Goal: Task Accomplishment & Management: Manage account settings

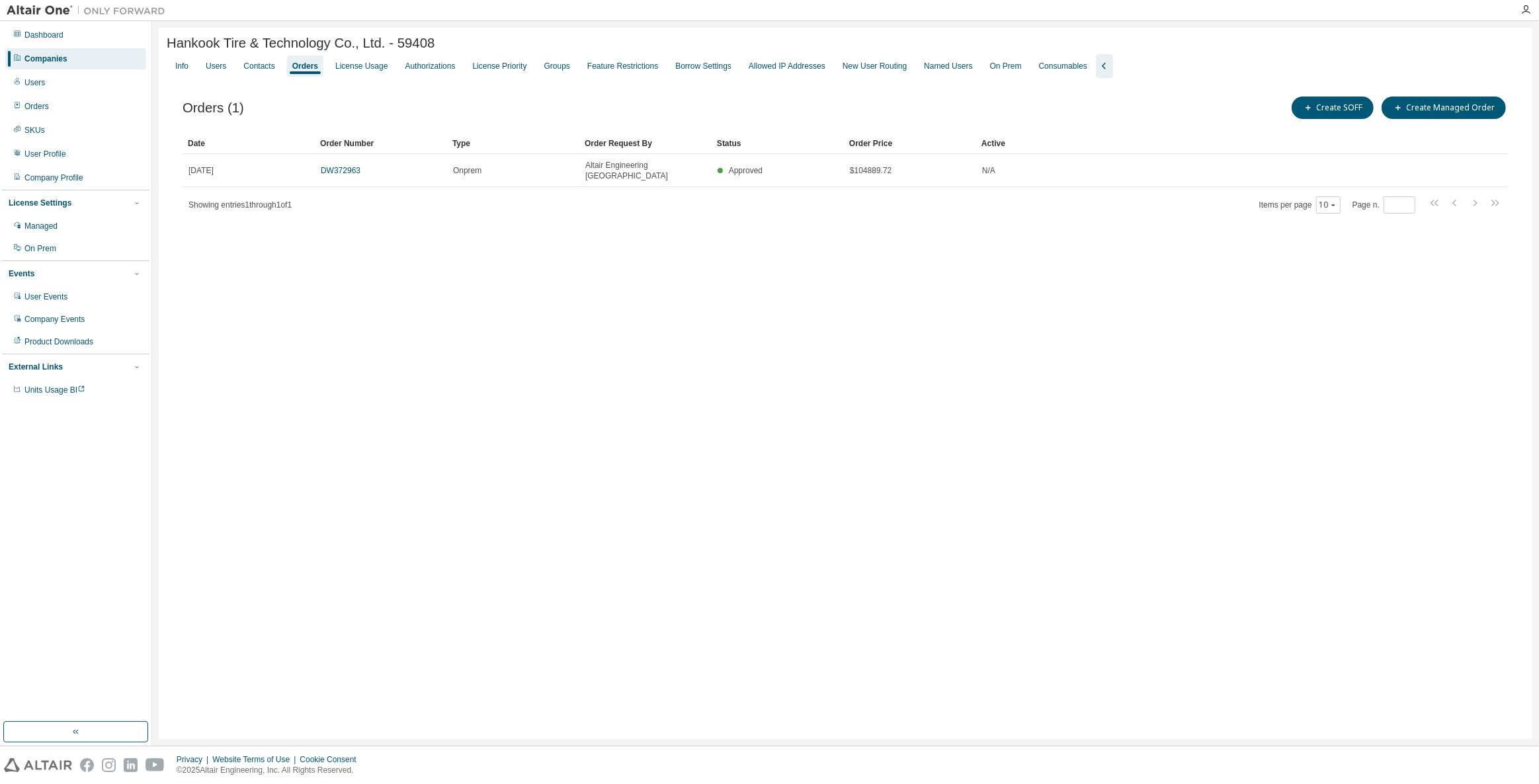
click at [88, 59] on div "Companies" at bounding box center [76, 59] width 141 height 21
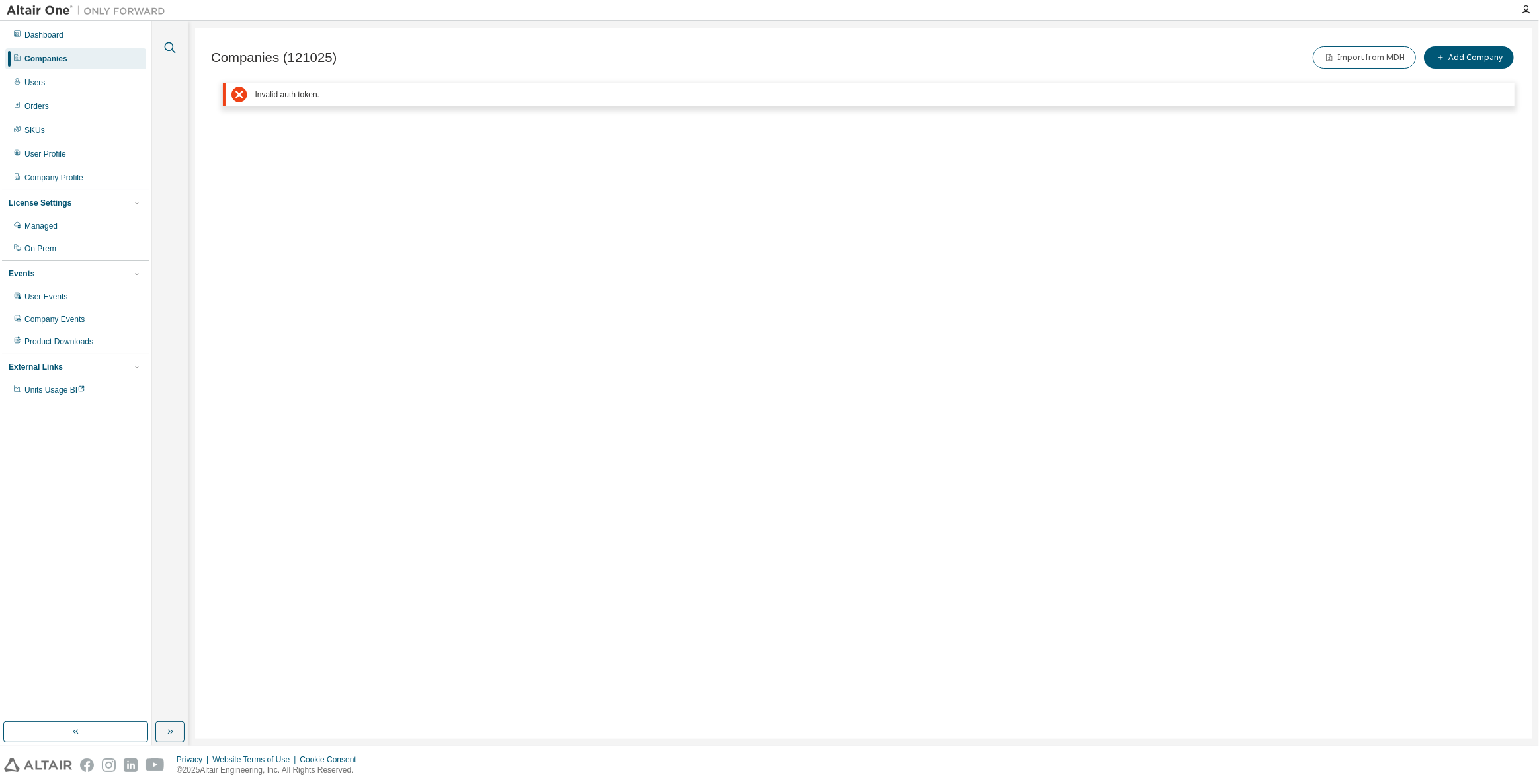
click at [173, 44] on icon "button" at bounding box center [170, 48] width 11 height 11
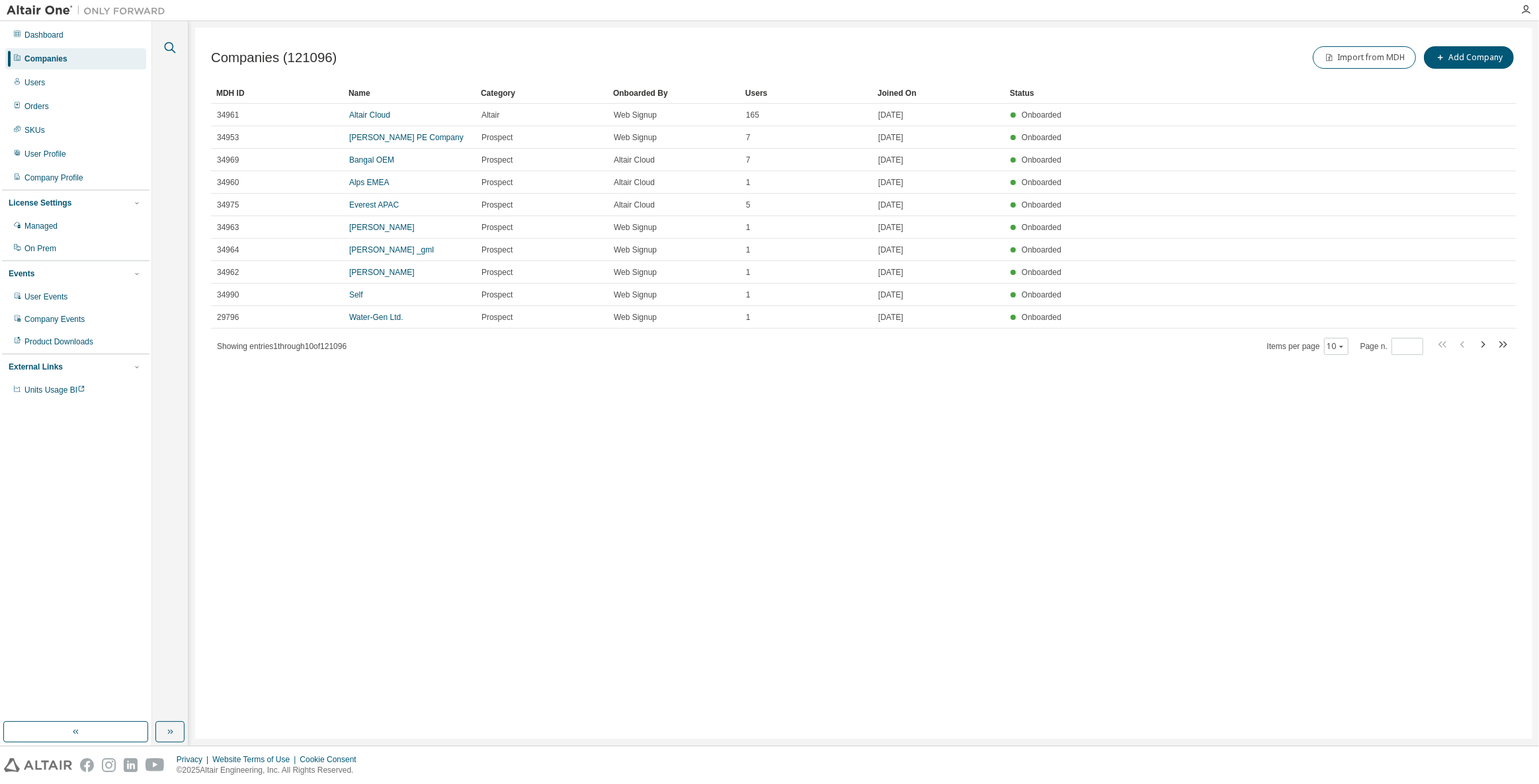
click at [167, 47] on icon "button" at bounding box center [170, 48] width 16 height 16
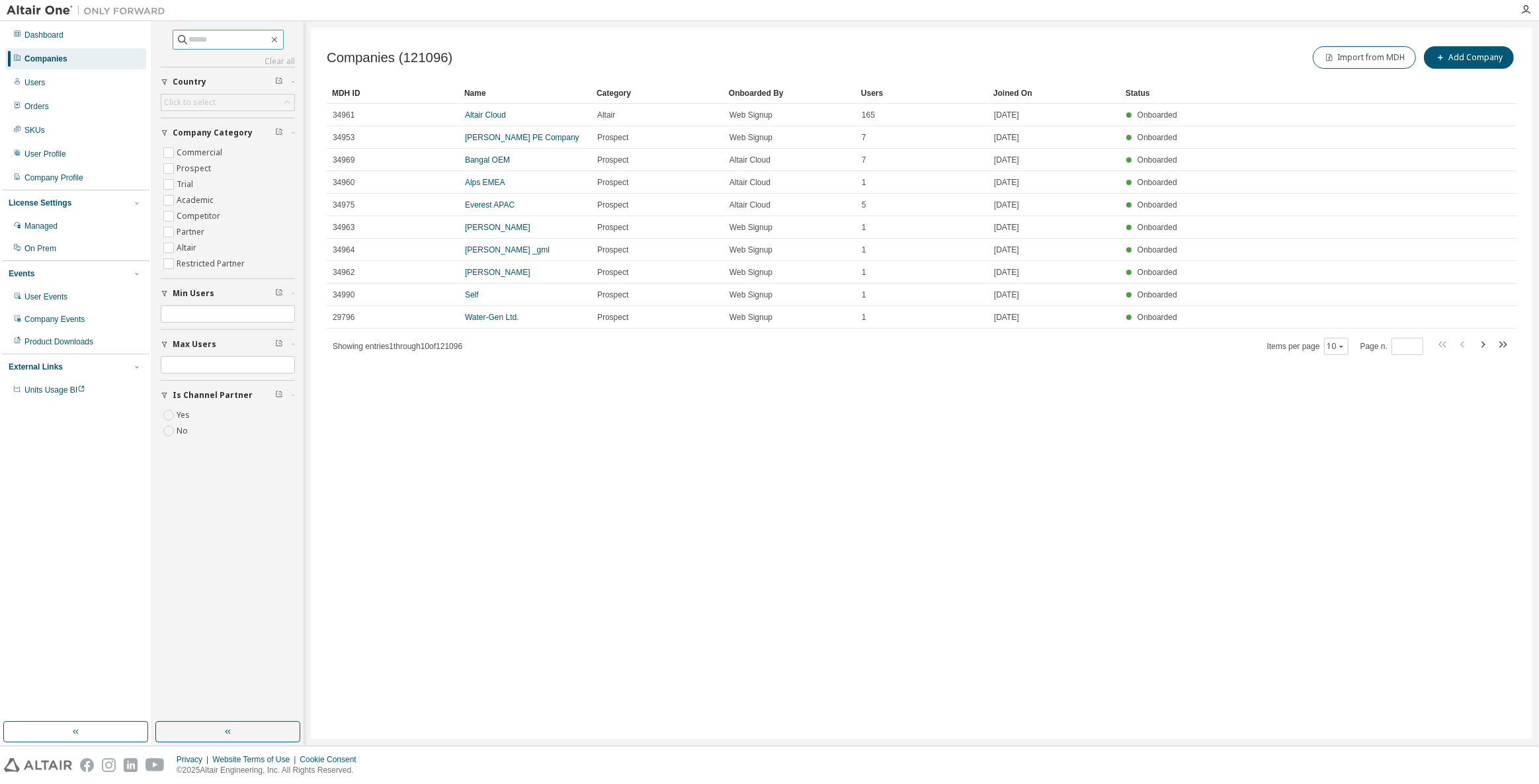
click at [200, 38] on input "text" at bounding box center [229, 40] width 80 height 13
type input "*"
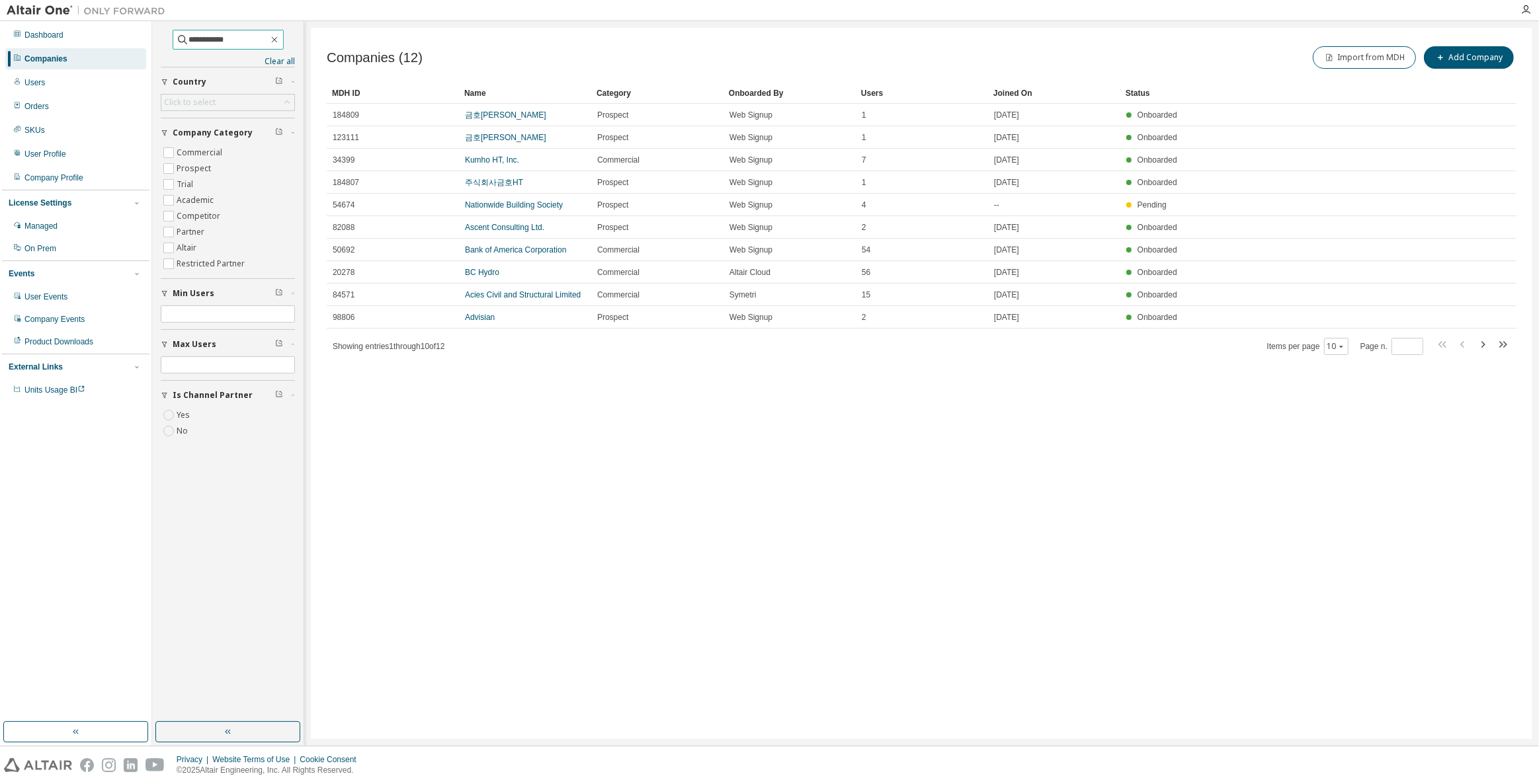
click at [189, 41] on input "**********" at bounding box center [229, 40] width 80 height 13
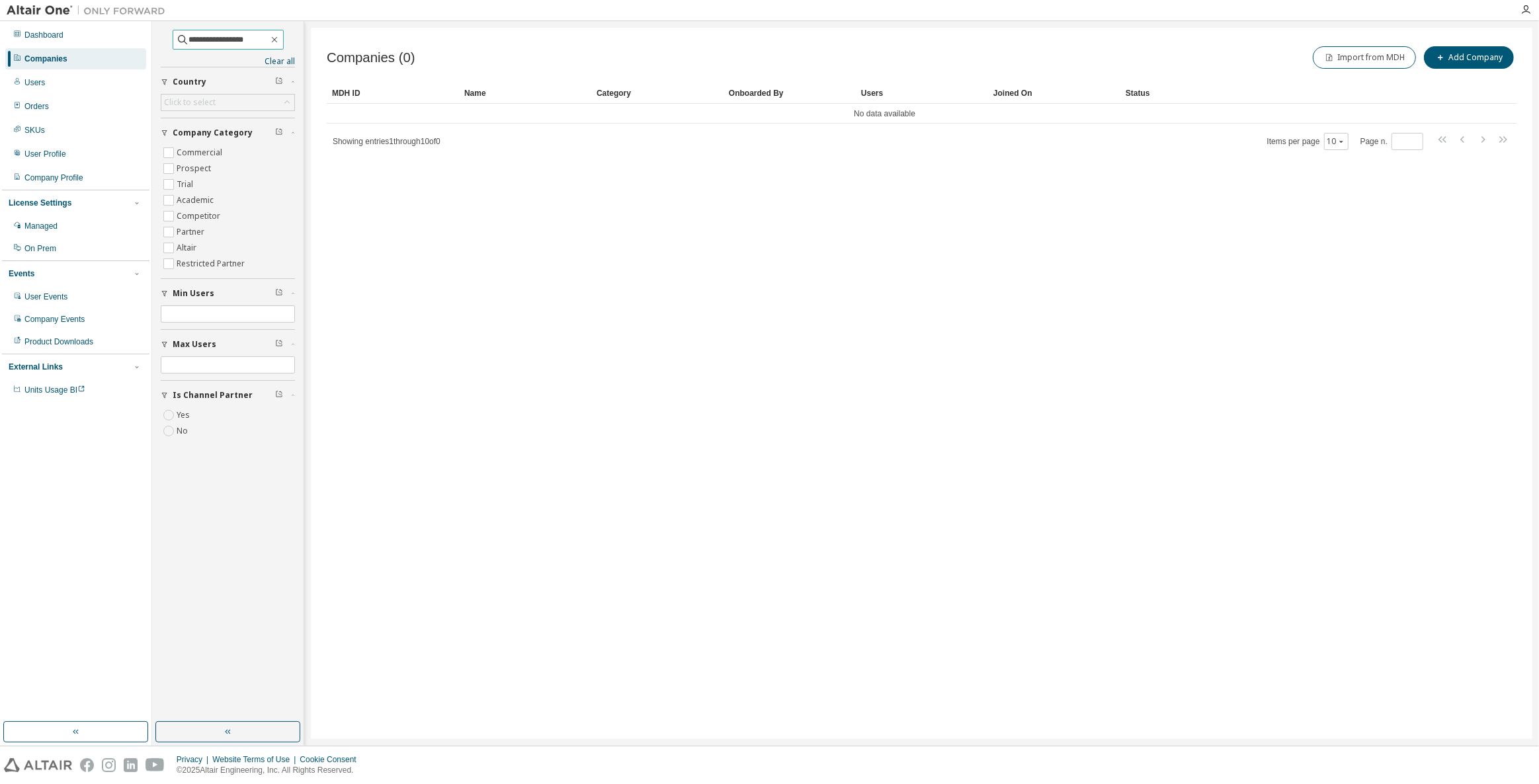
drag, startPoint x: 257, startPoint y: 39, endPoint x: 203, endPoint y: 36, distance: 54.1
click at [203, 36] on input "**********" at bounding box center [229, 40] width 80 height 13
type input "******"
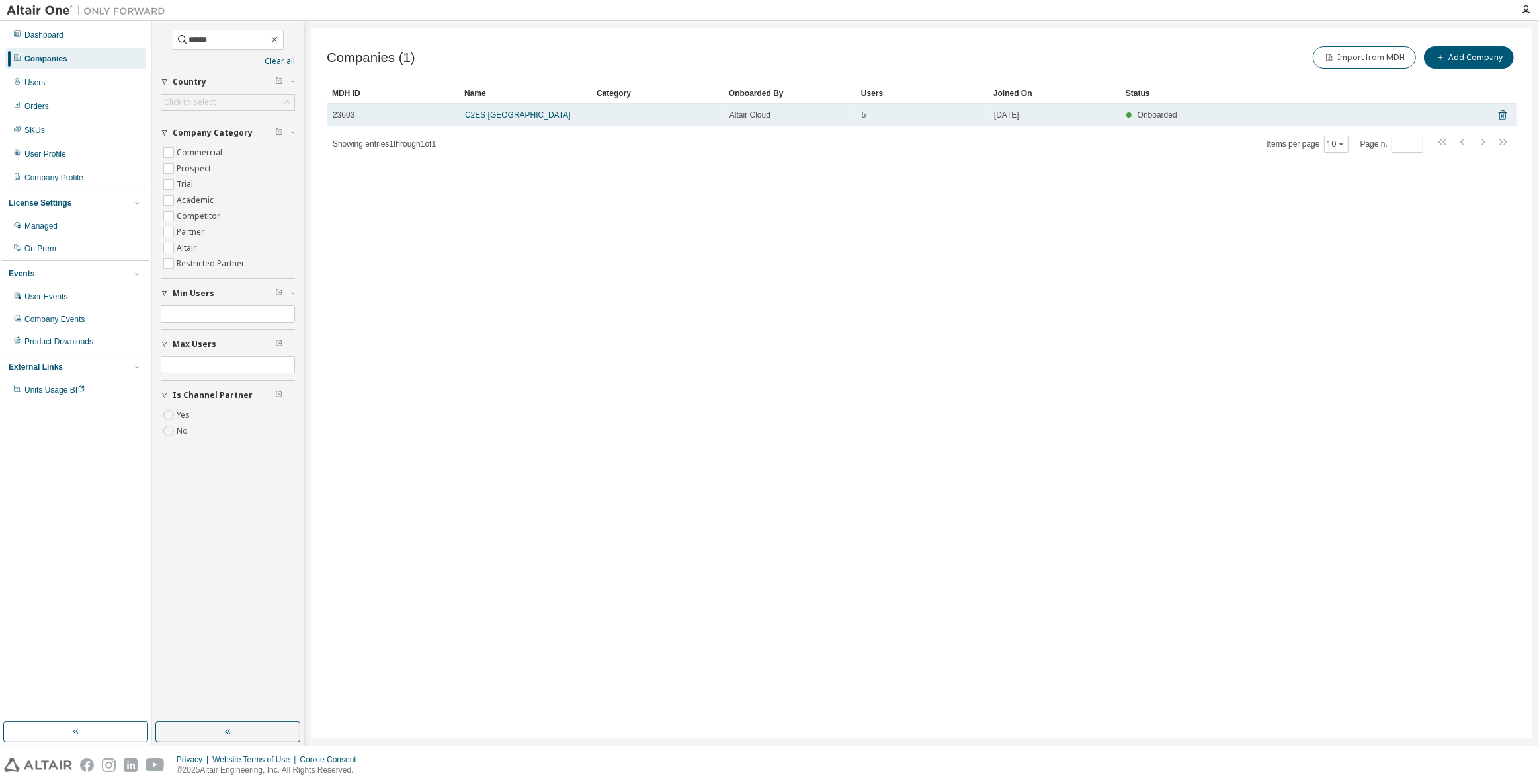
click at [477, 119] on td "C2ES Korea" at bounding box center [525, 115] width 132 height 22
click at [480, 113] on link "C2ES Korea" at bounding box center [517, 115] width 106 height 9
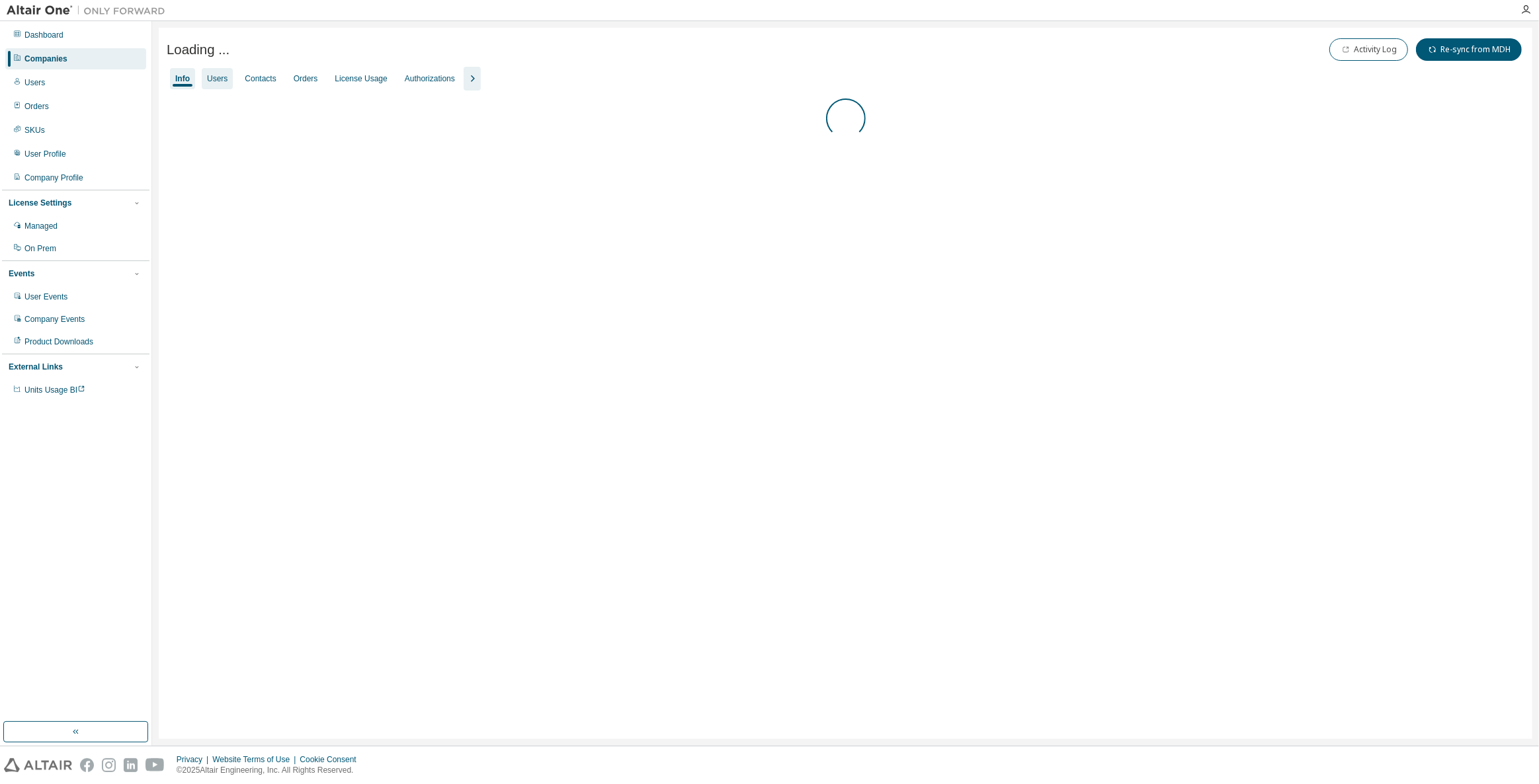
click at [214, 82] on div "Users" at bounding box center [217, 79] width 20 height 11
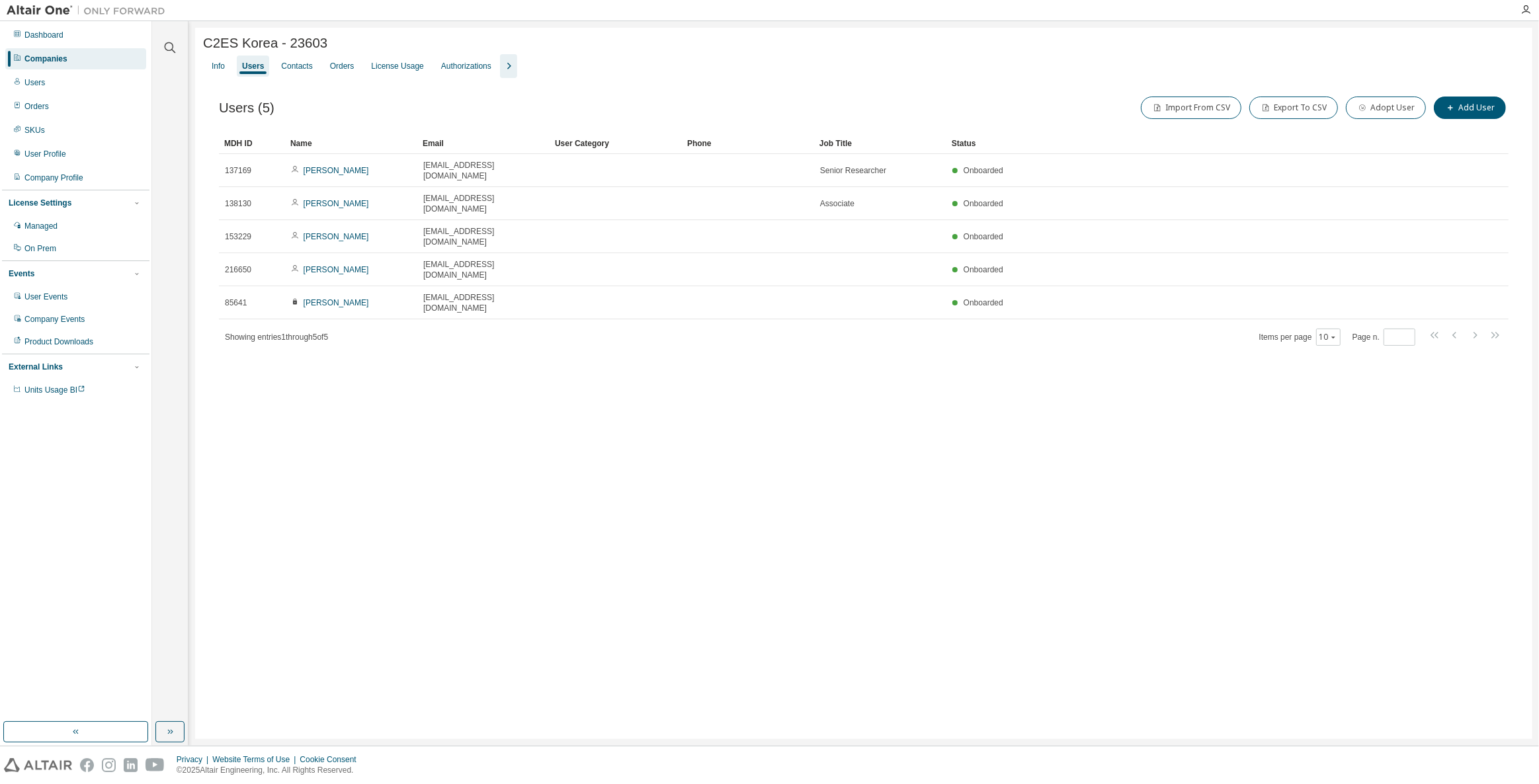
click at [89, 49] on div "Companies" at bounding box center [76, 59] width 141 height 21
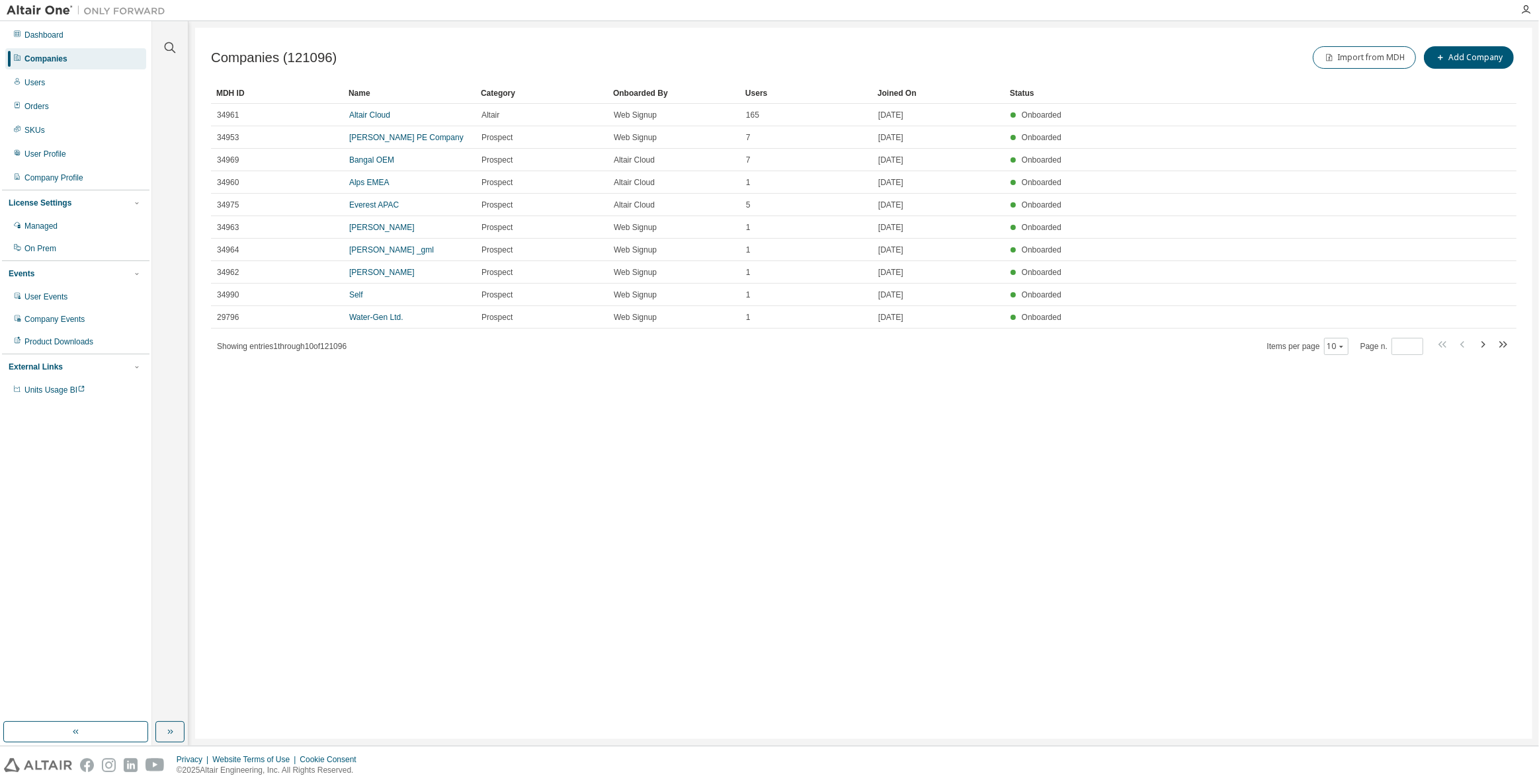
click at [179, 45] on div at bounding box center [169, 39] width 32 height 33
click at [174, 47] on icon "button" at bounding box center [170, 48] width 16 height 16
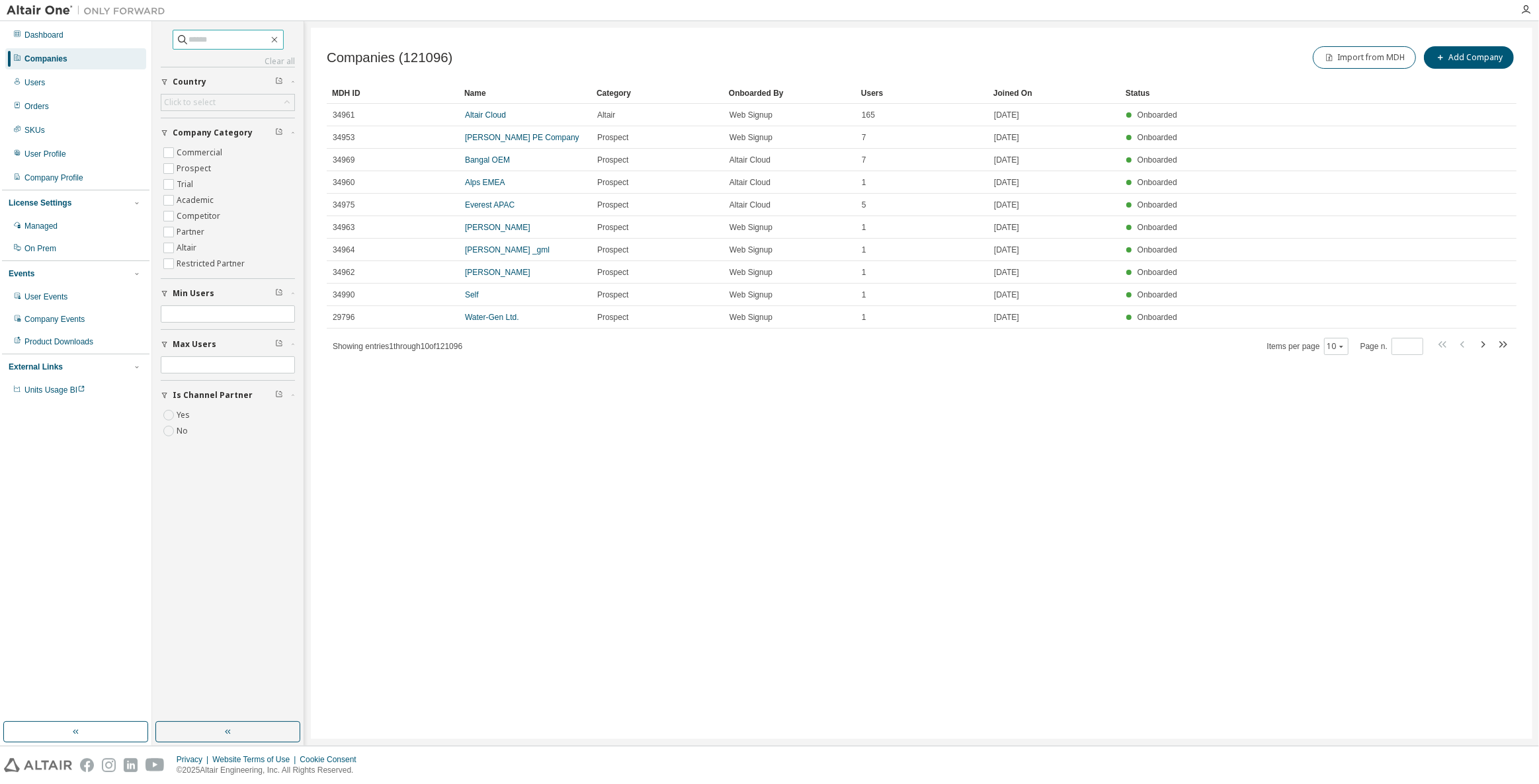
click at [173, 48] on span at bounding box center [228, 39] width 111 height 20
click at [189, 43] on input "text" at bounding box center [229, 40] width 80 height 13
paste input "**********"
type input "**********"
drag, startPoint x: 245, startPoint y: 45, endPoint x: 40, endPoint y: 45, distance: 205.0
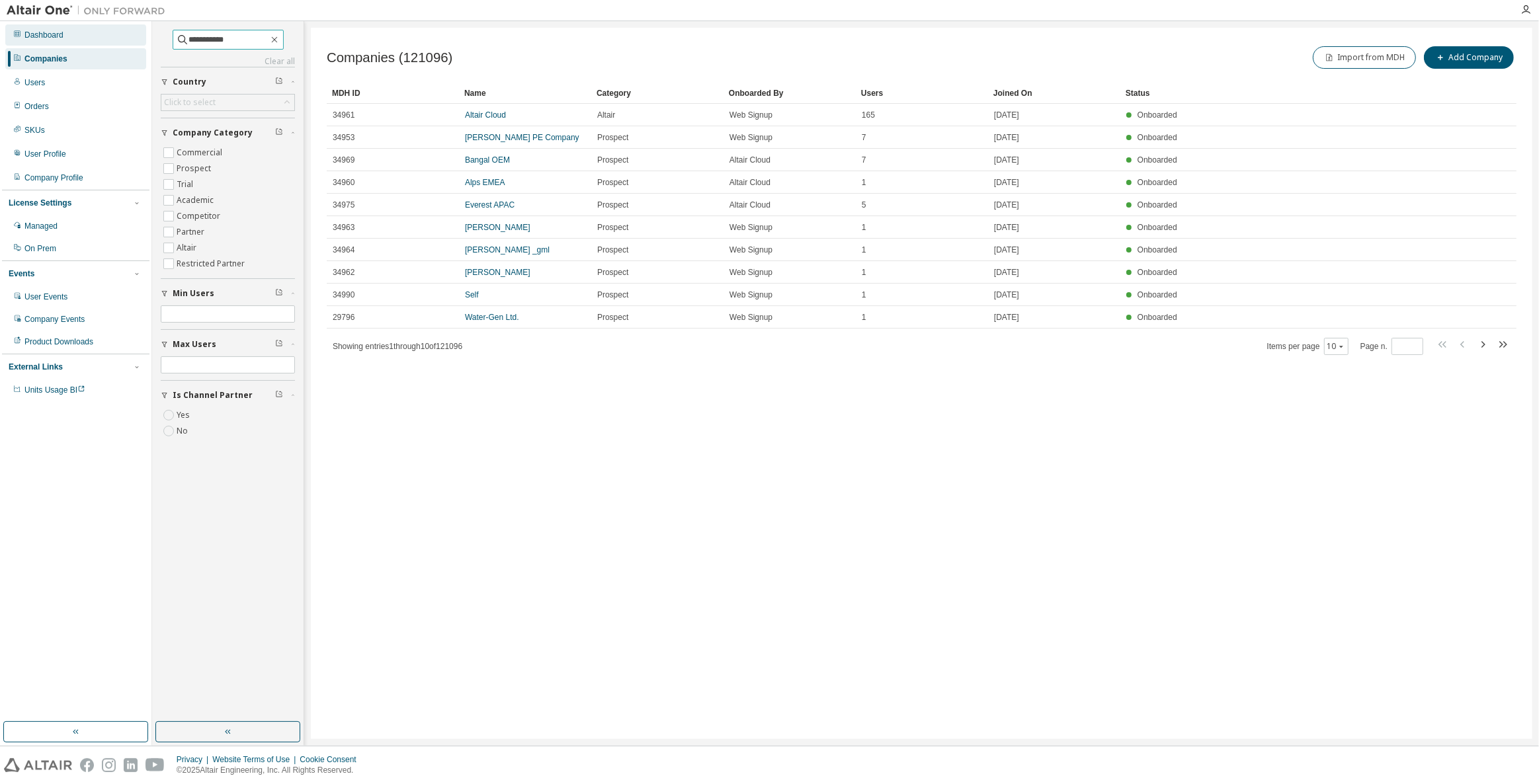
click at [42, 46] on div "**********" at bounding box center [770, 383] width 1539 height 725
type input "*"
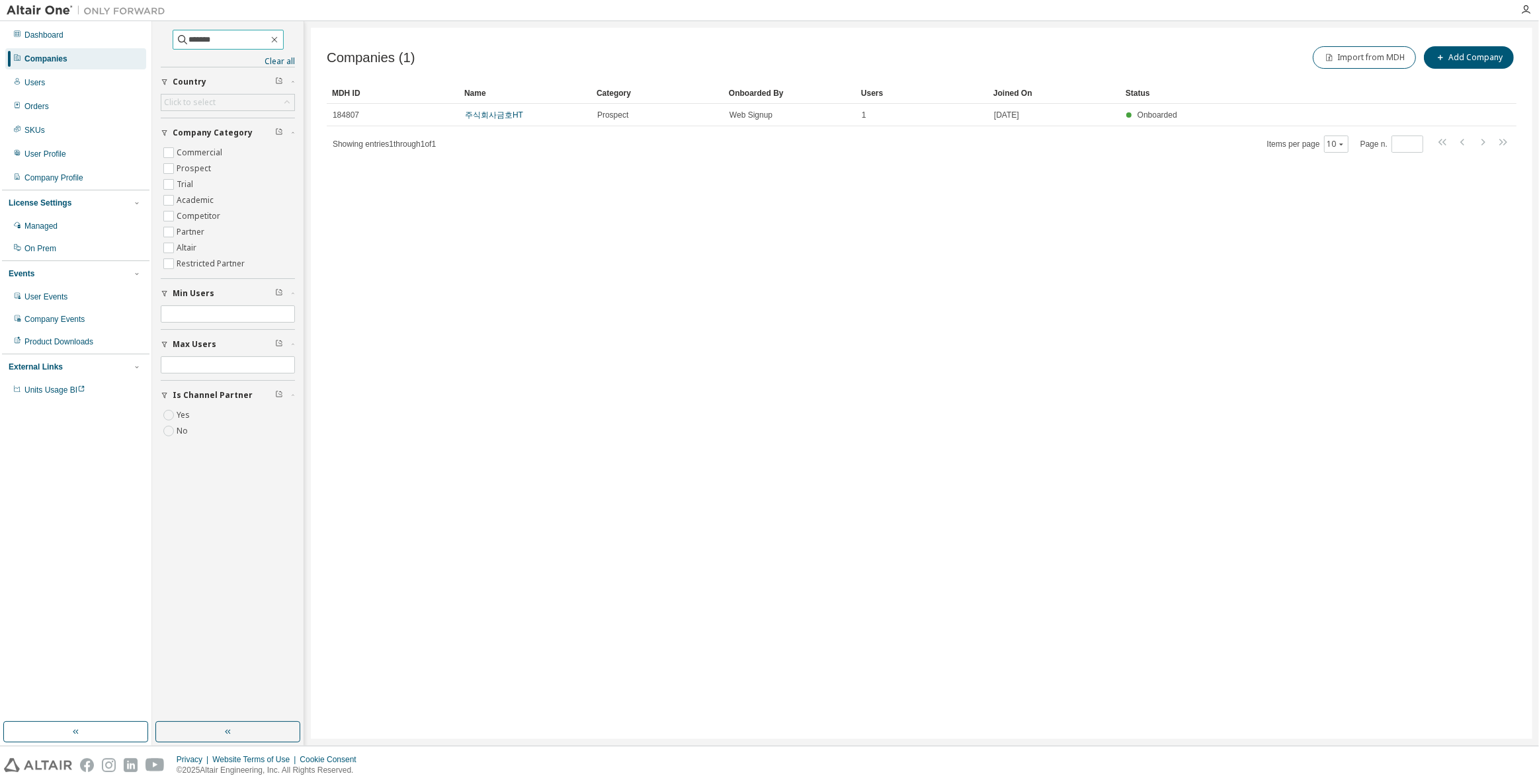
click at [241, 40] on input "*******" at bounding box center [229, 40] width 80 height 13
type input "**********"
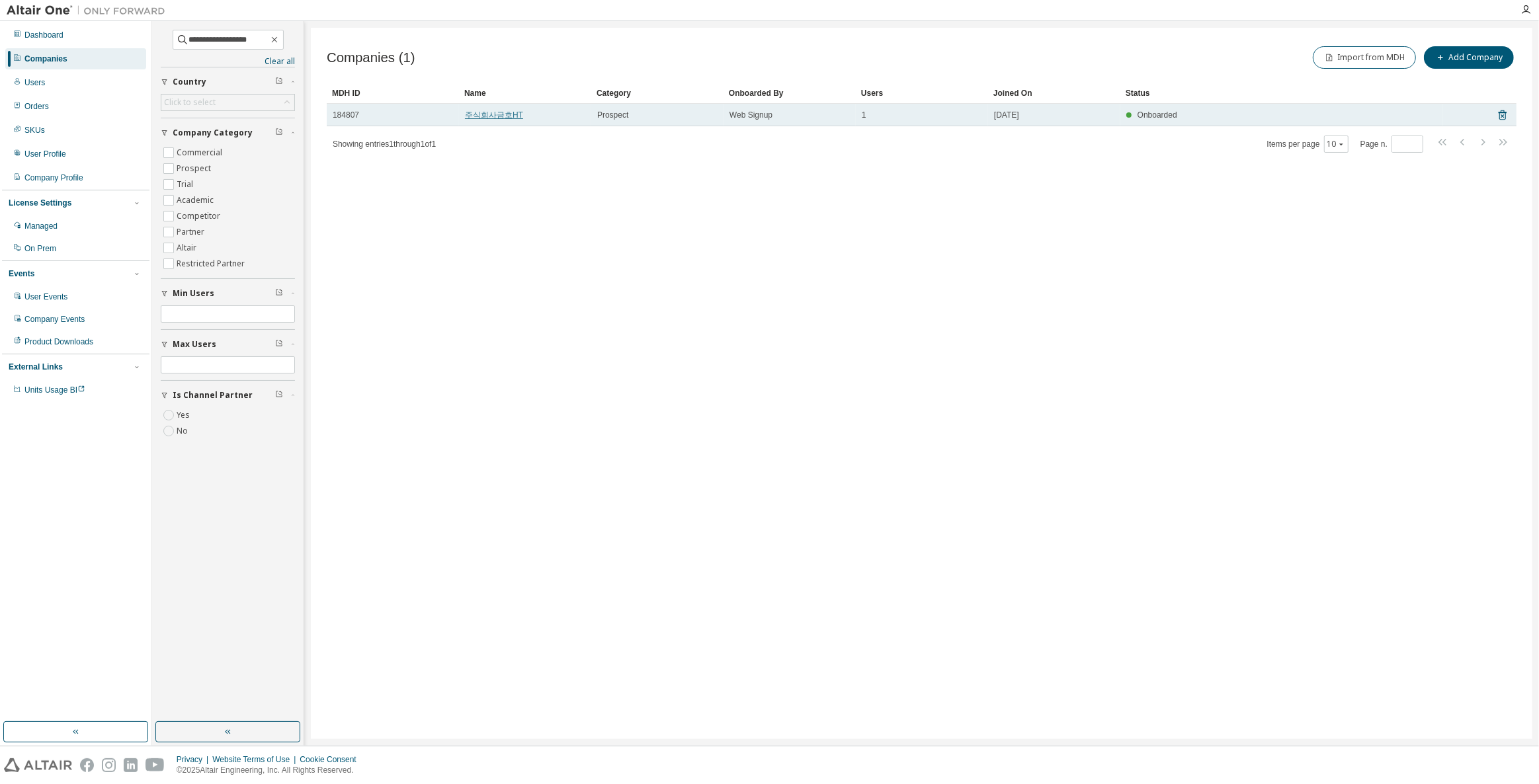
click at [487, 116] on link "주식회사금호HT" at bounding box center [494, 115] width 58 height 9
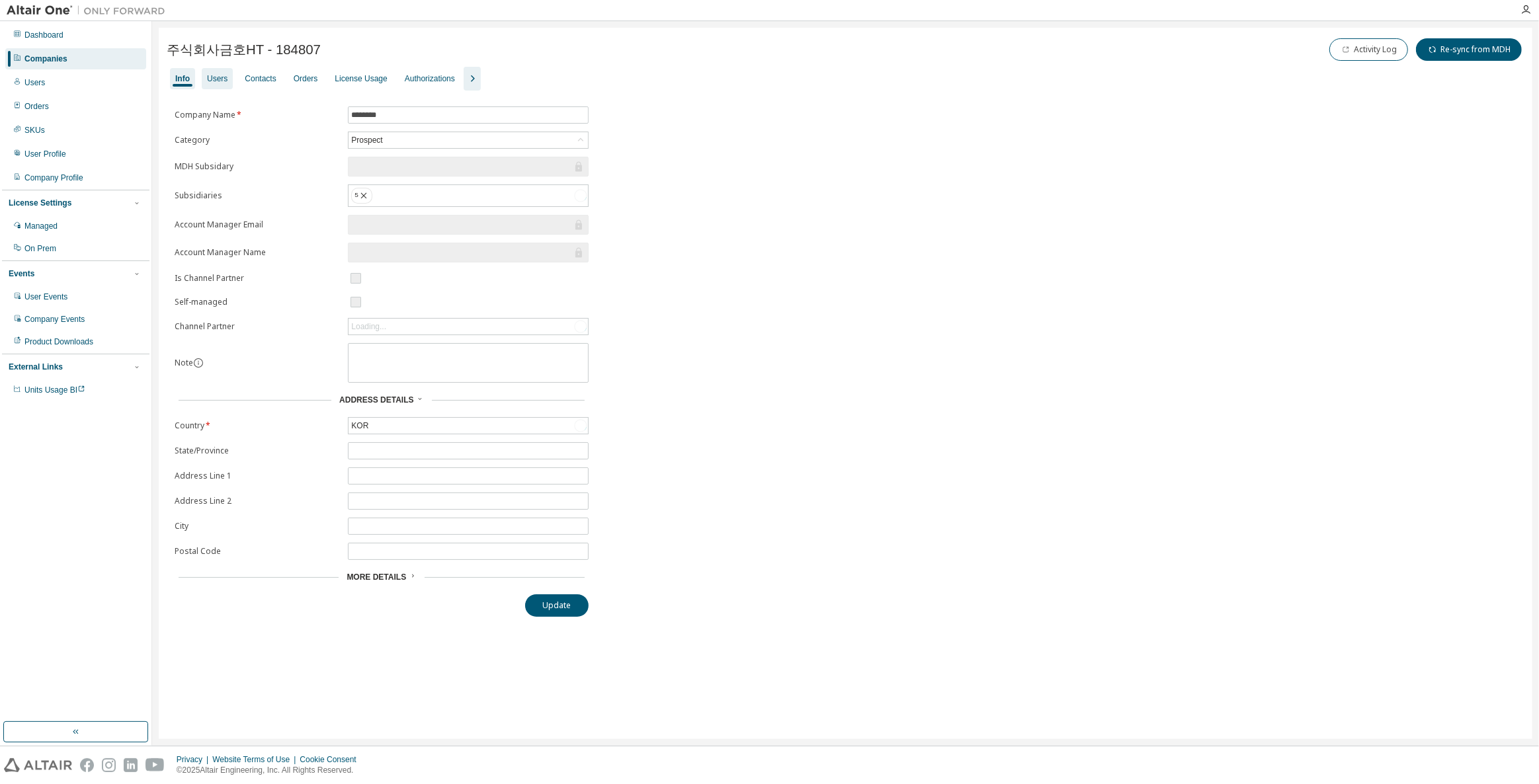
click at [212, 81] on div "Users" at bounding box center [217, 79] width 20 height 11
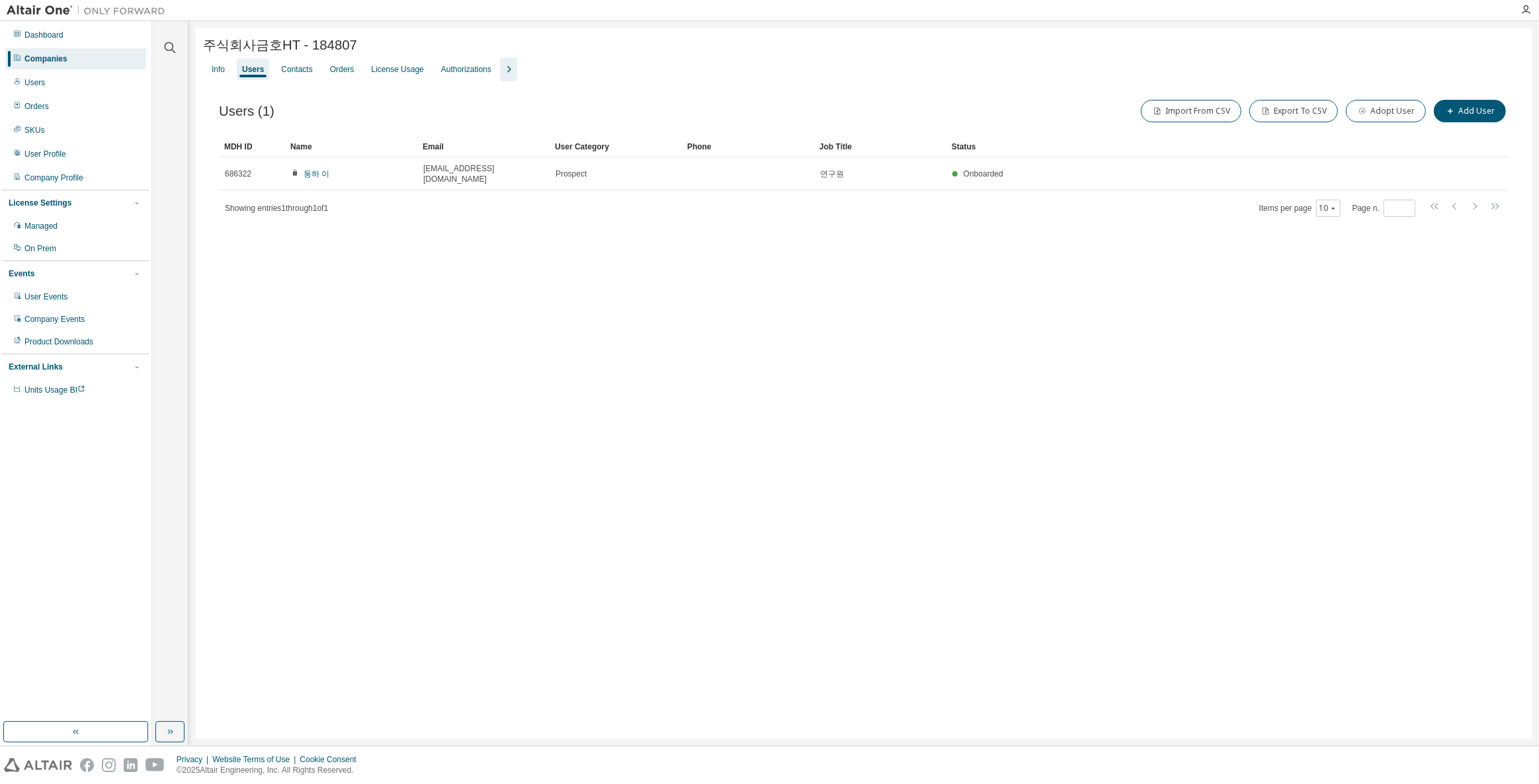
click at [507, 73] on icon "button" at bounding box center [509, 69] width 16 height 16
drag, startPoint x: 384, startPoint y: 174, endPoint x: 440, endPoint y: 209, distance: 66.0
click at [307, 175] on td "동하 이" at bounding box center [351, 173] width 132 height 33
click at [508, 237] on div "Users (1) Import From CSV Export To CSV Adopt User Add User Clear Load Save Sav…" at bounding box center [863, 167] width 1321 height 171
drag, startPoint x: 520, startPoint y: 177, endPoint x: 438, endPoint y: 245, distance: 106.5
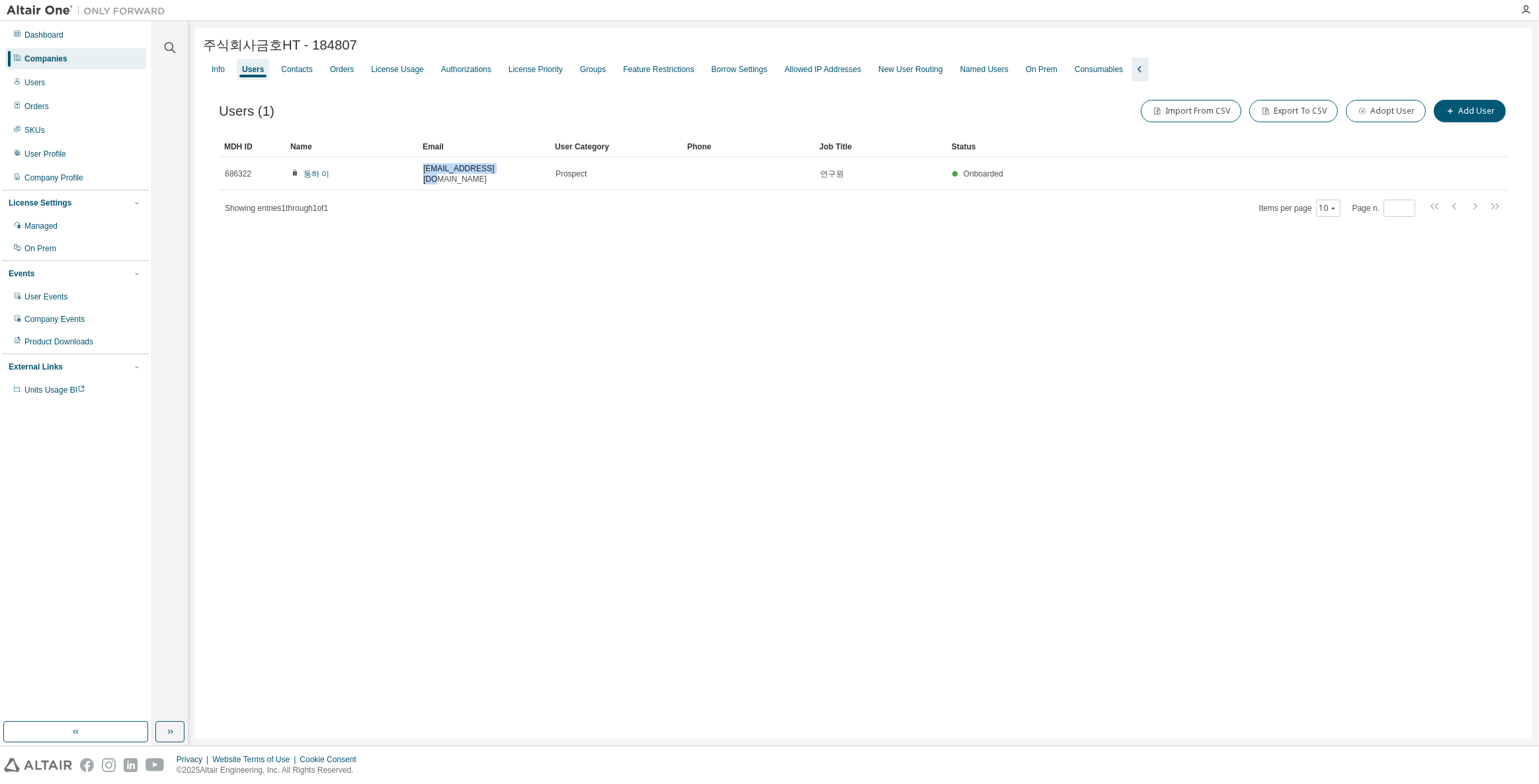
click at [417, 185] on div "MDH ID Name Email User Category Phone Job Title Status 686322 동하 이 dhlee1@kumho…" at bounding box center [864, 177] width 1289 height 82
click at [438, 245] on div "주식회사금호HT - 184807 Clear Load Save Save As Field Operator Value Select filter Se…" at bounding box center [863, 383] width 1337 height 711
drag, startPoint x: 378, startPoint y: 344, endPoint x: 486, endPoint y: 297, distance: 117.8
click at [346, 235] on div "주식회사금호HT - 184807 Clear Load Save Save As Field Operator Value Select filter Se…" at bounding box center [863, 383] width 1337 height 711
click at [537, 317] on div "주식회사금호HT - 184807 Clear Load Save Save As Field Operator Value Select filter Se…" at bounding box center [863, 383] width 1337 height 711
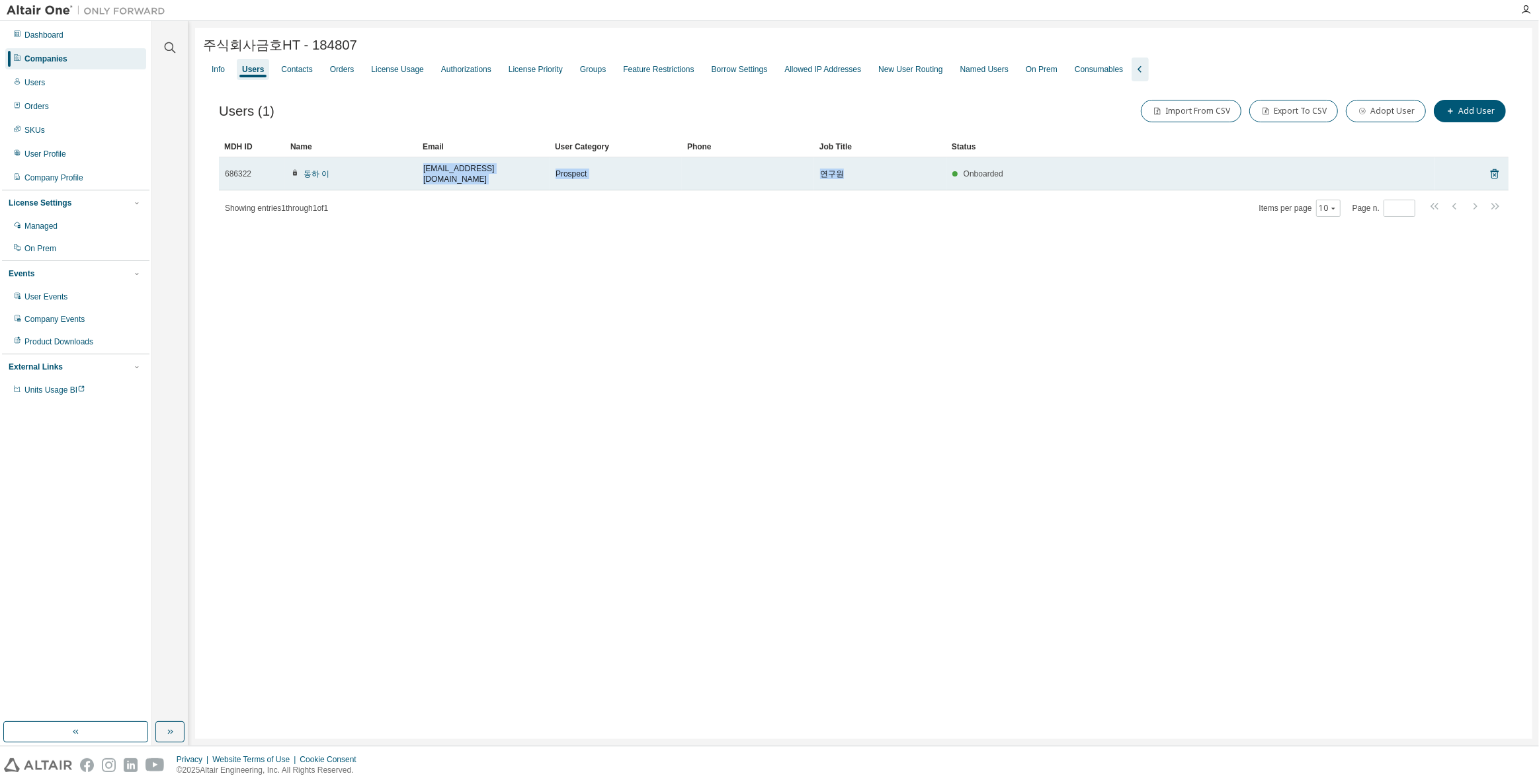
drag, startPoint x: 906, startPoint y: 168, endPoint x: 390, endPoint y: 171, distance: 516.0
click at [390, 171] on tr "686322 동하 이 dhlee1@kumhoht.com Prospect 연구원 Onboarded" at bounding box center [864, 173] width 1289 height 33
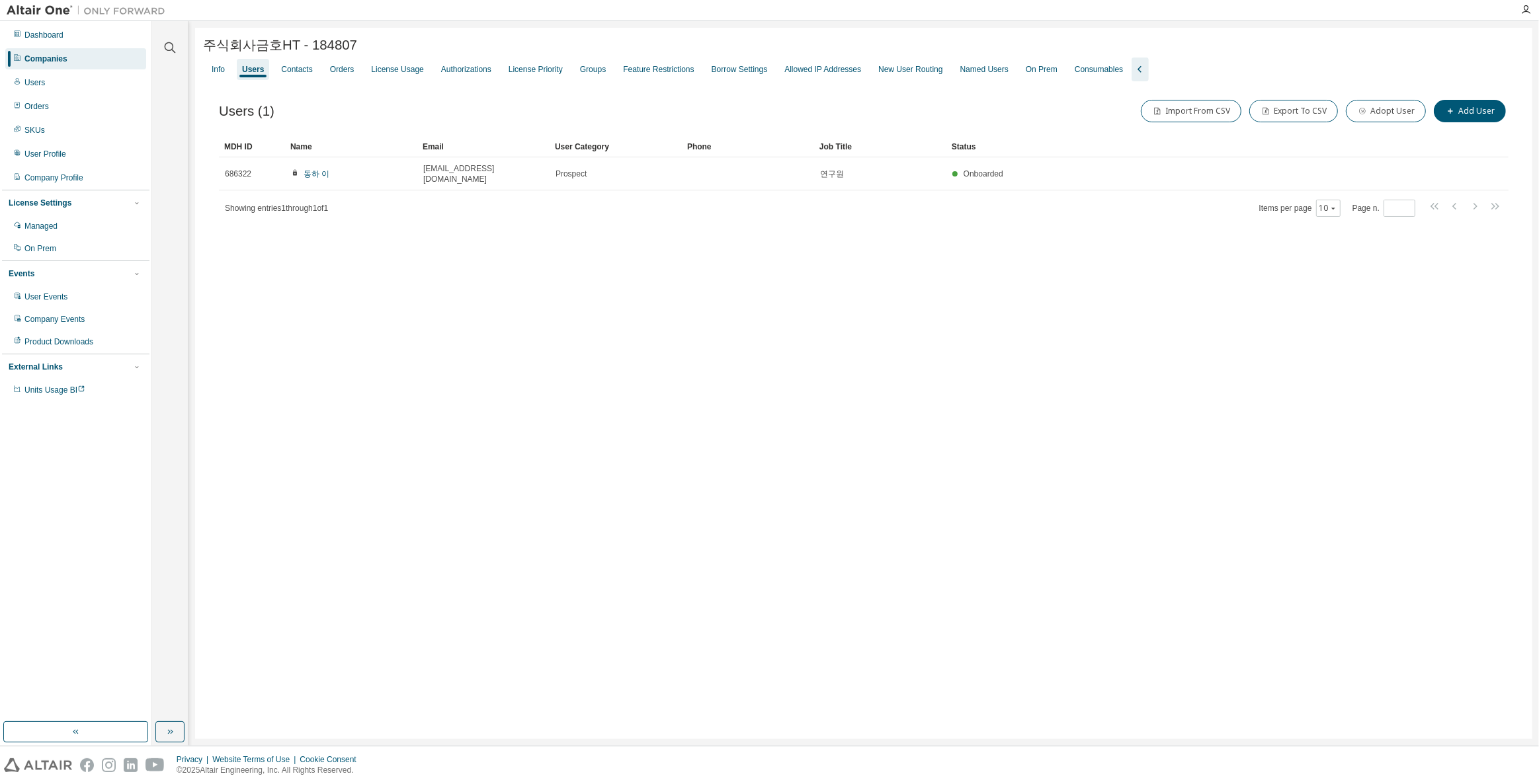
click at [395, 239] on div "Users (1) Import From CSV Export To CSV Adopt User Add User Clear Load Save Sav…" at bounding box center [863, 167] width 1321 height 171
click at [175, 45] on icon "button" at bounding box center [170, 48] width 16 height 16
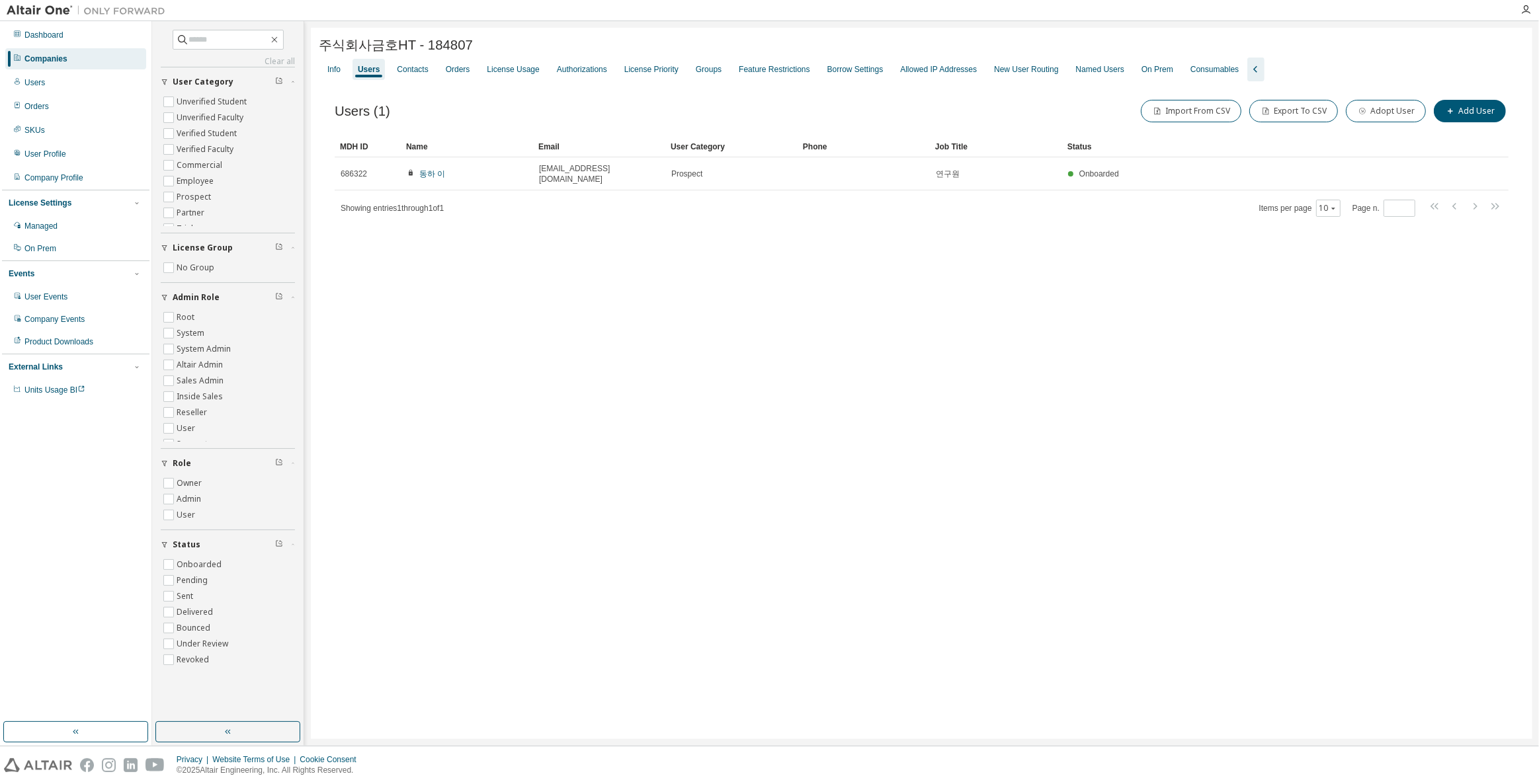
click at [119, 61] on div "Companies" at bounding box center [76, 59] width 141 height 21
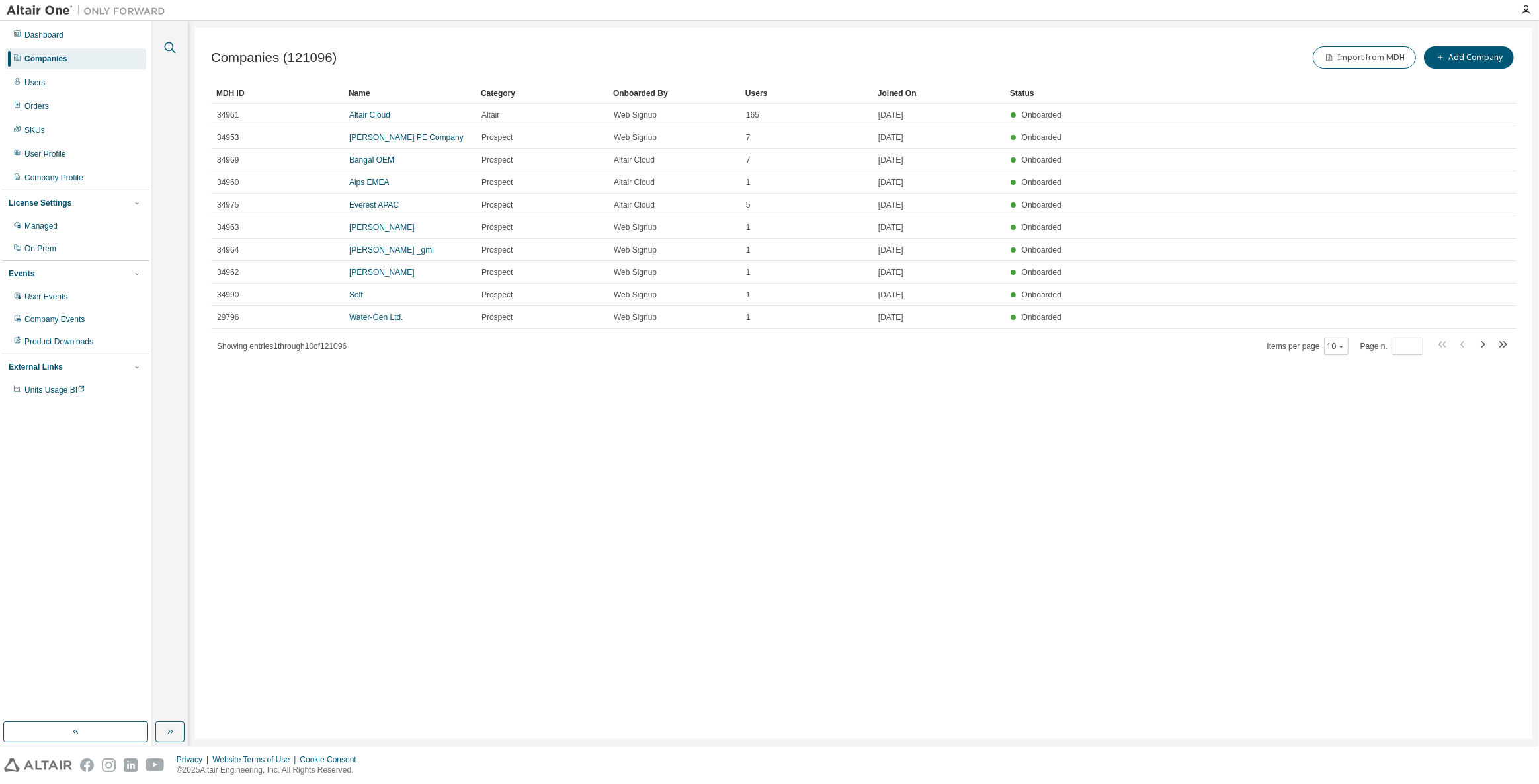
click at [174, 43] on icon "button" at bounding box center [170, 48] width 16 height 16
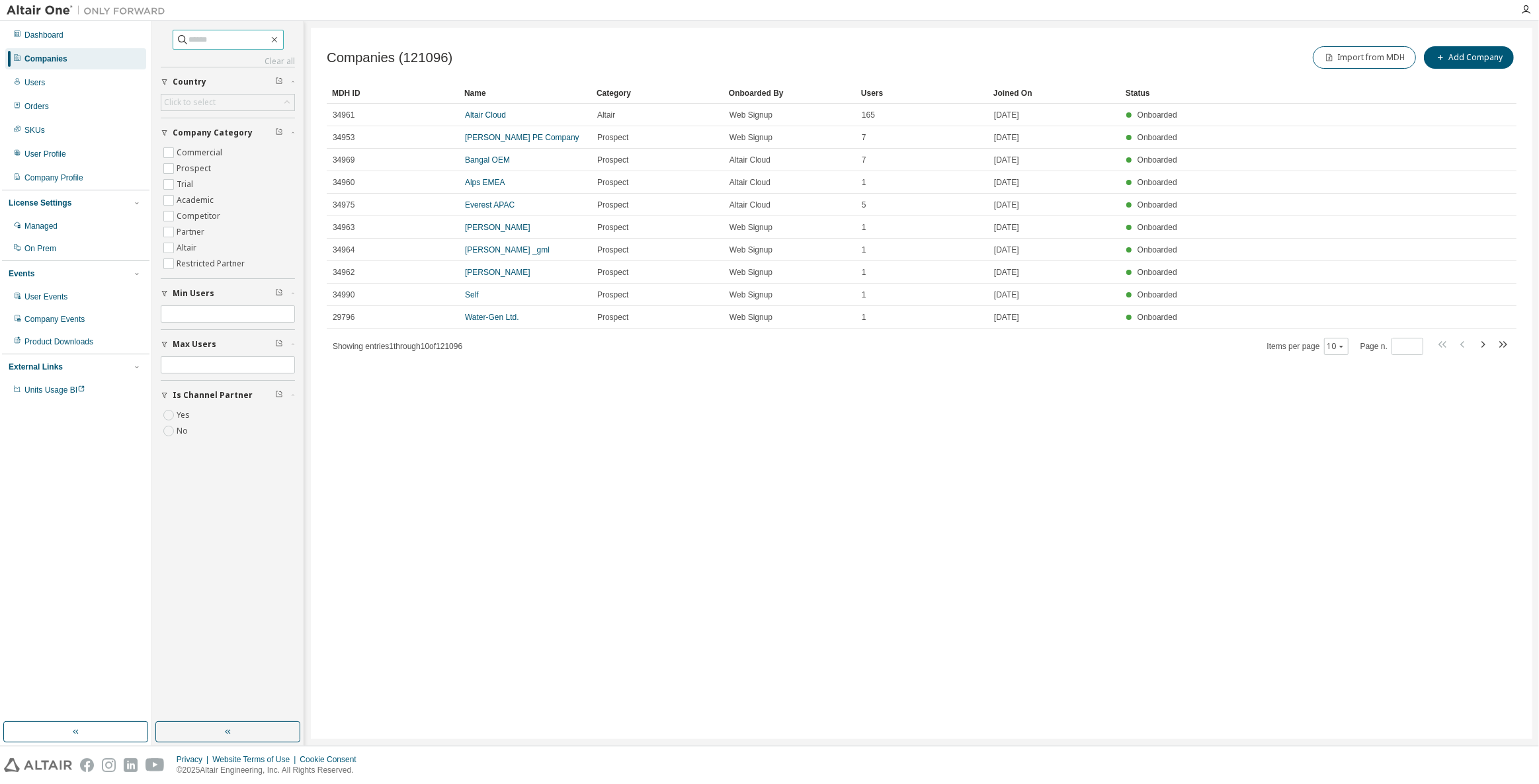
click at [197, 39] on input "text" at bounding box center [229, 40] width 80 height 13
paste input "**********"
type input "**********"
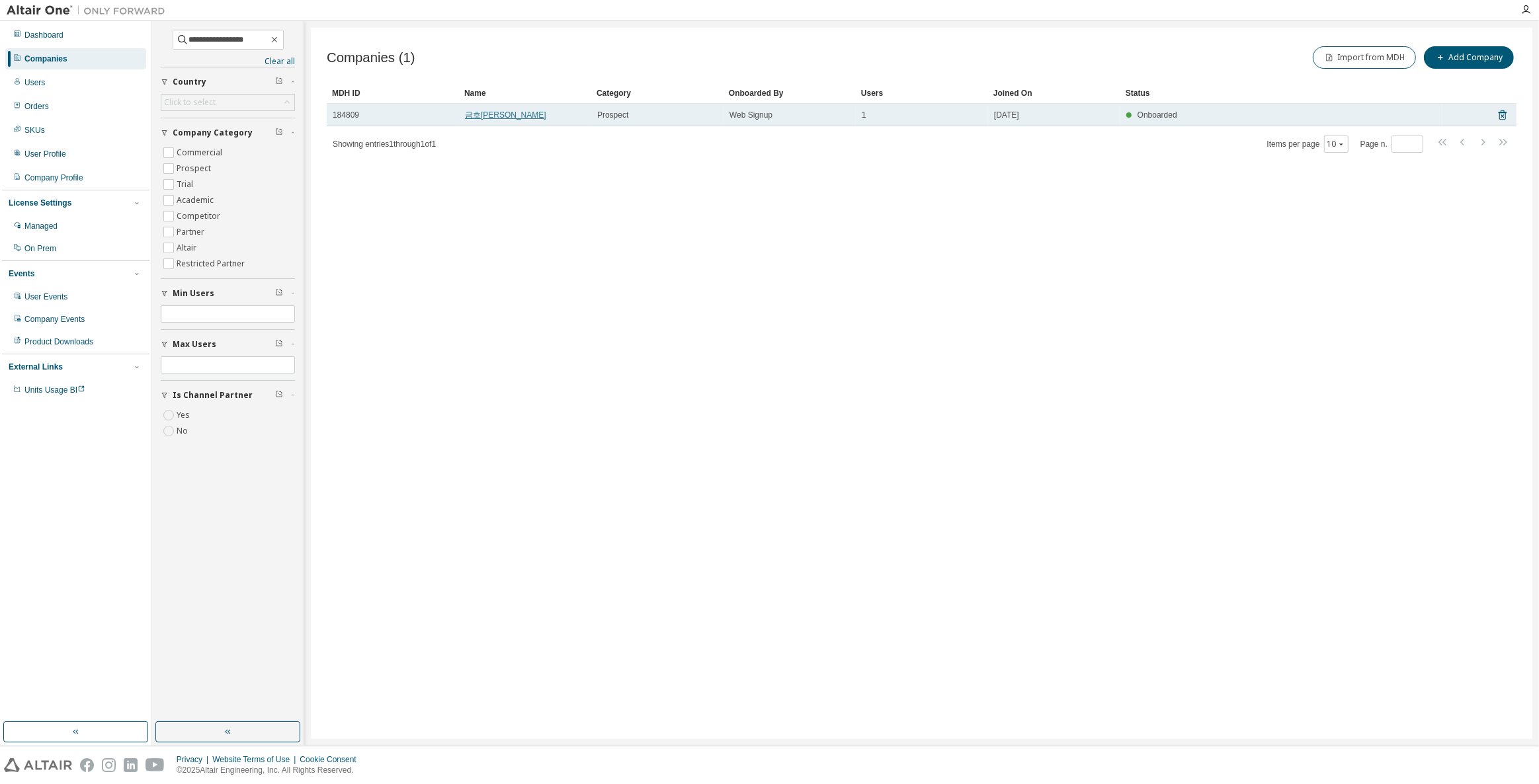
click at [487, 114] on link "금호에이치티" at bounding box center [505, 115] width 82 height 9
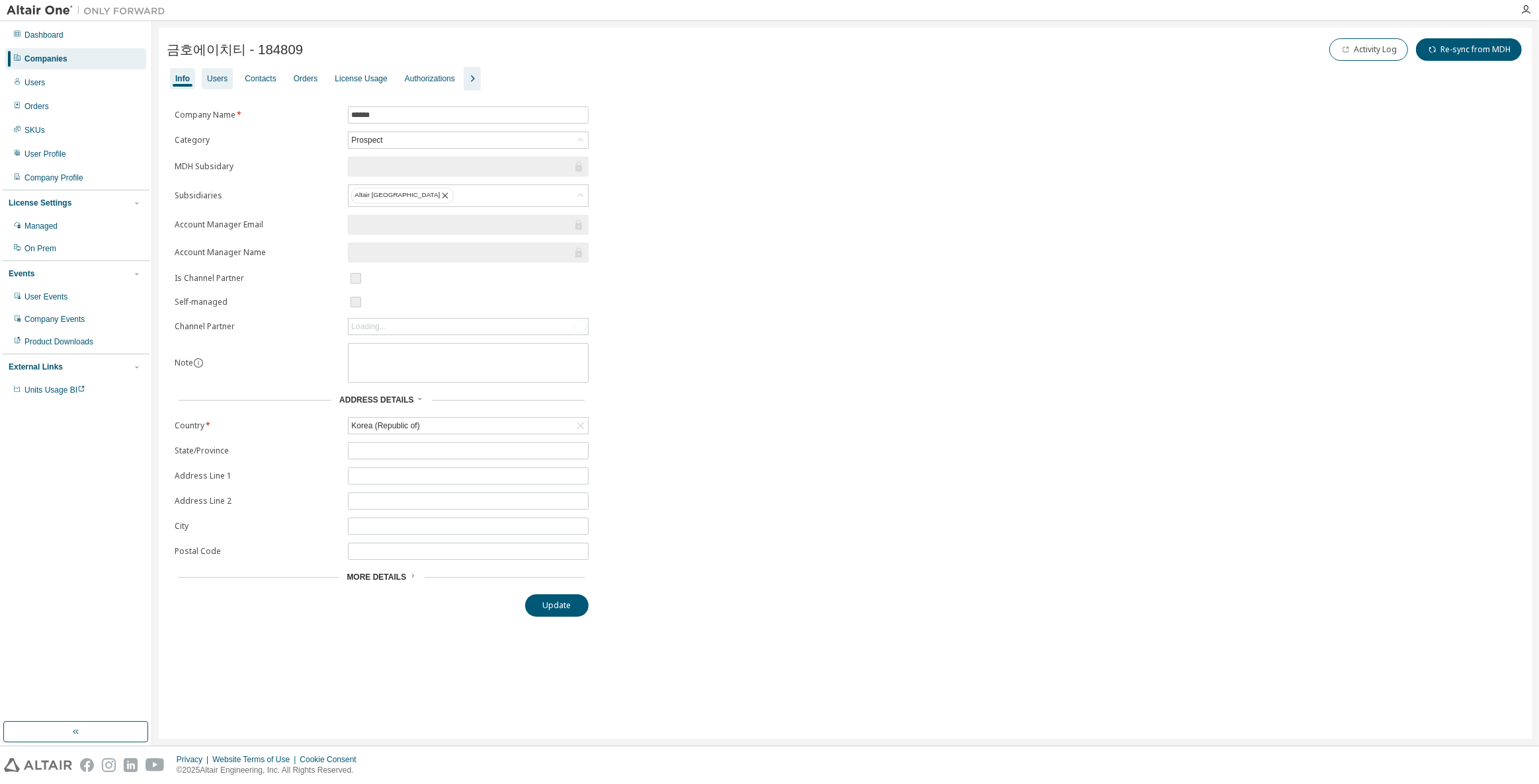
click at [212, 80] on div "Users" at bounding box center [217, 79] width 20 height 11
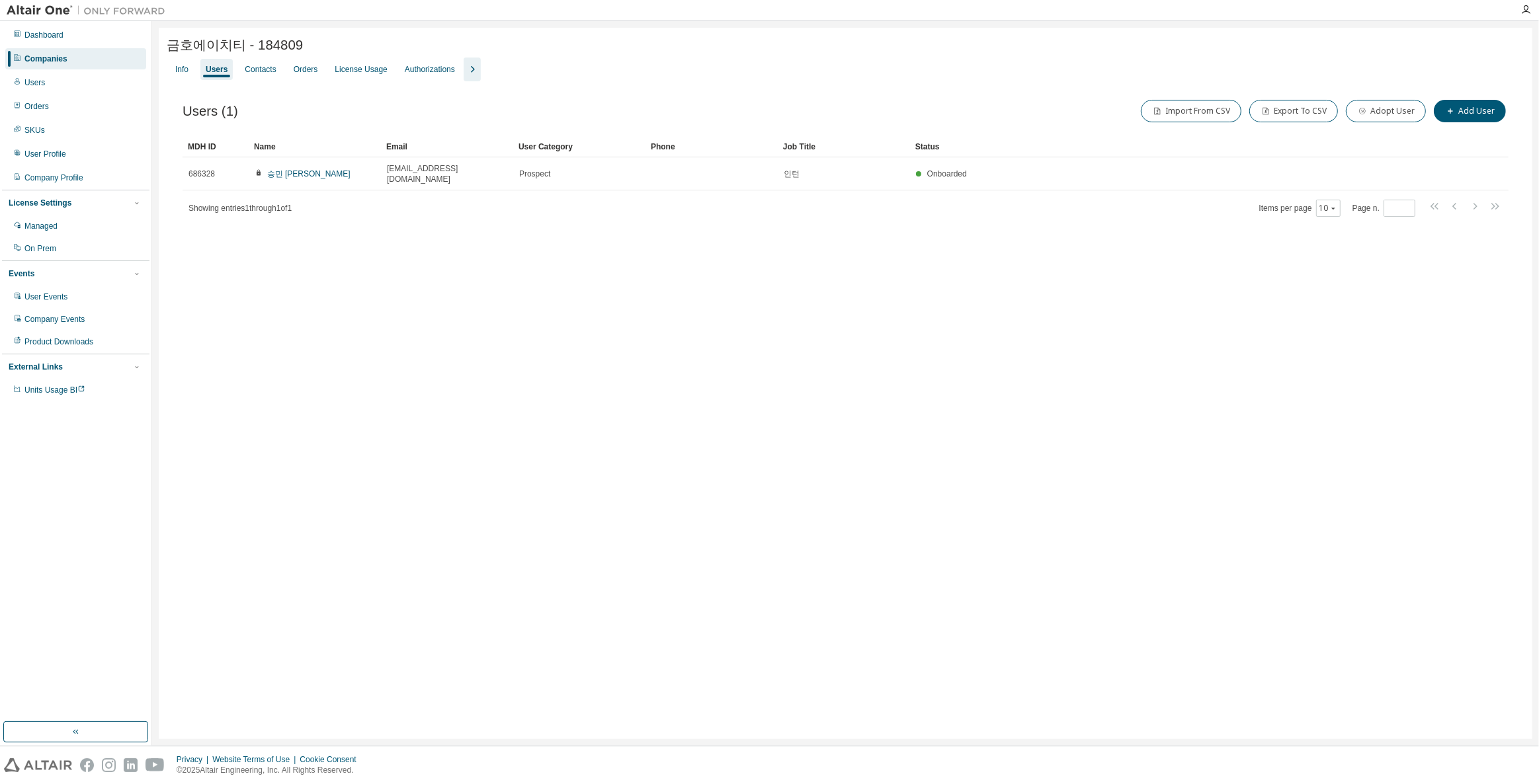
click at [479, 59] on div "Info Users Contacts Orders License Usage Authorizations" at bounding box center [845, 69] width 1358 height 24
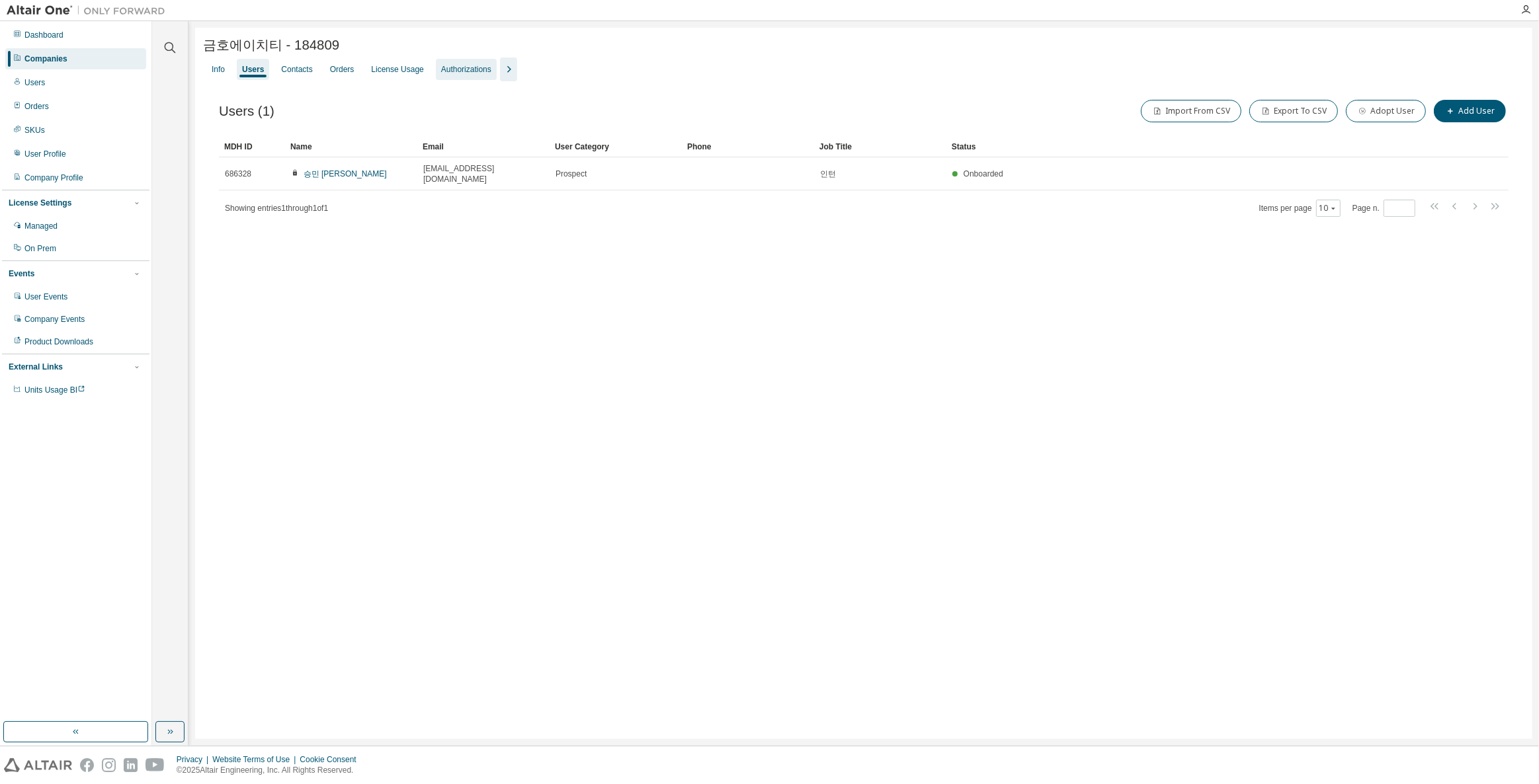
click at [472, 65] on div "Authorizations" at bounding box center [466, 69] width 51 height 11
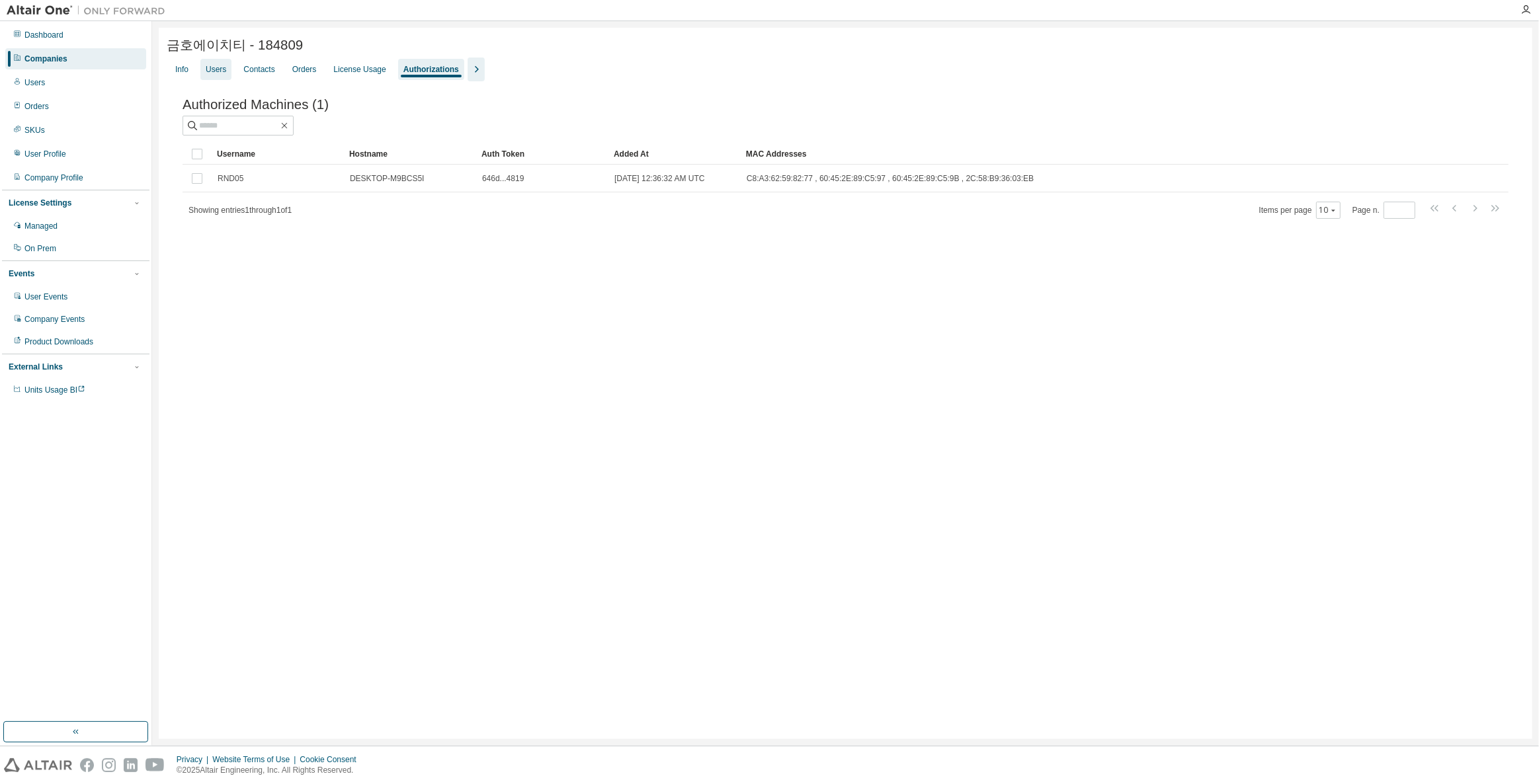
click at [207, 71] on div "Users" at bounding box center [216, 69] width 20 height 11
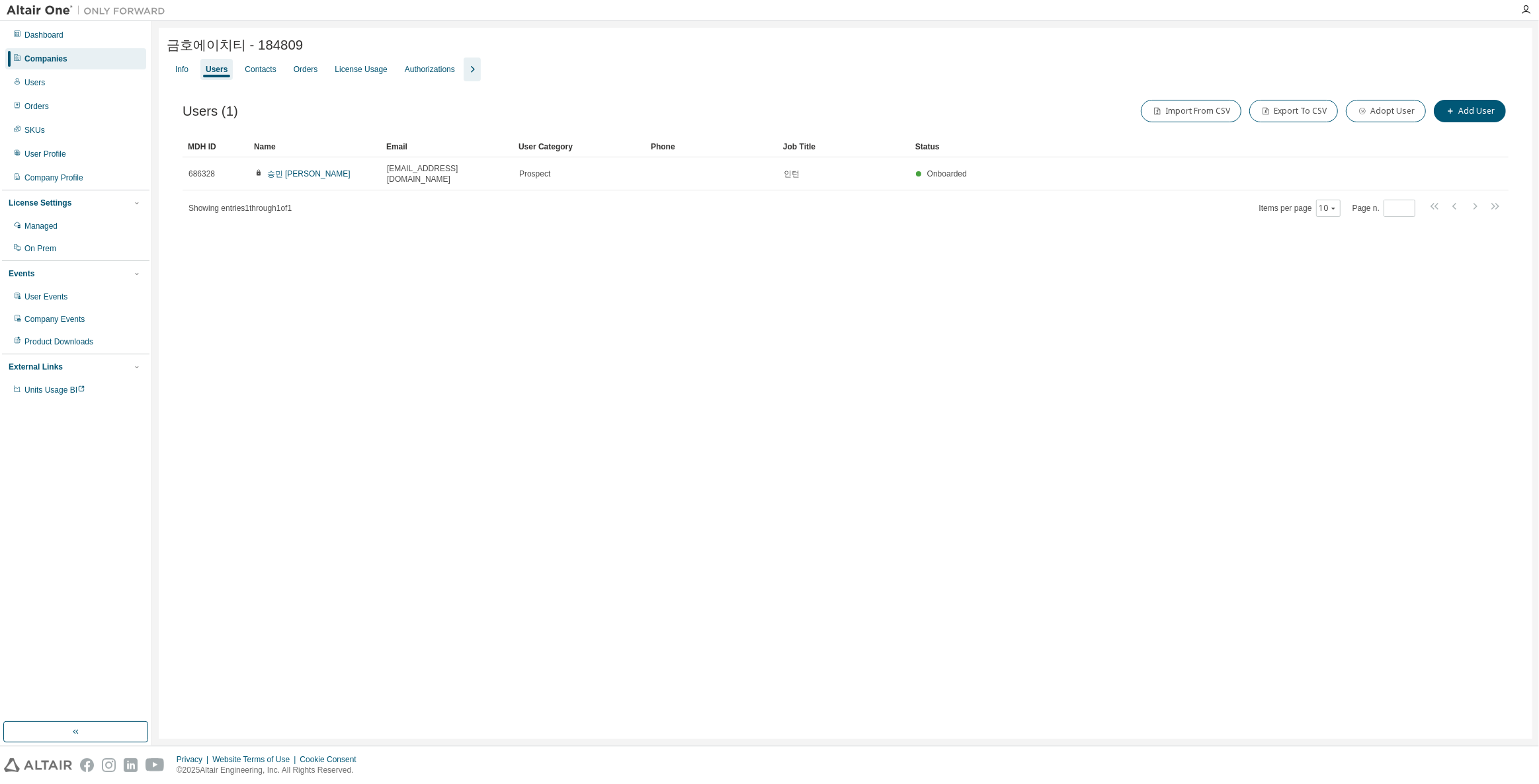
click at [477, 65] on div "Info Users Contacts Orders License Usage Authorizations" at bounding box center [845, 69] width 1358 height 24
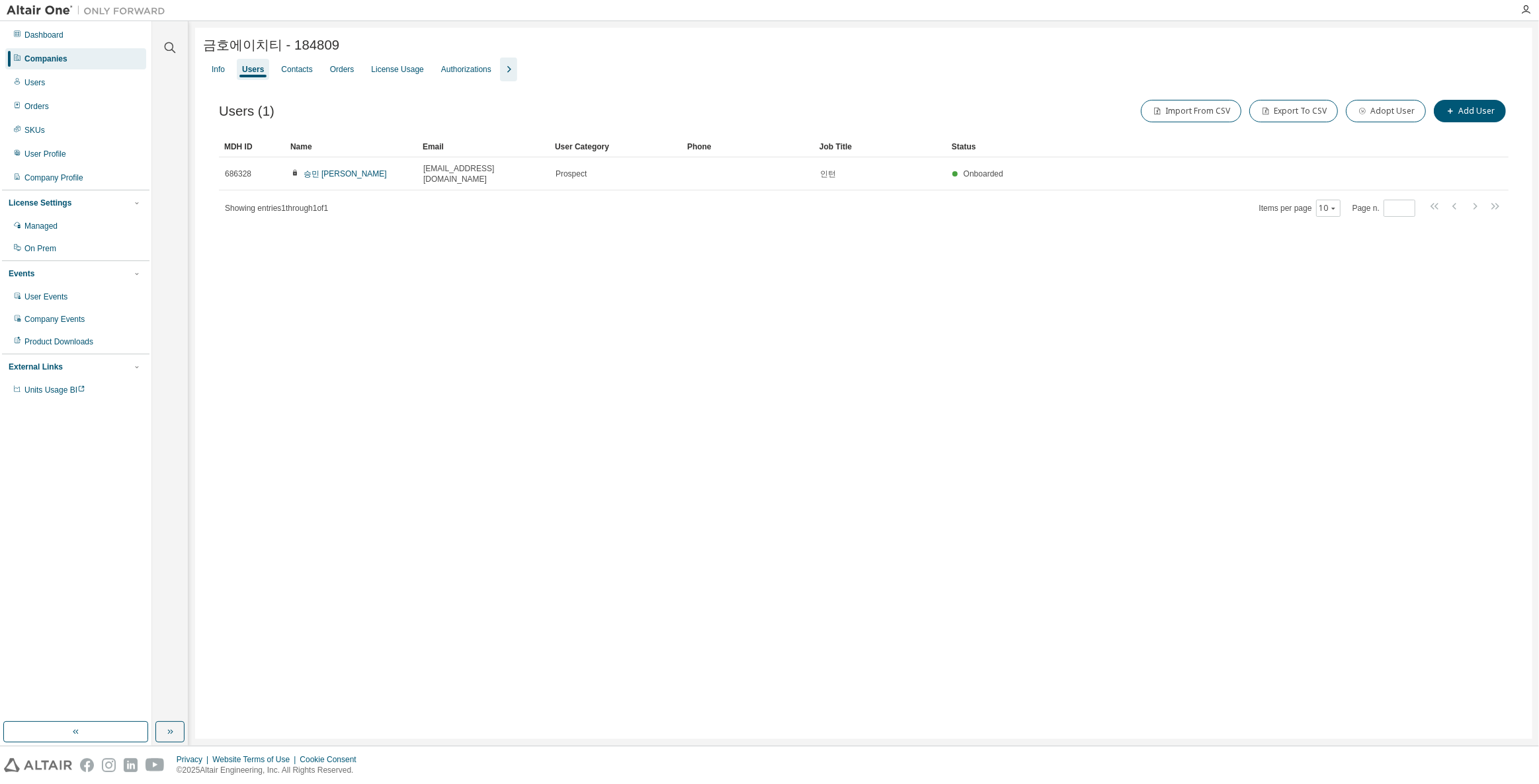
click at [500, 70] on icon "button" at bounding box center [509, 69] width 16 height 16
drag, startPoint x: 291, startPoint y: 49, endPoint x: 376, endPoint y: 43, distance: 85.2
click at [376, 43] on div "금호에이치티 - 184809" at bounding box center [863, 44] width 1321 height 18
click at [297, 35] on div "금호에이치티 - 184809 Clear Load Save Save As Field Operator Value Select filter Sele…" at bounding box center [863, 383] width 1337 height 711
click at [248, 44] on span "금호에이치티 - 184809" at bounding box center [271, 44] width 136 height 18
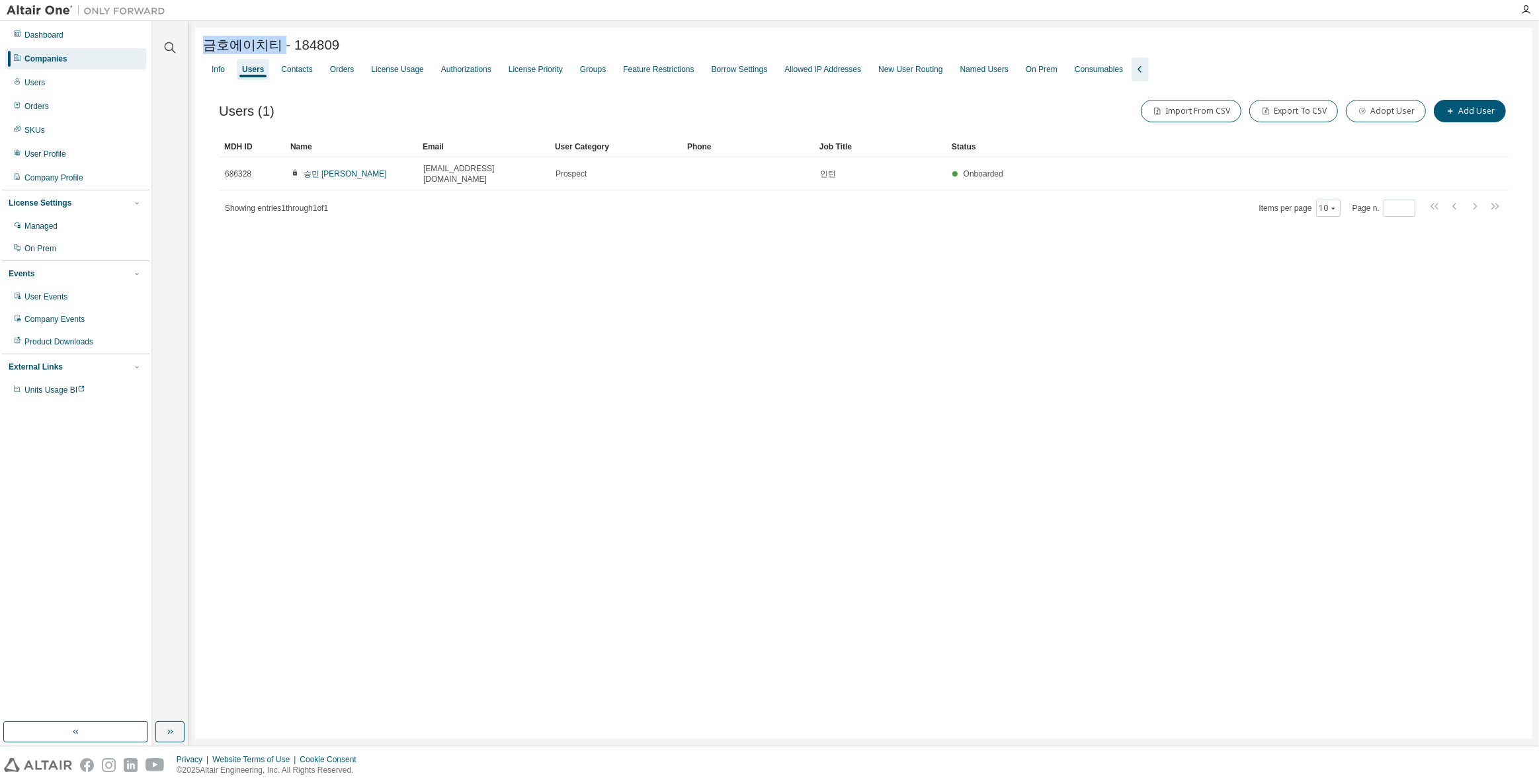
click at [248, 44] on span "금호에이치티 - 184809" at bounding box center [271, 44] width 136 height 18
click at [542, 284] on div "금호에이치티 - 184809 Clear Load Save Save As Field Operator Value Select filter Sele…" at bounding box center [863, 383] width 1337 height 711
drag, startPoint x: 290, startPoint y: 46, endPoint x: 376, endPoint y: 47, distance: 86.0
click at [376, 47] on div "금호에이치티 - 184809" at bounding box center [863, 44] width 1321 height 18
copy span "184809"
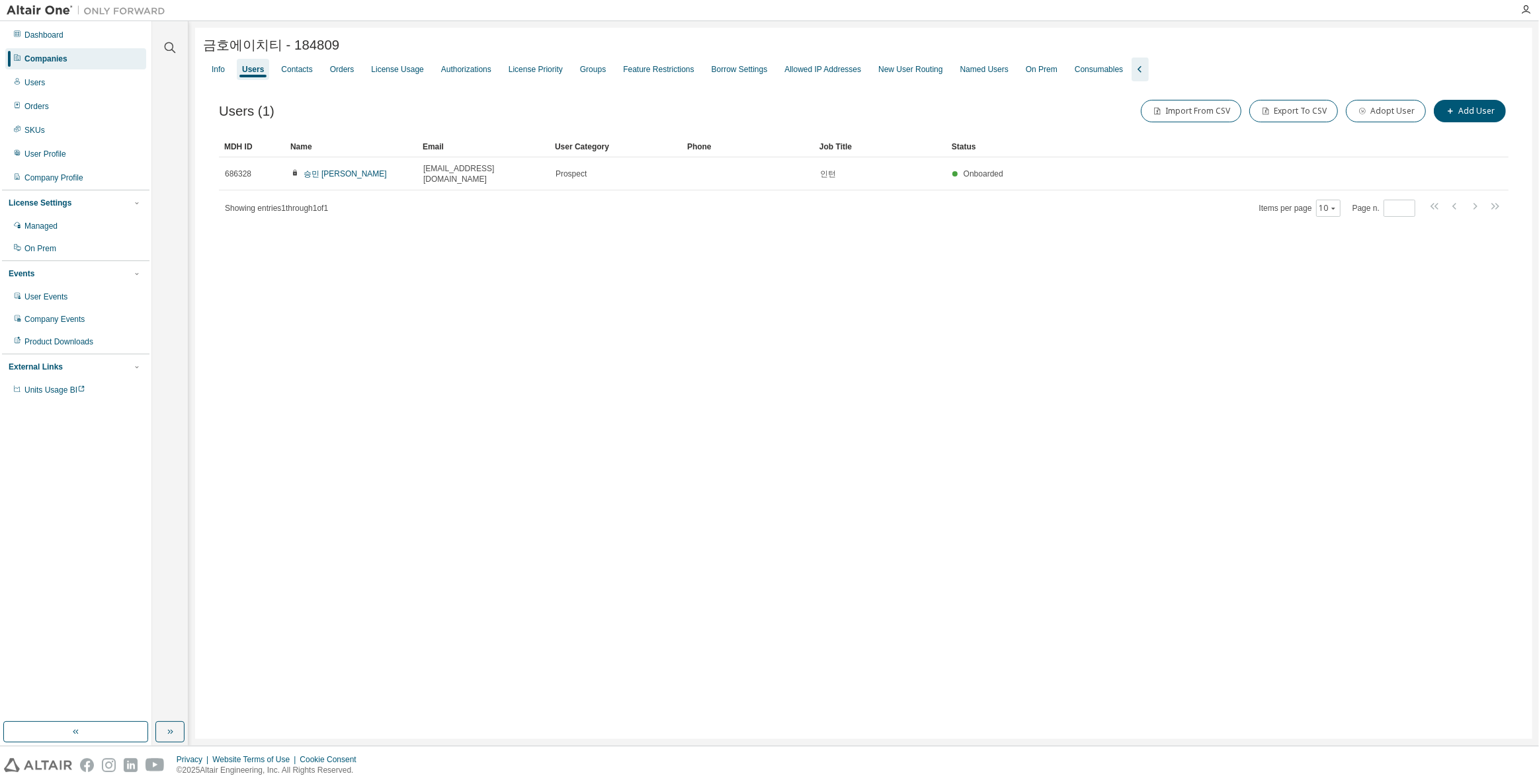
click at [380, 338] on div "금호에이치티 - 184809 Clear Load Save Save As Field Operator Value Select filter Sele…" at bounding box center [863, 383] width 1337 height 711
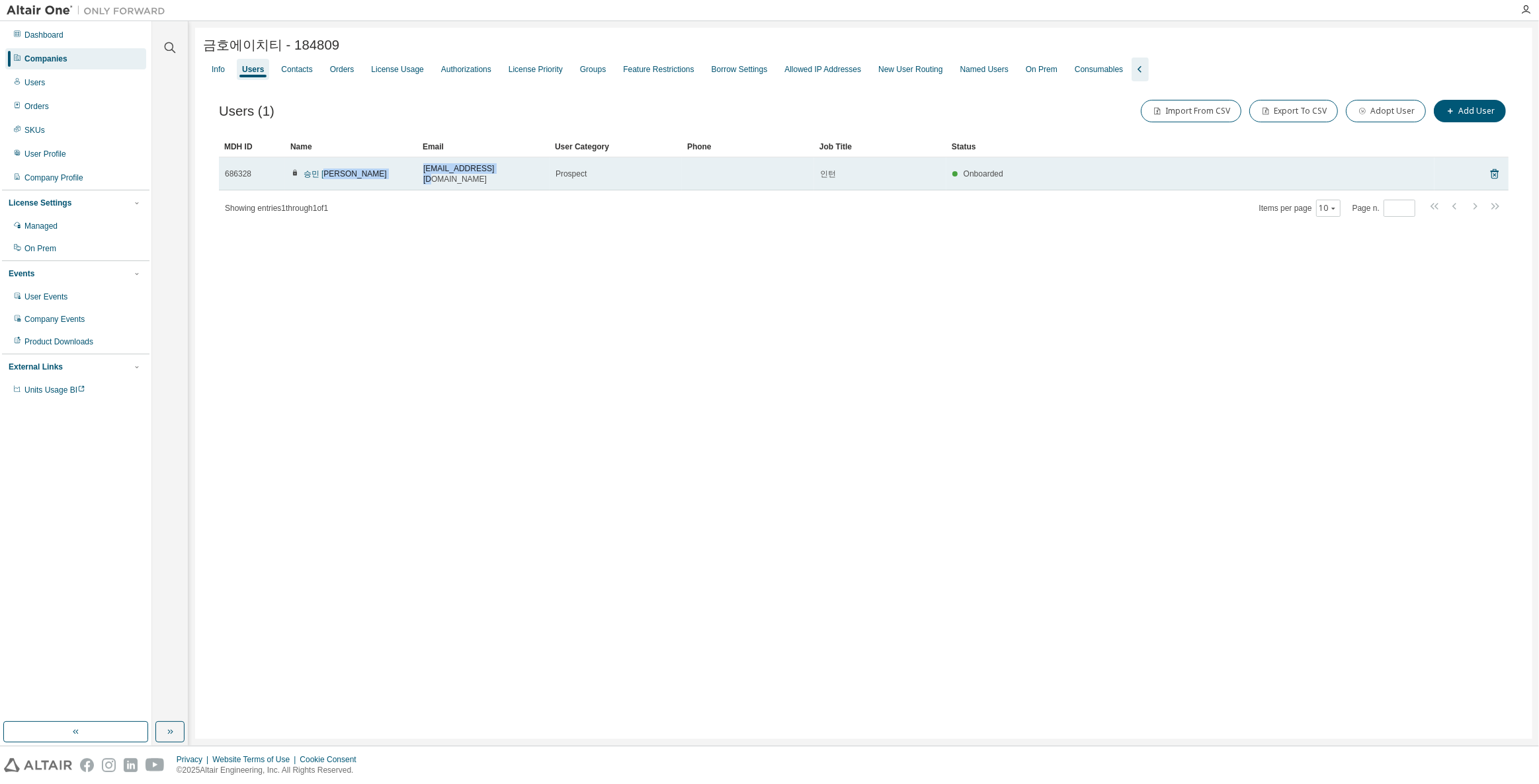
drag, startPoint x: 511, startPoint y: 175, endPoint x: 386, endPoint y: 164, distance: 125.5
click at [386, 164] on tr "686328 승민 김 smkim@kumhoht.com Prospect 인턴 Onboarded" at bounding box center [864, 173] width 1289 height 33
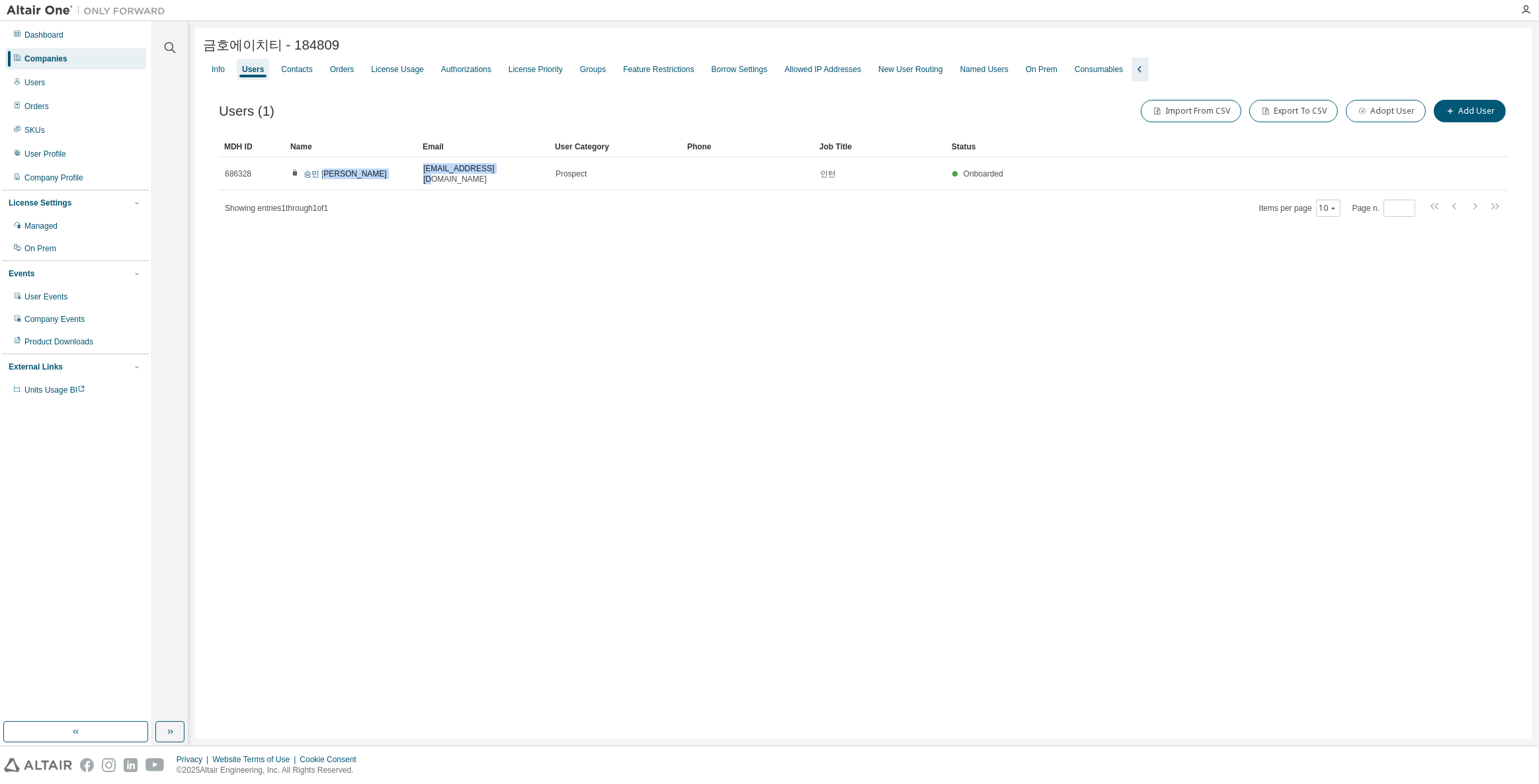
copy tr "승민 김 smkim@kumhoht.com"
click at [845, 282] on div "금호에이치티 - 184809 Clear Load Save Save As Field Operator Value Select filter Sele…" at bounding box center [863, 383] width 1337 height 711
drag, startPoint x: 283, startPoint y: 45, endPoint x: 319, endPoint y: 46, distance: 36.0
click at [319, 46] on span "금호에이치티 - 184809" at bounding box center [271, 44] width 136 height 18
click at [331, 49] on span "금호에이치티 - 184809" at bounding box center [271, 44] width 136 height 18
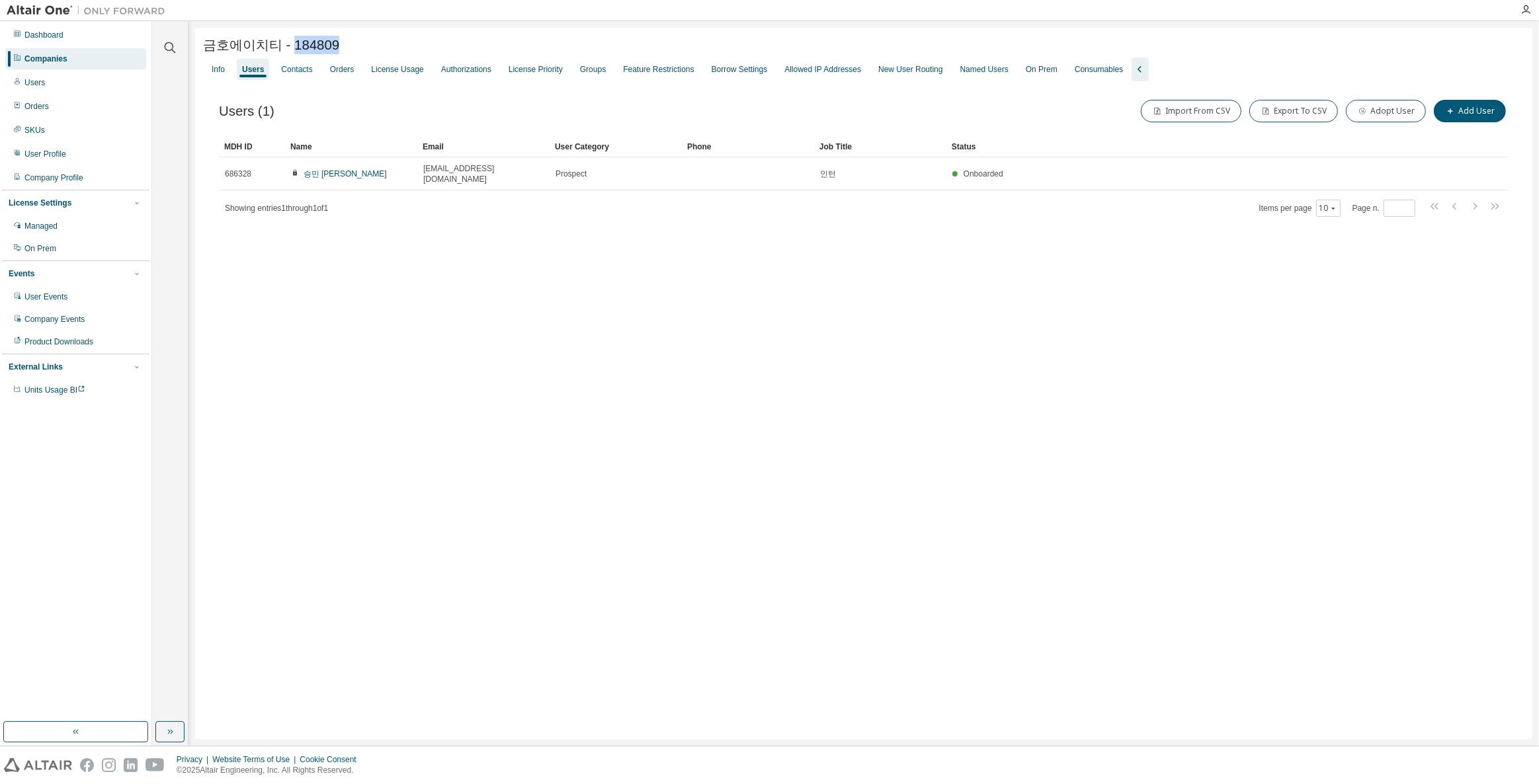
drag, startPoint x: 350, startPoint y: 49, endPoint x: 290, endPoint y: 49, distance: 60.0
click at [290, 49] on div "금호에이치티 - 184809" at bounding box center [863, 44] width 1321 height 18
click at [1458, 104] on button "Add User" at bounding box center [1470, 111] width 72 height 22
click at [1418, 84] on input "text" at bounding box center [1444, 86] width 167 height 11
type input "**********"
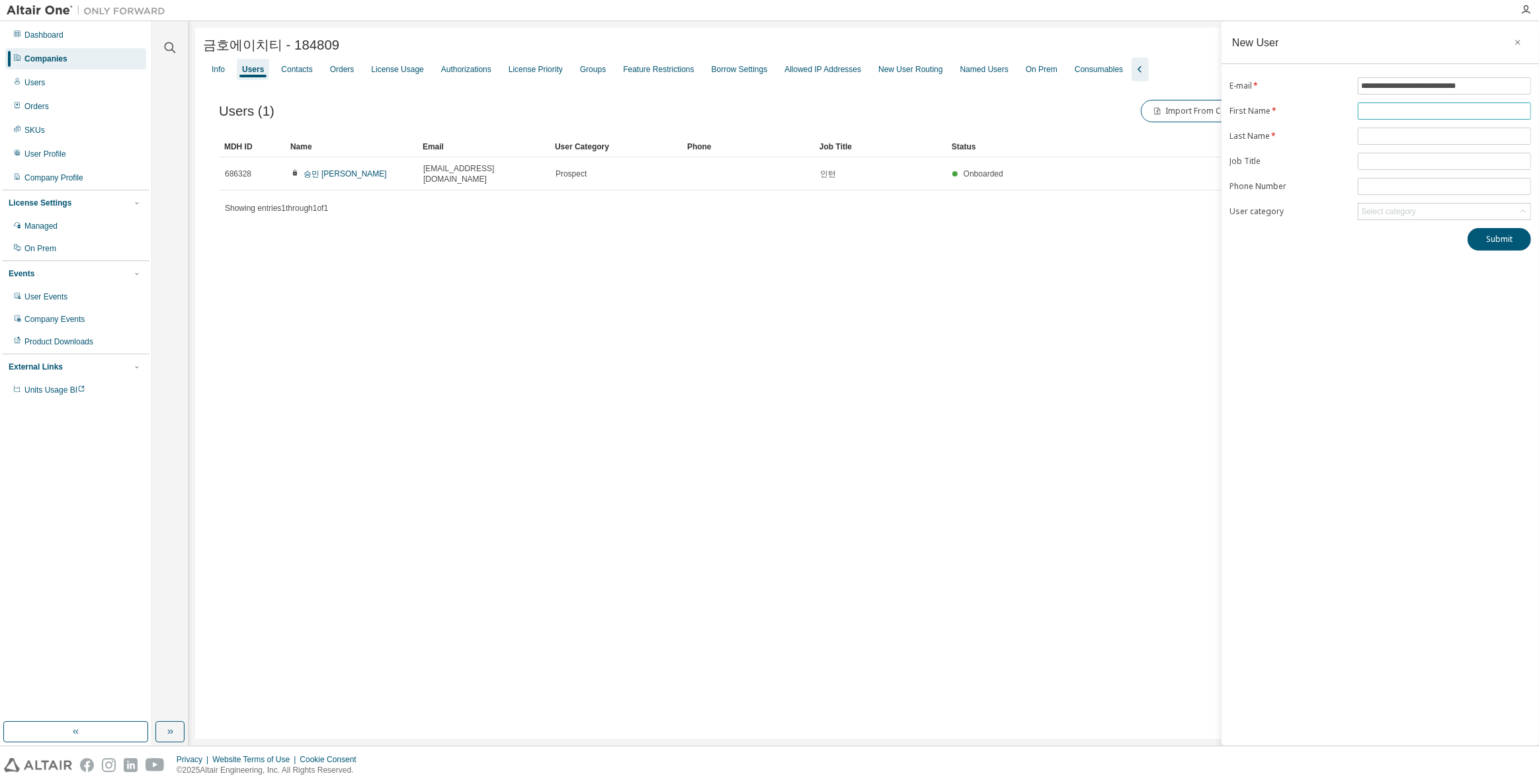
click at [1430, 113] on input "text" at bounding box center [1444, 111] width 167 height 11
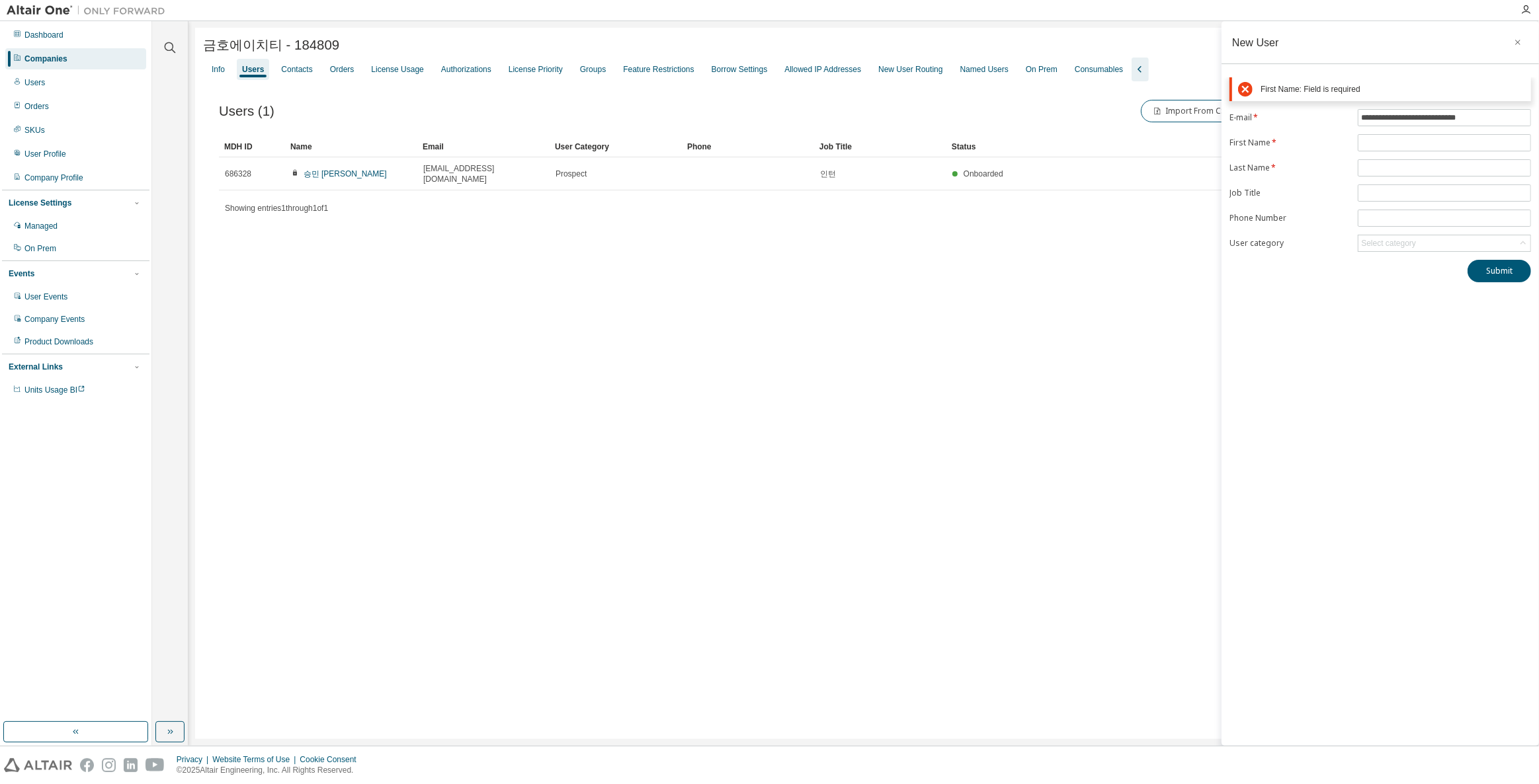
click at [1388, 127] on form "**********" at bounding box center [1380, 181] width 301 height 143
click at [1389, 143] on input "text" at bounding box center [1444, 143] width 167 height 11
click at [1382, 159] on span at bounding box center [1444, 167] width 173 height 17
click at [1380, 168] on input "text" at bounding box center [1444, 168] width 167 height 11
click at [1382, 140] on form "**********" at bounding box center [1380, 181] width 301 height 143
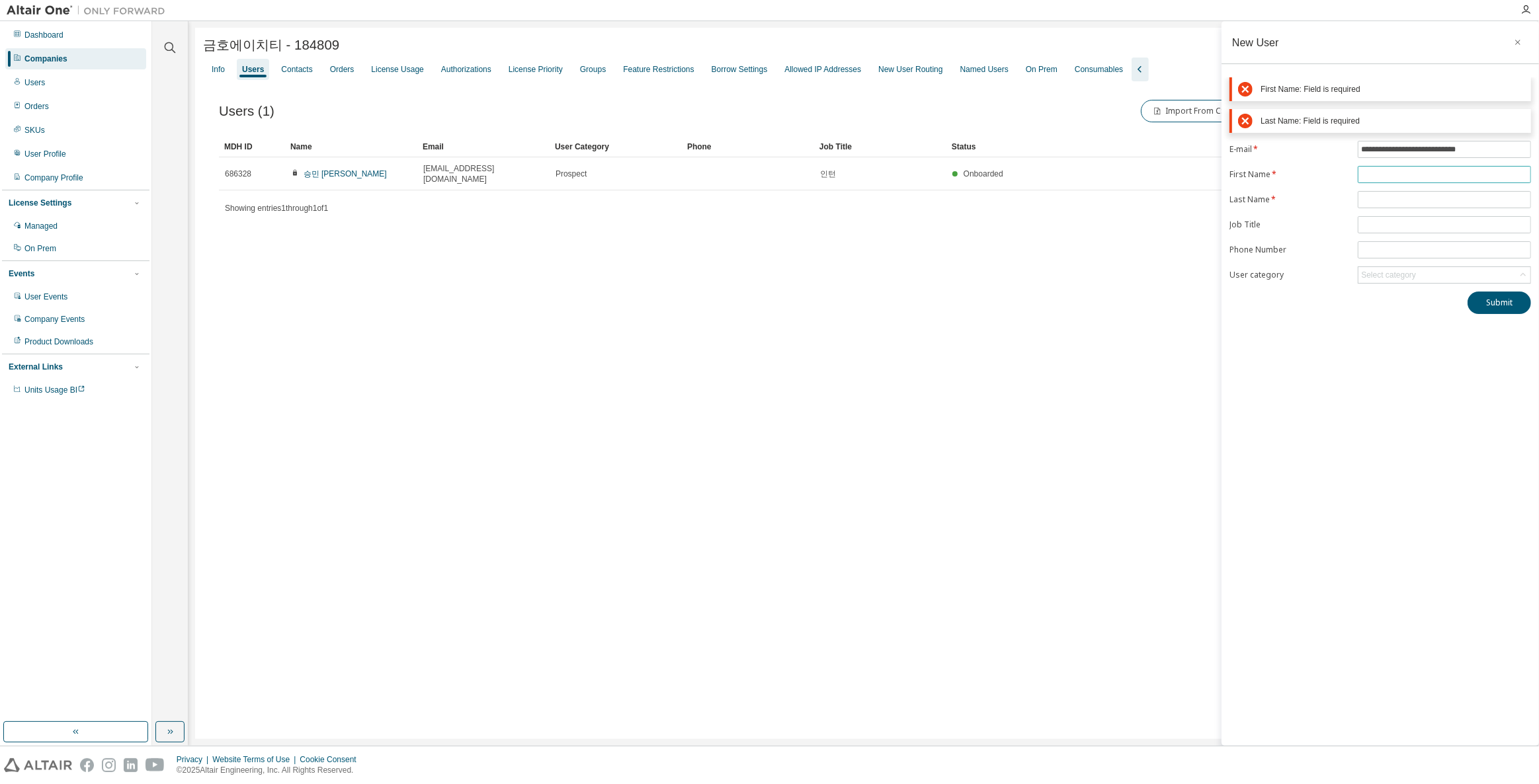
click at [1390, 177] on input "text" at bounding box center [1444, 175] width 167 height 11
drag, startPoint x: 1410, startPoint y: 151, endPoint x: 1343, endPoint y: 150, distance: 67.0
click at [1343, 150] on form "**********" at bounding box center [1380, 212] width 301 height 143
click at [1401, 175] on input "text" at bounding box center [1444, 175] width 167 height 11
paste input "**********"
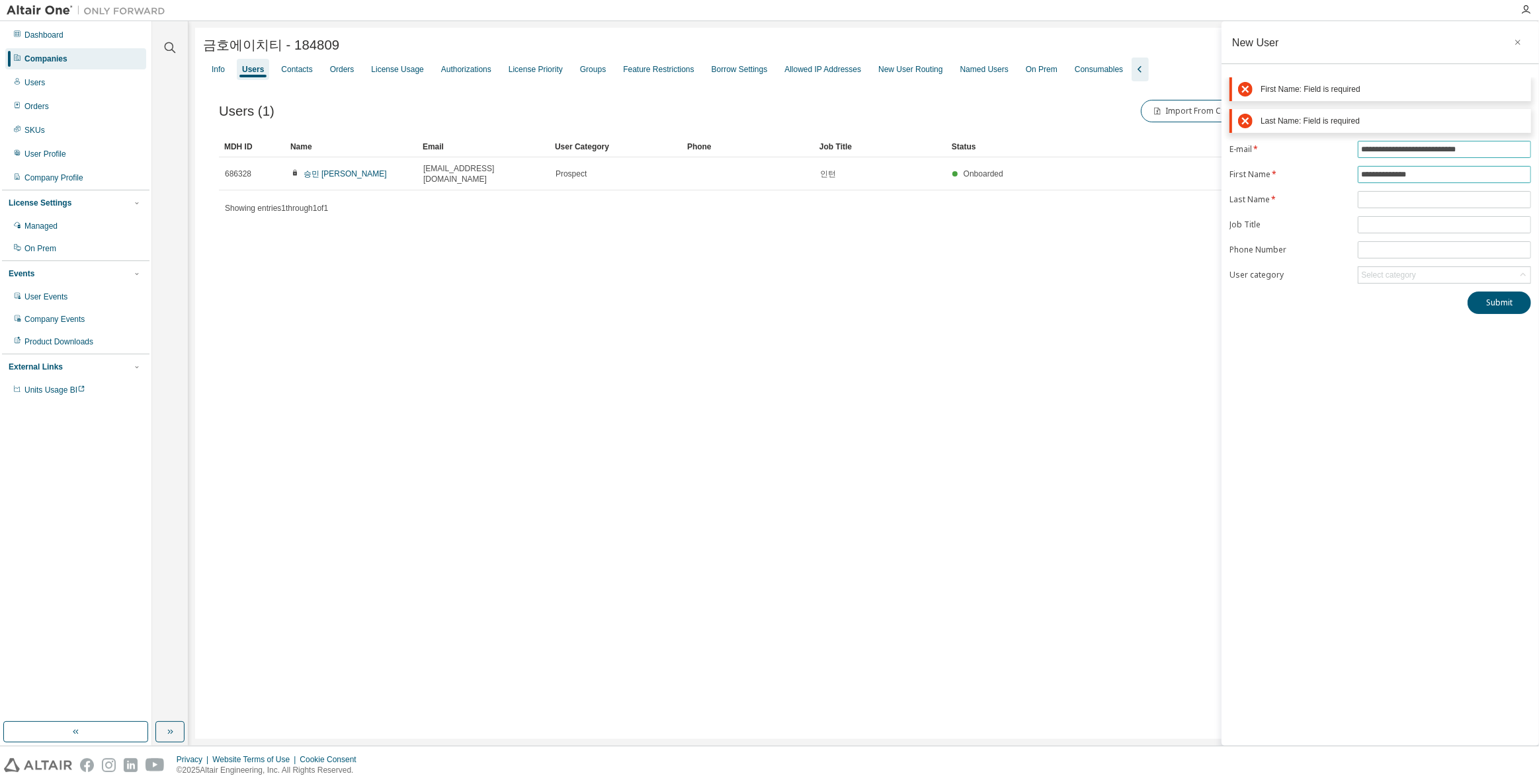
type input "**********"
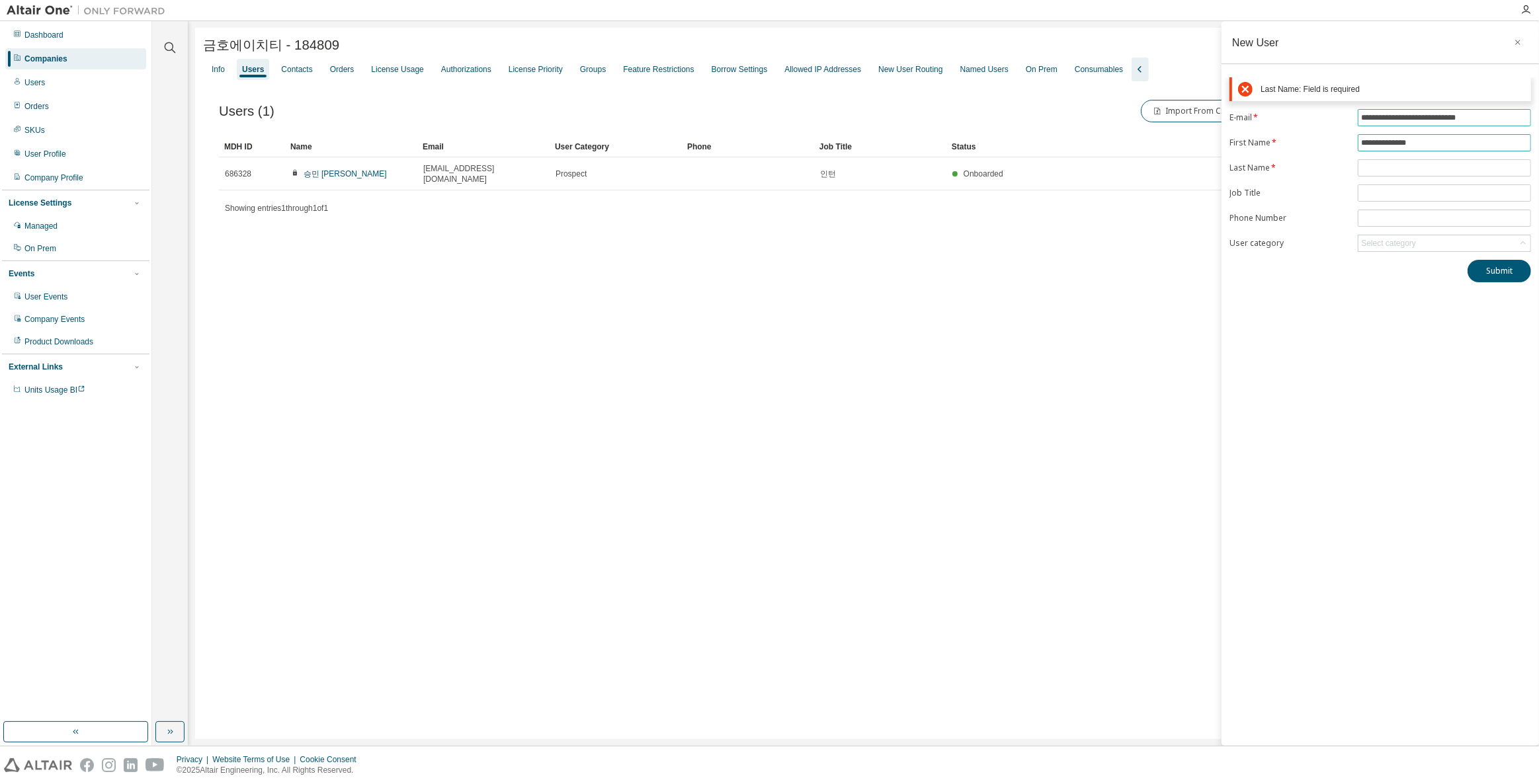
click at [1434, 147] on form "**********" at bounding box center [1380, 181] width 301 height 143
click at [1434, 119] on input "**********" at bounding box center [1444, 118] width 167 height 11
type input "**********"
click at [1450, 155] on form "**********" at bounding box center [1380, 181] width 301 height 143
click at [1448, 164] on input "text" at bounding box center [1444, 168] width 167 height 11
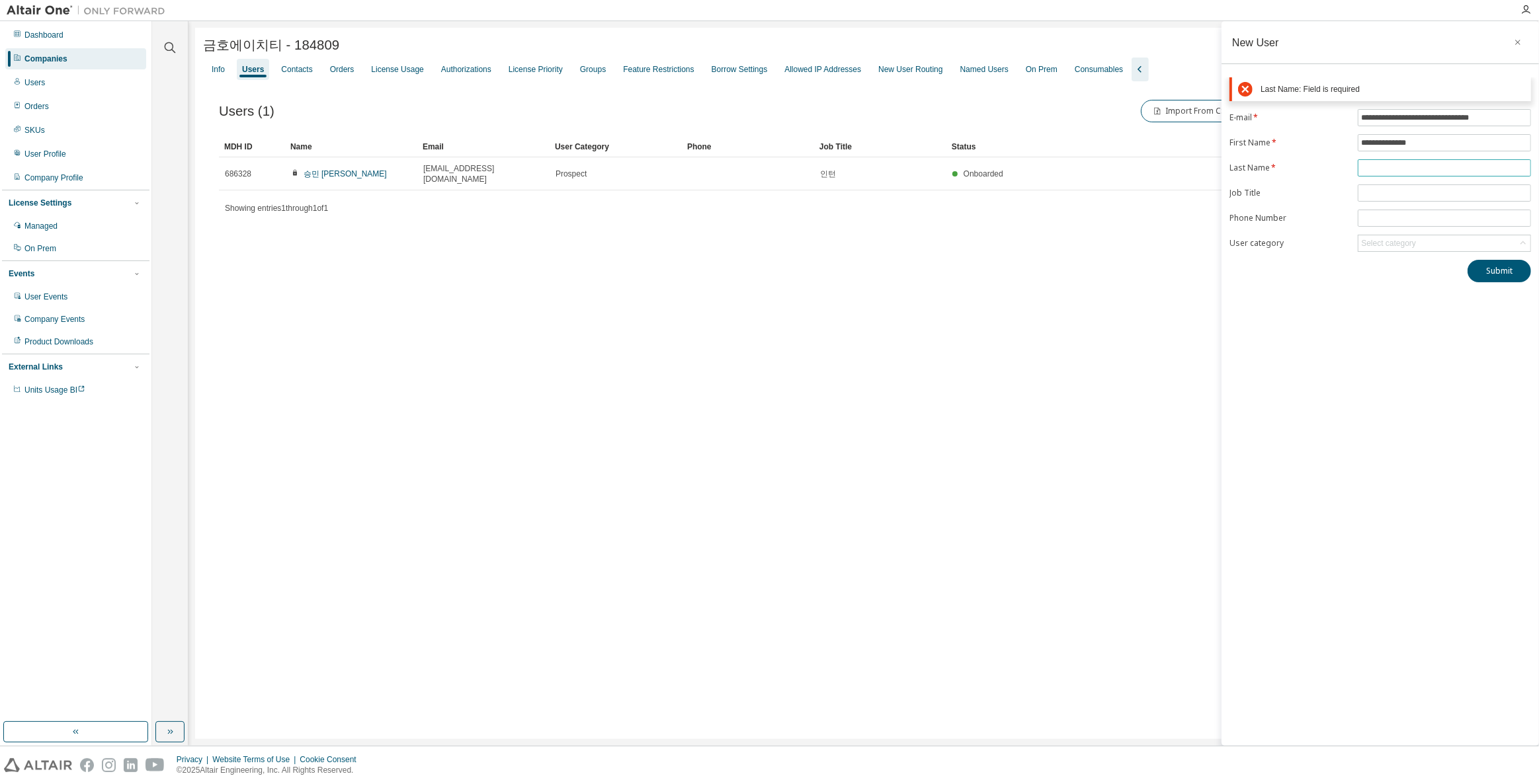
paste input "********"
type input "********"
click at [1482, 266] on div "**********" at bounding box center [1380, 383] width 318 height 725
click at [1497, 234] on button "Submit" at bounding box center [1499, 239] width 63 height 22
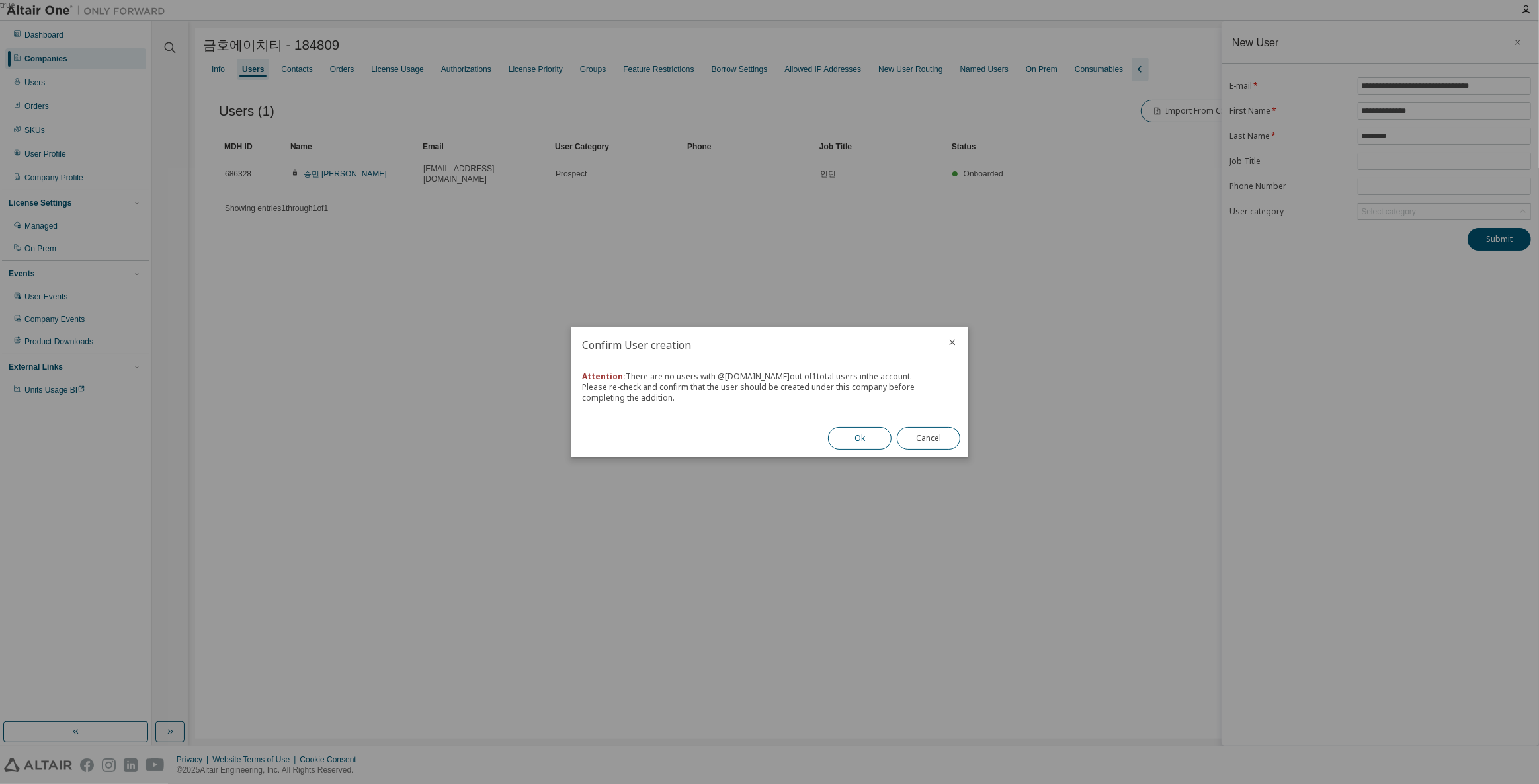
click at [839, 438] on button "Ok" at bounding box center [860, 438] width 63 height 22
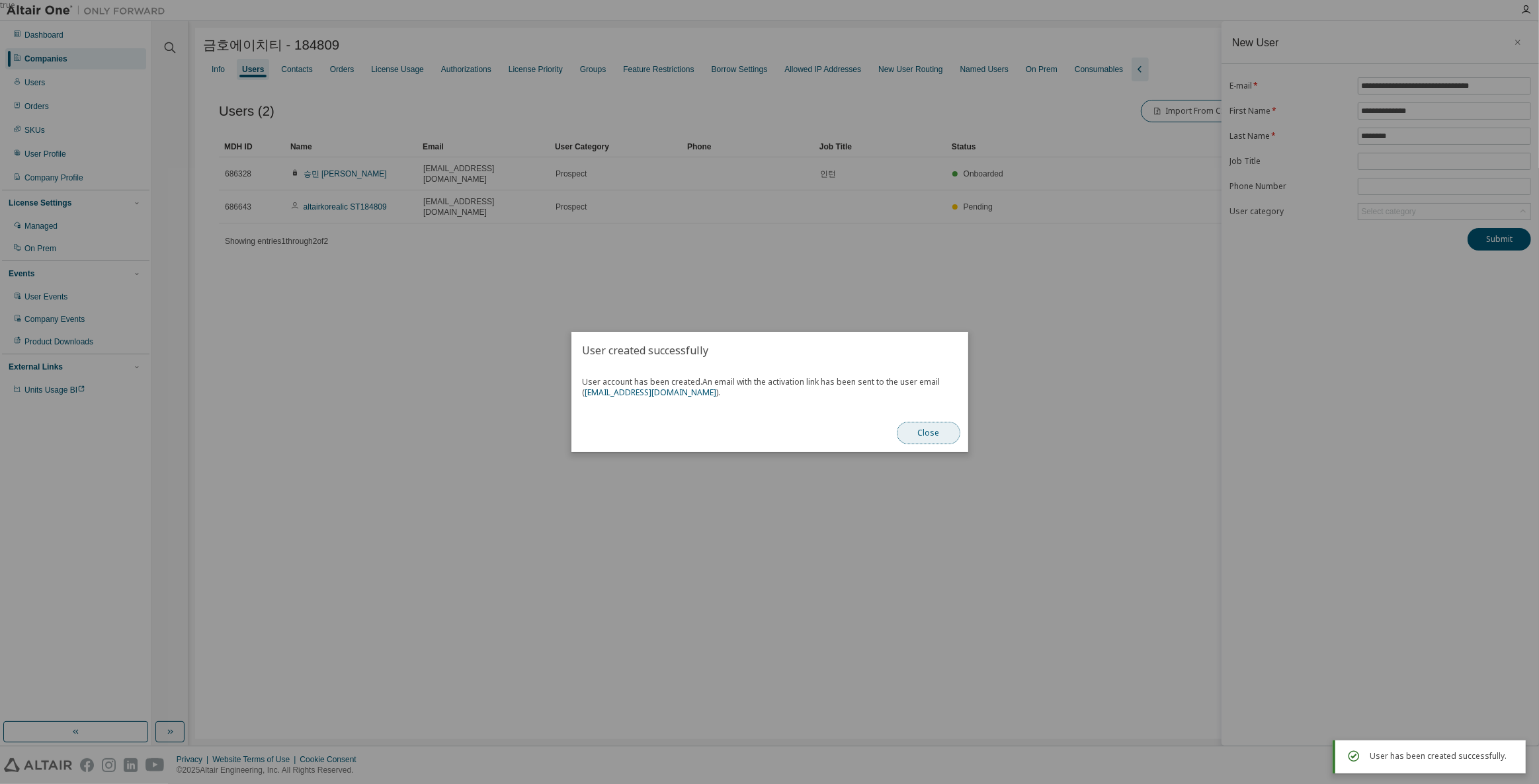
click at [937, 425] on button "Close" at bounding box center [929, 433] width 63 height 22
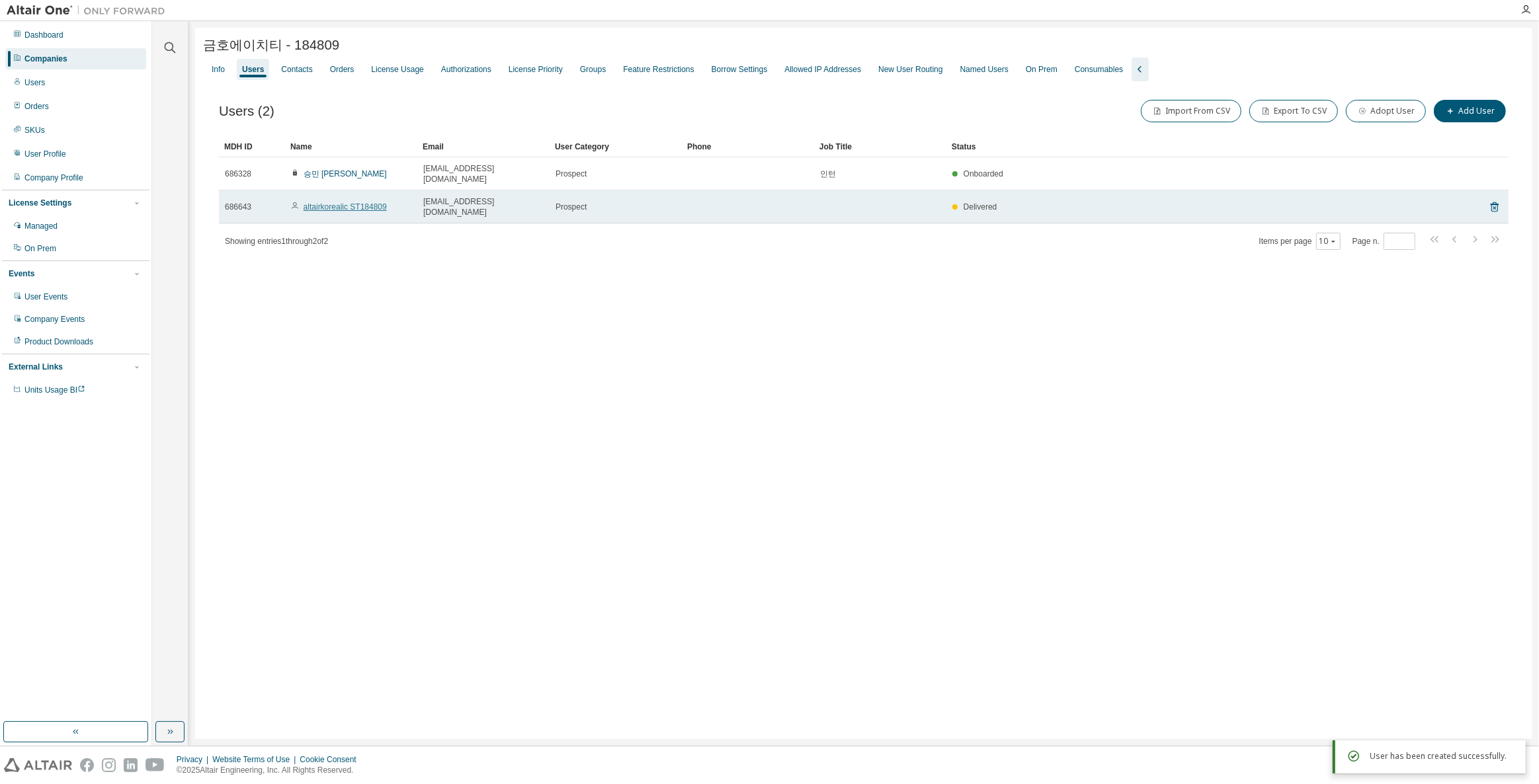
click at [355, 202] on link "altairkorealic ST184809" at bounding box center [345, 207] width 84 height 9
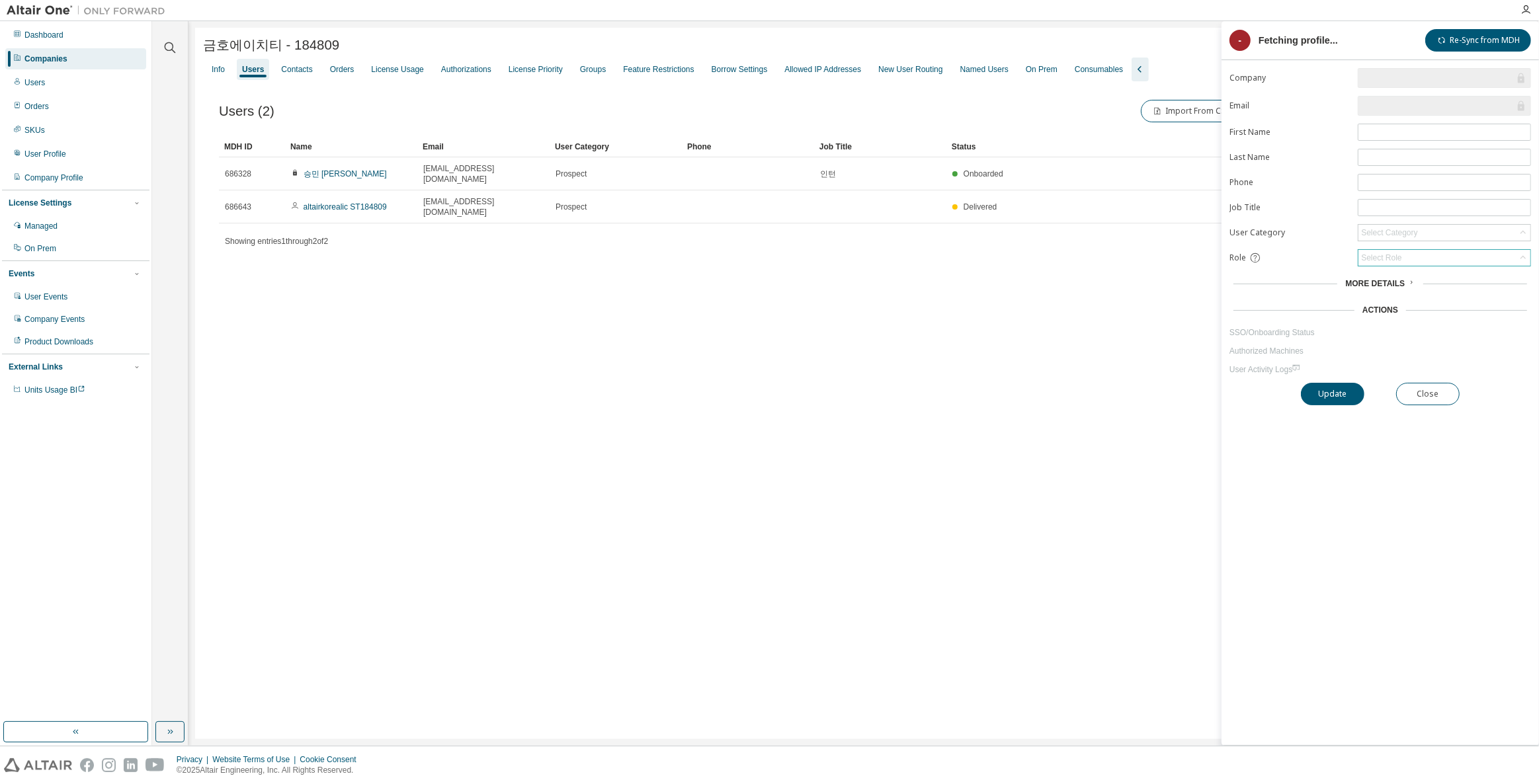
click at [1420, 253] on div "Select Role" at bounding box center [1444, 258] width 172 height 16
click at [1395, 255] on div "User" at bounding box center [1444, 259] width 172 height 16
click at [1381, 290] on li "Owner" at bounding box center [1443, 288] width 169 height 17
click at [1342, 388] on button "Update" at bounding box center [1333, 394] width 63 height 22
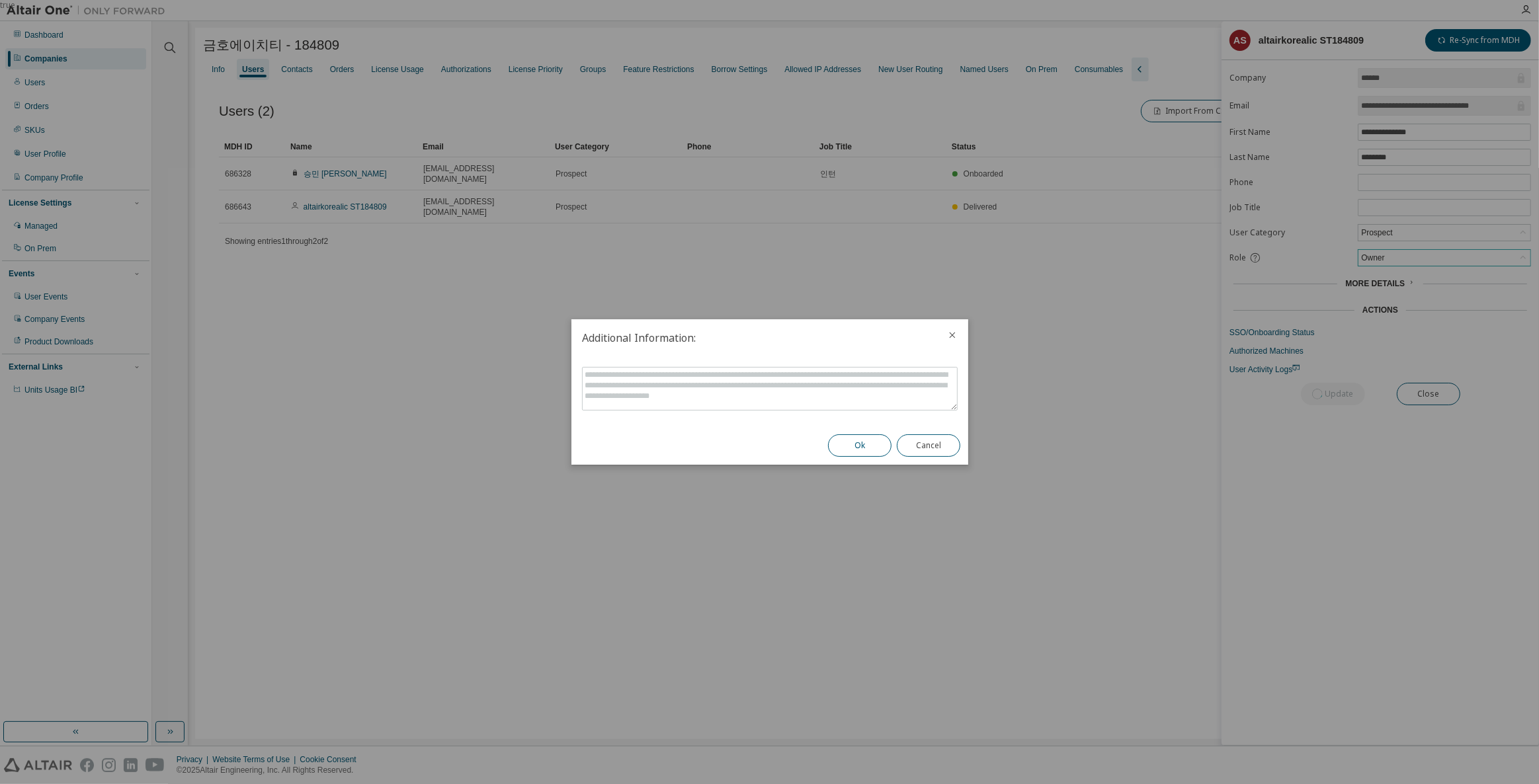
click at [861, 445] on button "Ok" at bounding box center [860, 445] width 63 height 22
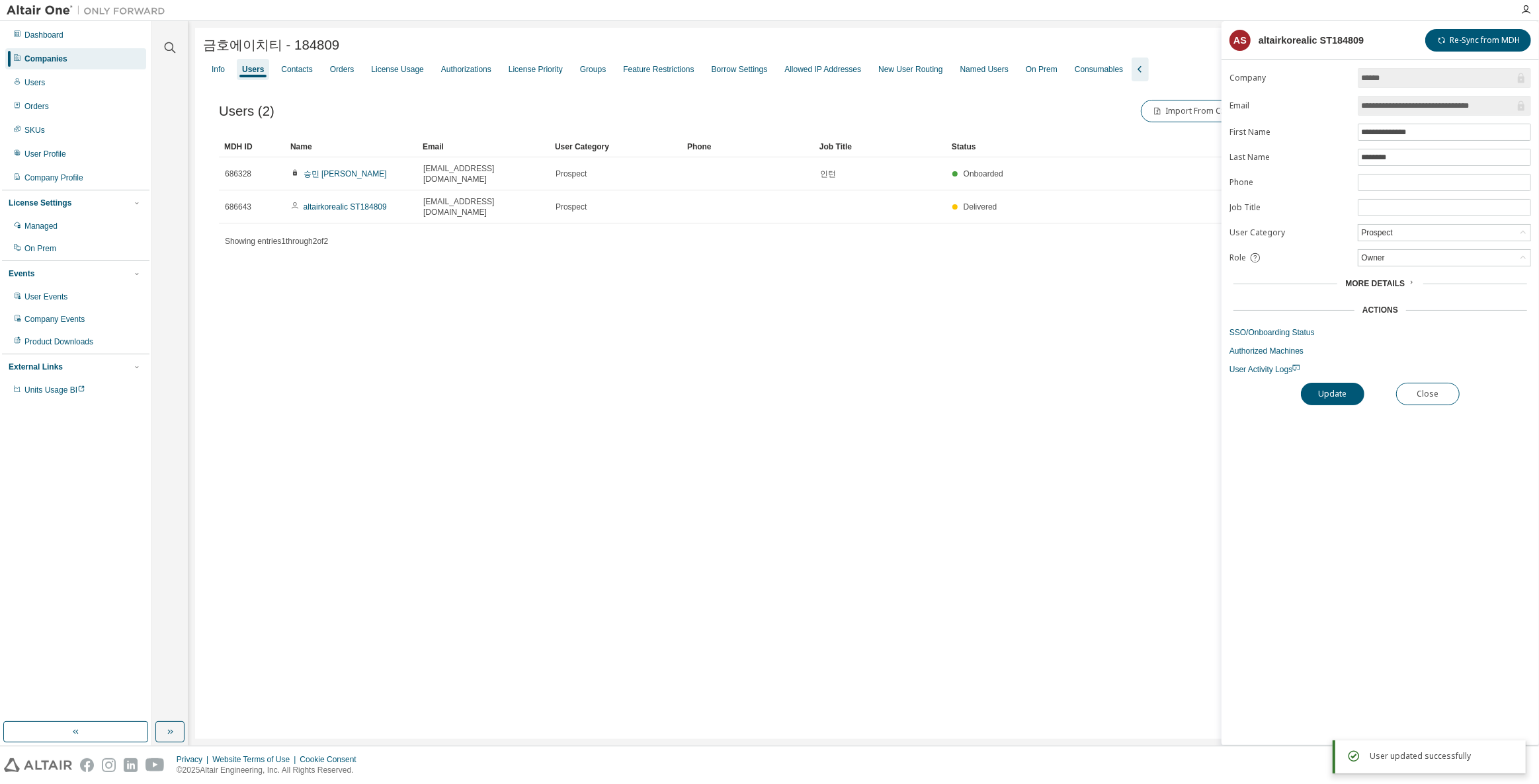
click at [679, 427] on div "금호에이치티 - 184809 Clear Load Save Save As Field Operator Value Select filter Sele…" at bounding box center [863, 383] width 1337 height 711
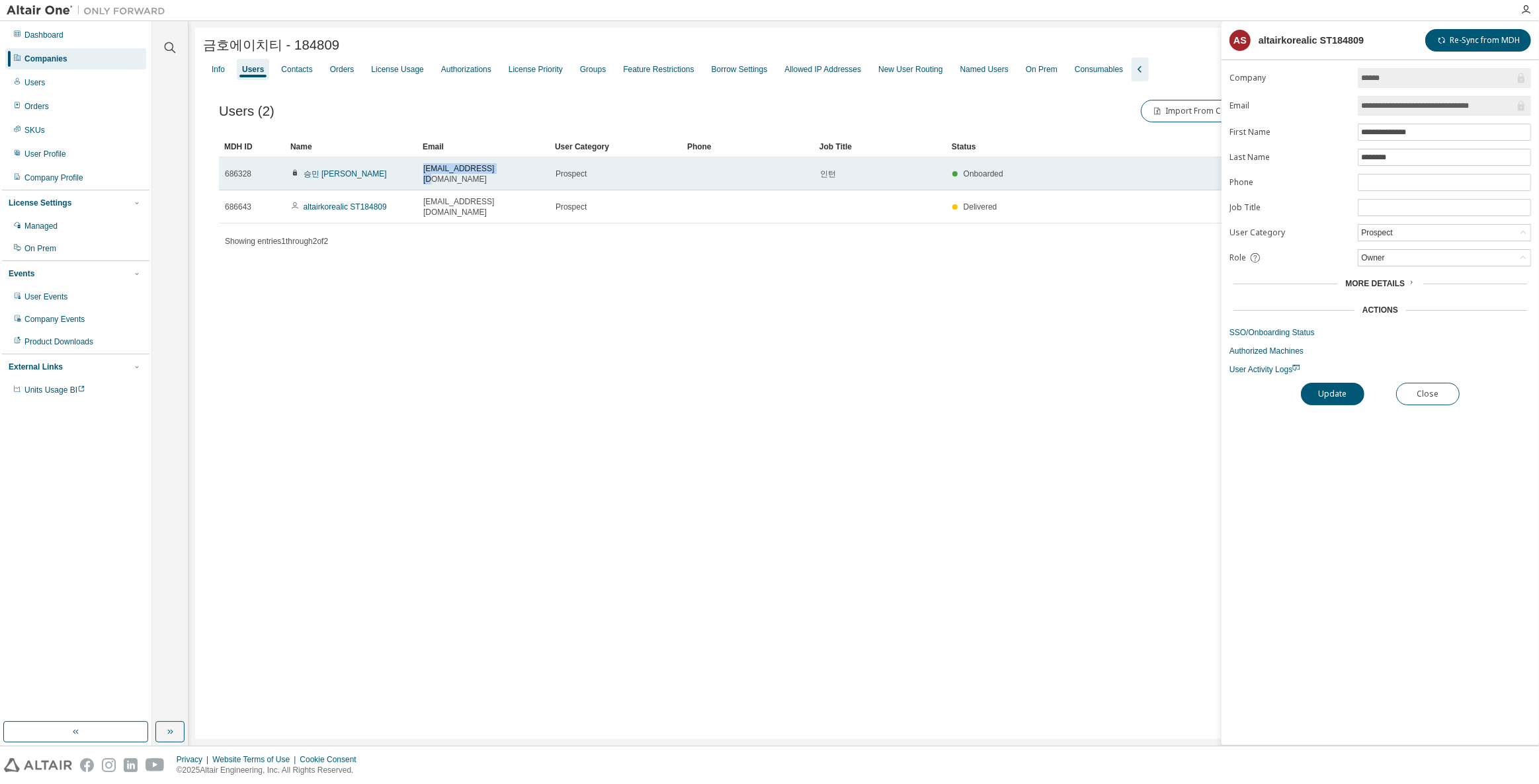
drag, startPoint x: 525, startPoint y: 173, endPoint x: 419, endPoint y: 170, distance: 106.0
click at [419, 170] on td "[EMAIL_ADDRESS][DOMAIN_NAME]" at bounding box center [484, 173] width 132 height 33
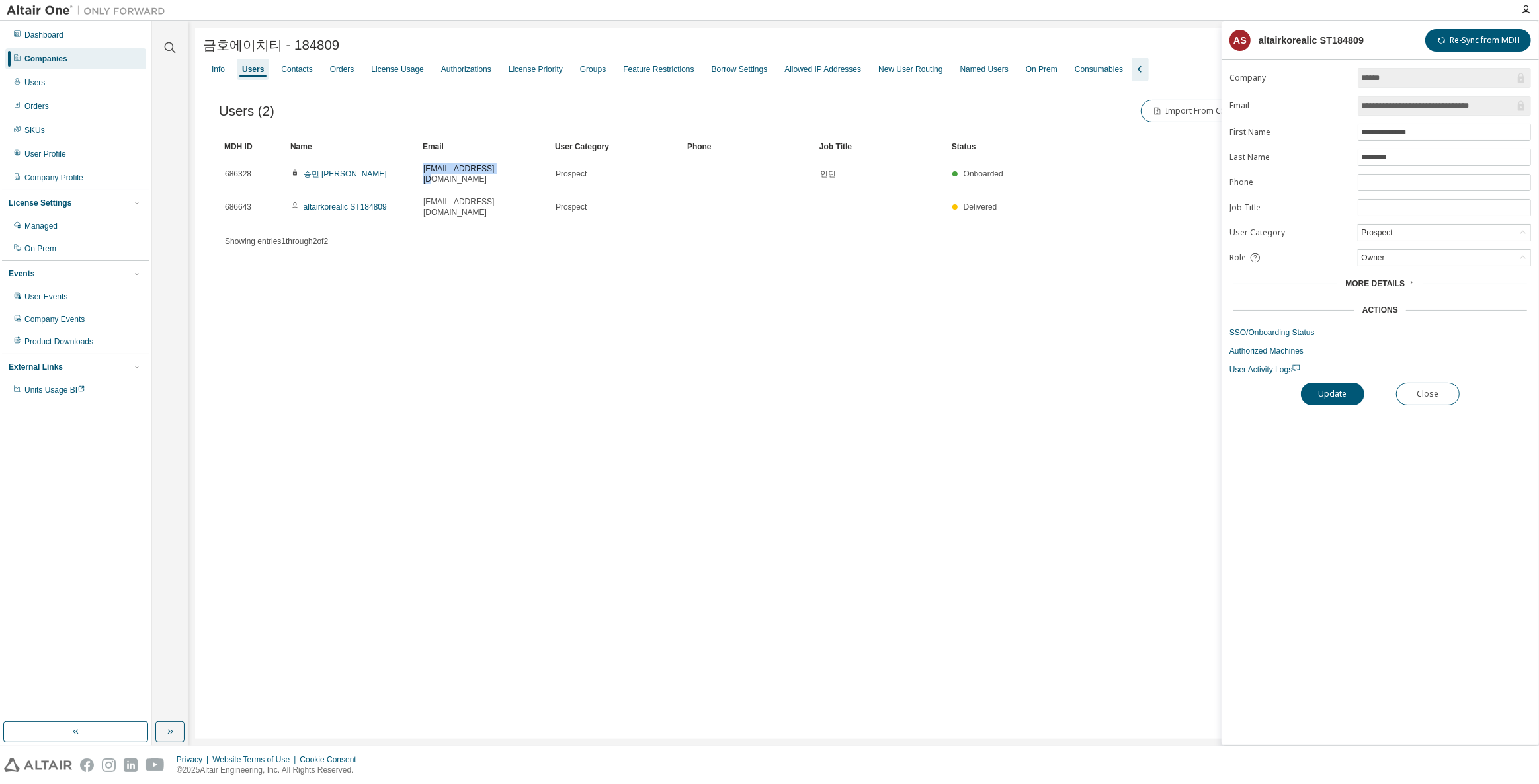
copy span "[EMAIL_ADDRESS][DOMAIN_NAME]"
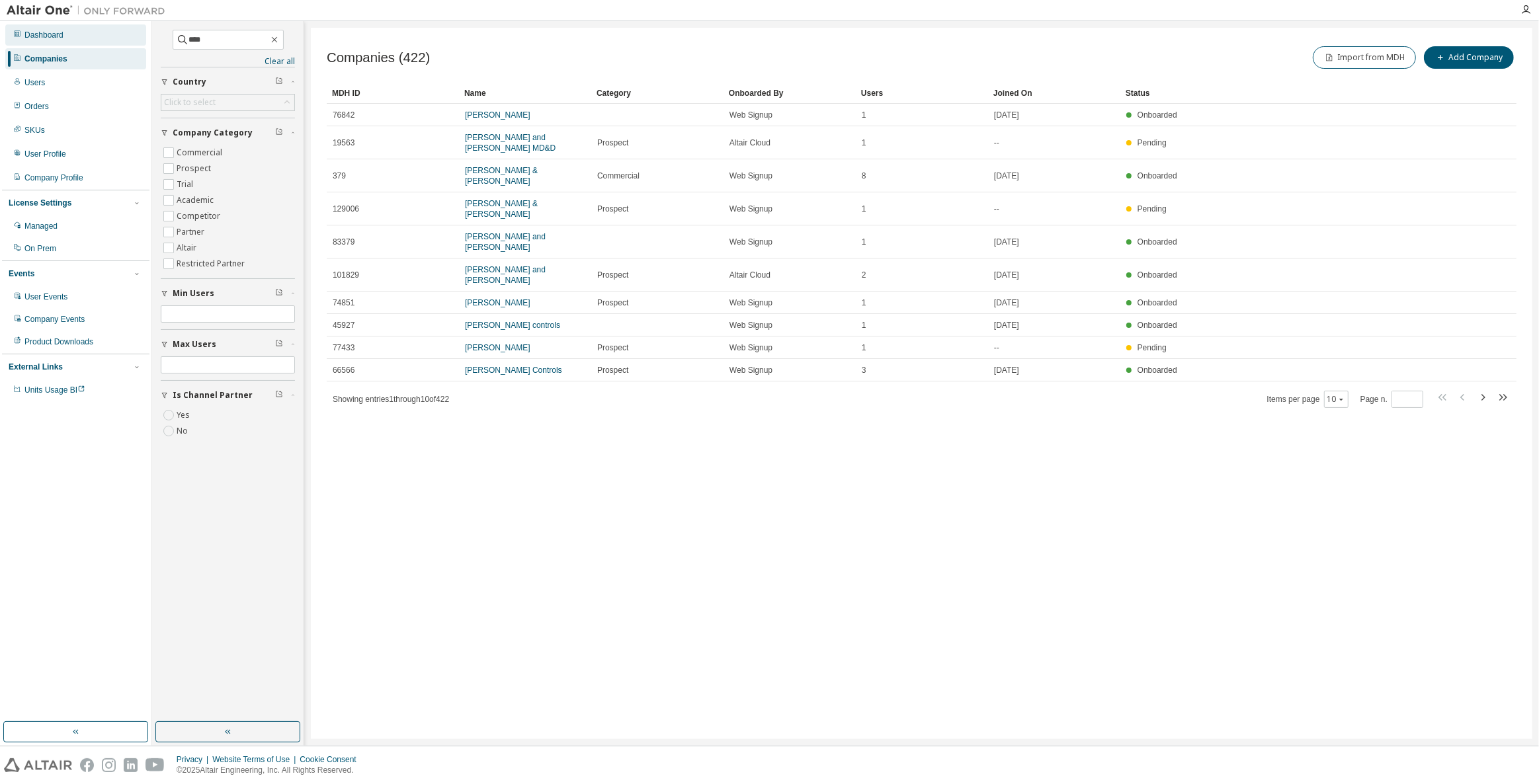
drag, startPoint x: 220, startPoint y: 41, endPoint x: 102, endPoint y: 43, distance: 118.0
click at [102, 43] on div "Dashboard Companies Users Orders SKUs User Profile Company Profile License Sett…" at bounding box center [770, 383] width 1539 height 725
type input "*******"
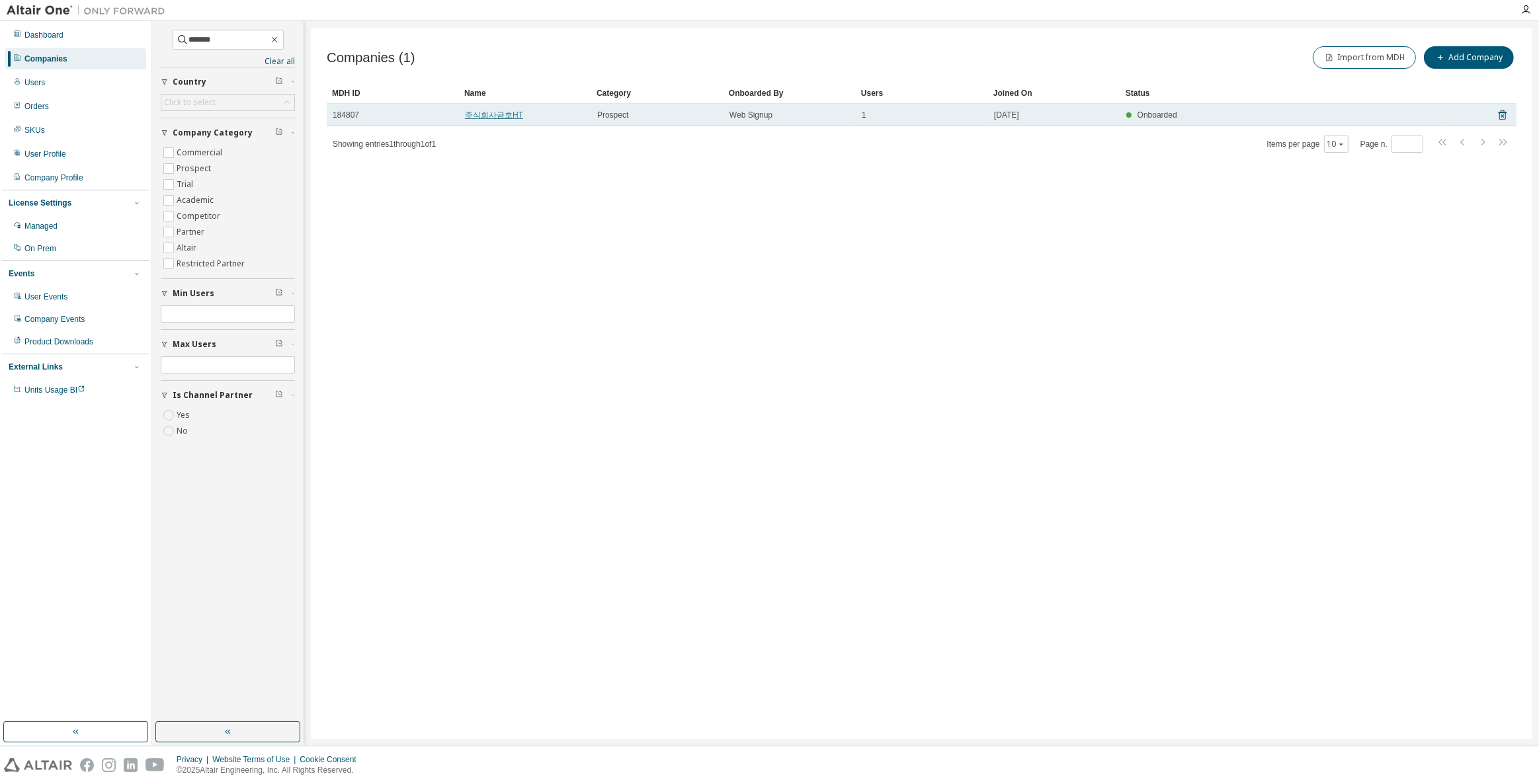
click at [500, 112] on link "주식회사금호HT" at bounding box center [494, 115] width 58 height 9
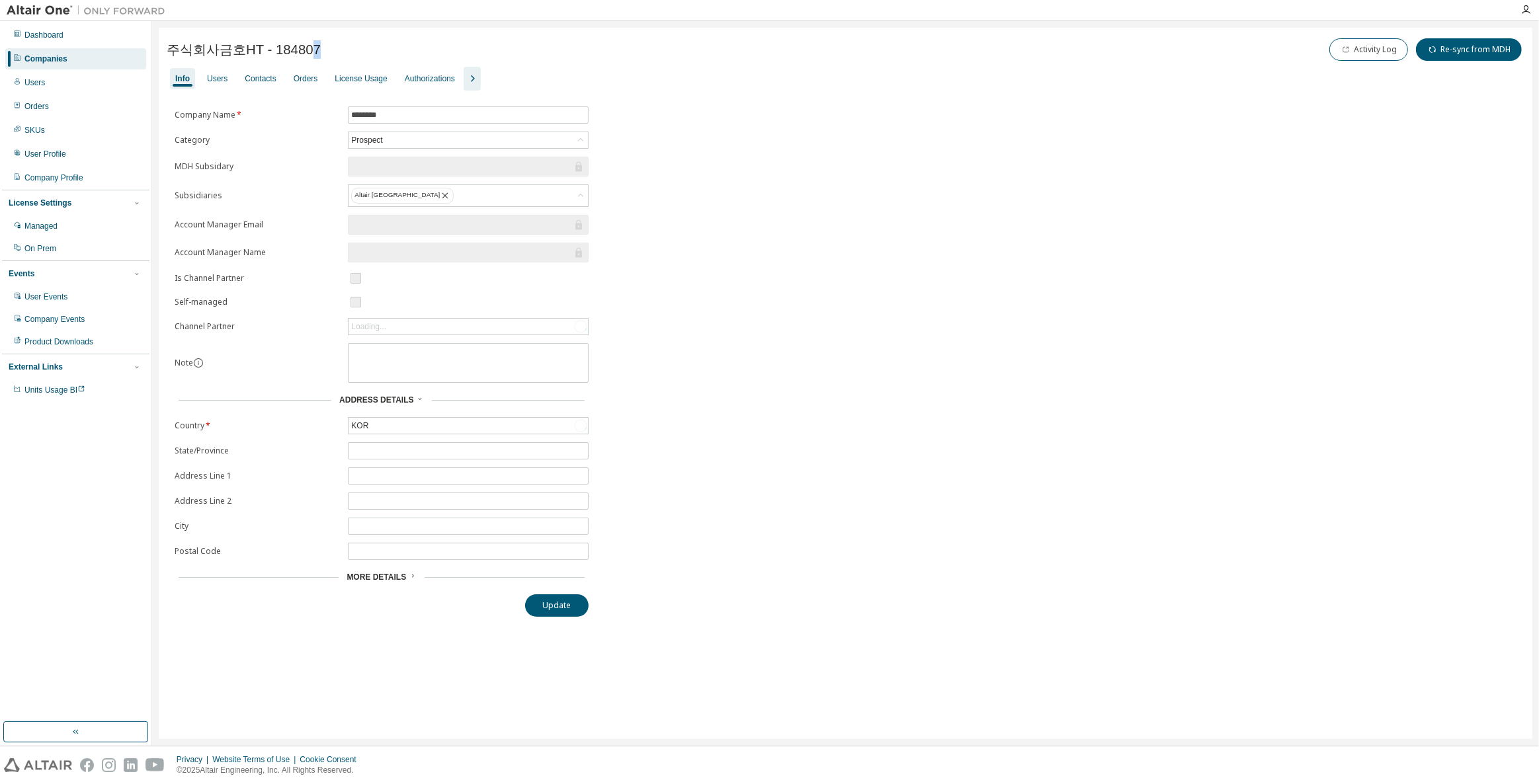
drag, startPoint x: 289, startPoint y: 53, endPoint x: 274, endPoint y: 52, distance: 15.0
click at [276, 52] on div "주식회사금호HT - 184807 Activity Log Re-sync from MDH" at bounding box center [845, 49] width 1358 height 28
click at [284, 40] on span "주식회사금호HT - 184807" at bounding box center [243, 49] width 154 height 18
drag, startPoint x: 288, startPoint y: 47, endPoint x: 337, endPoint y: 51, distance: 49.2
click at [337, 51] on div "주식회사금호HT - 184807 Activity Log Re-sync from MDH" at bounding box center [845, 49] width 1358 height 28
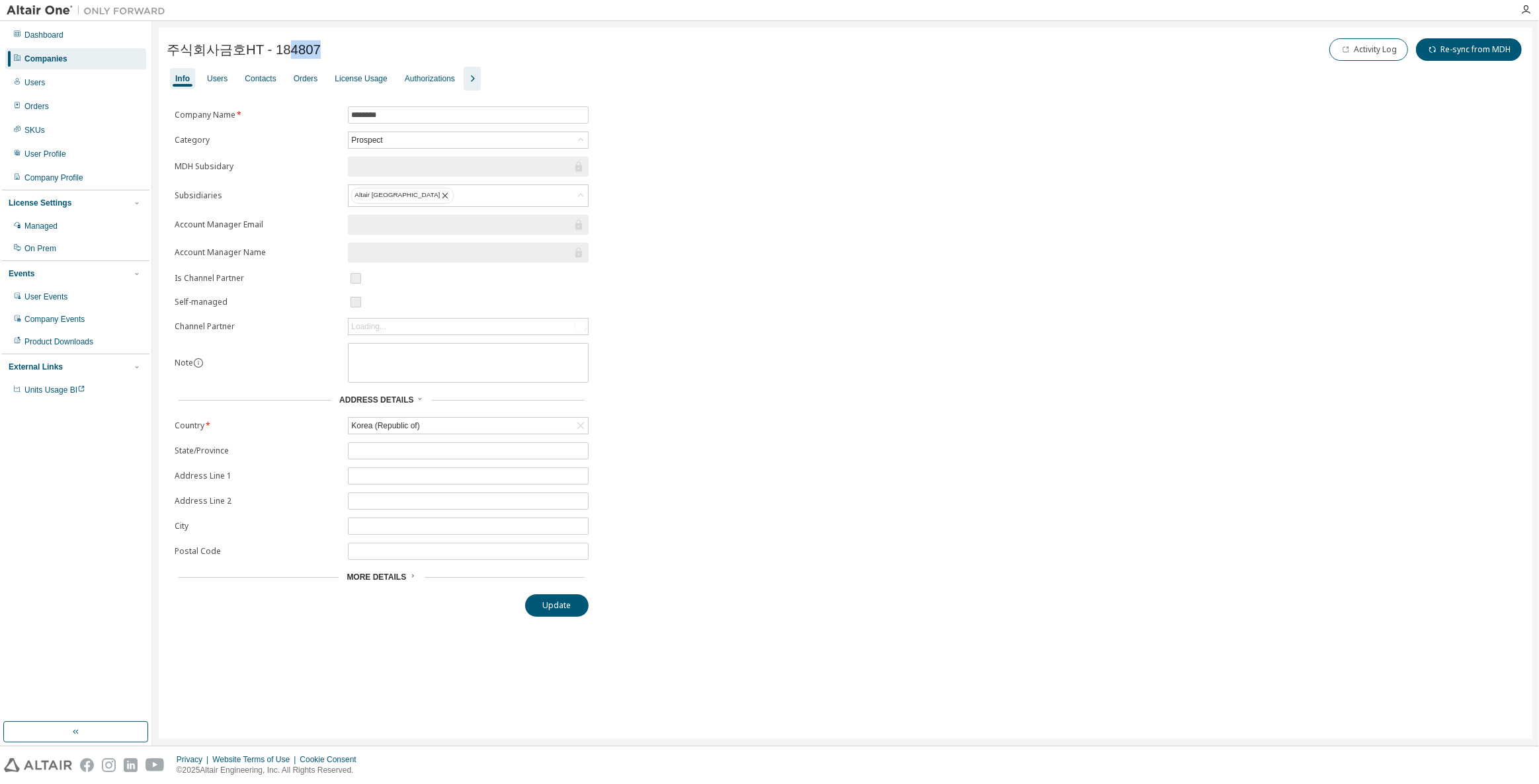
click at [337, 51] on div "주식회사금호HT - 184807 Activity Log Re-sync from MDH" at bounding box center [845, 49] width 1358 height 28
drag, startPoint x: 327, startPoint y: 51, endPoint x: 270, endPoint y: 51, distance: 57.0
click at [270, 51] on div "주식회사금호HT - 184807 Activity Log Re-sync from MDH" at bounding box center [845, 49] width 1358 height 28
copy span "184807"
click at [221, 77] on div "Users" at bounding box center [217, 79] width 20 height 11
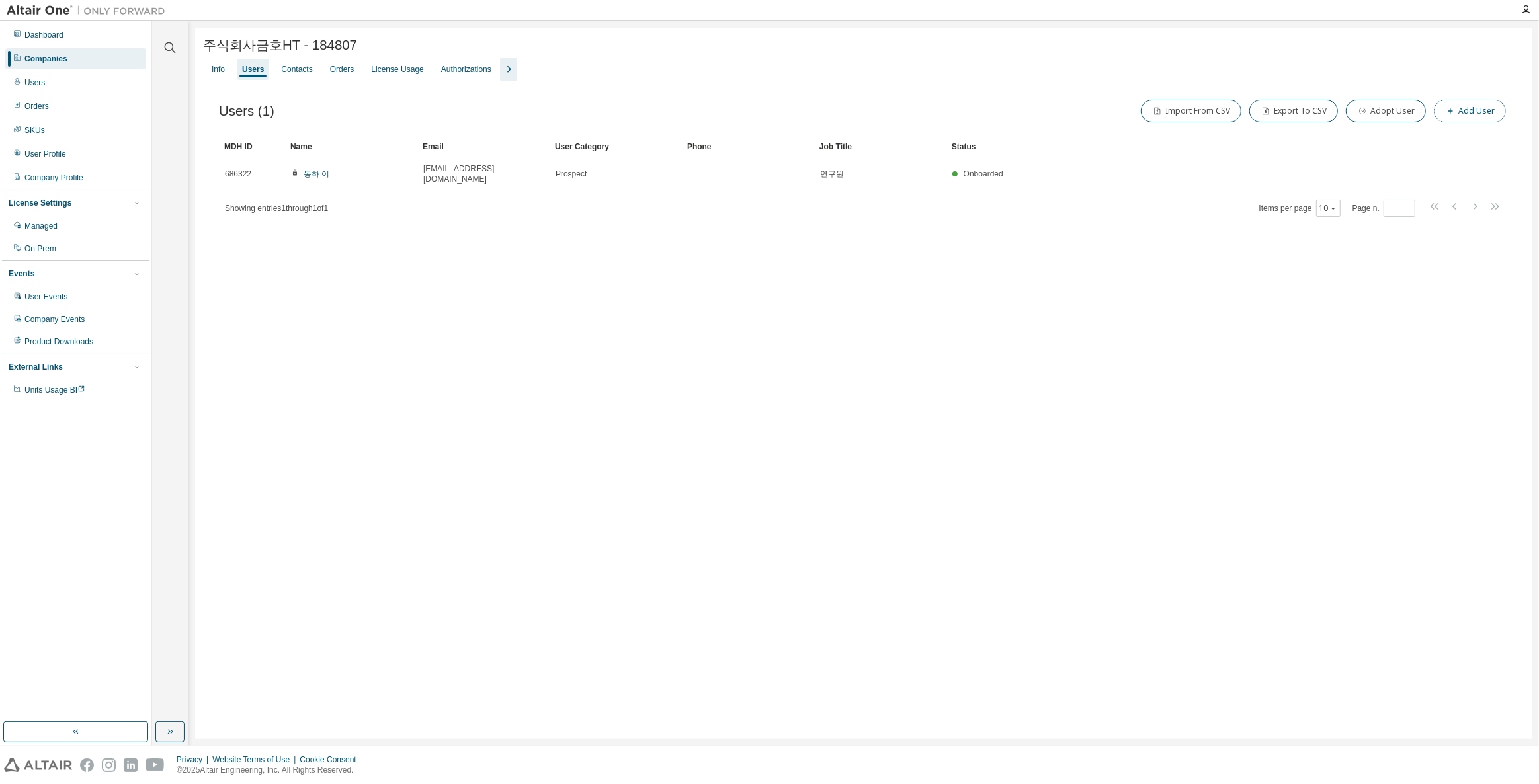
click at [1474, 104] on button "Add User" at bounding box center [1470, 111] width 72 height 22
click at [1407, 84] on input "text" at bounding box center [1444, 86] width 167 height 11
click at [1435, 84] on input "**********" at bounding box center [1444, 86] width 167 height 11
type input "**********"
click at [1389, 133] on input "text" at bounding box center [1444, 136] width 167 height 11
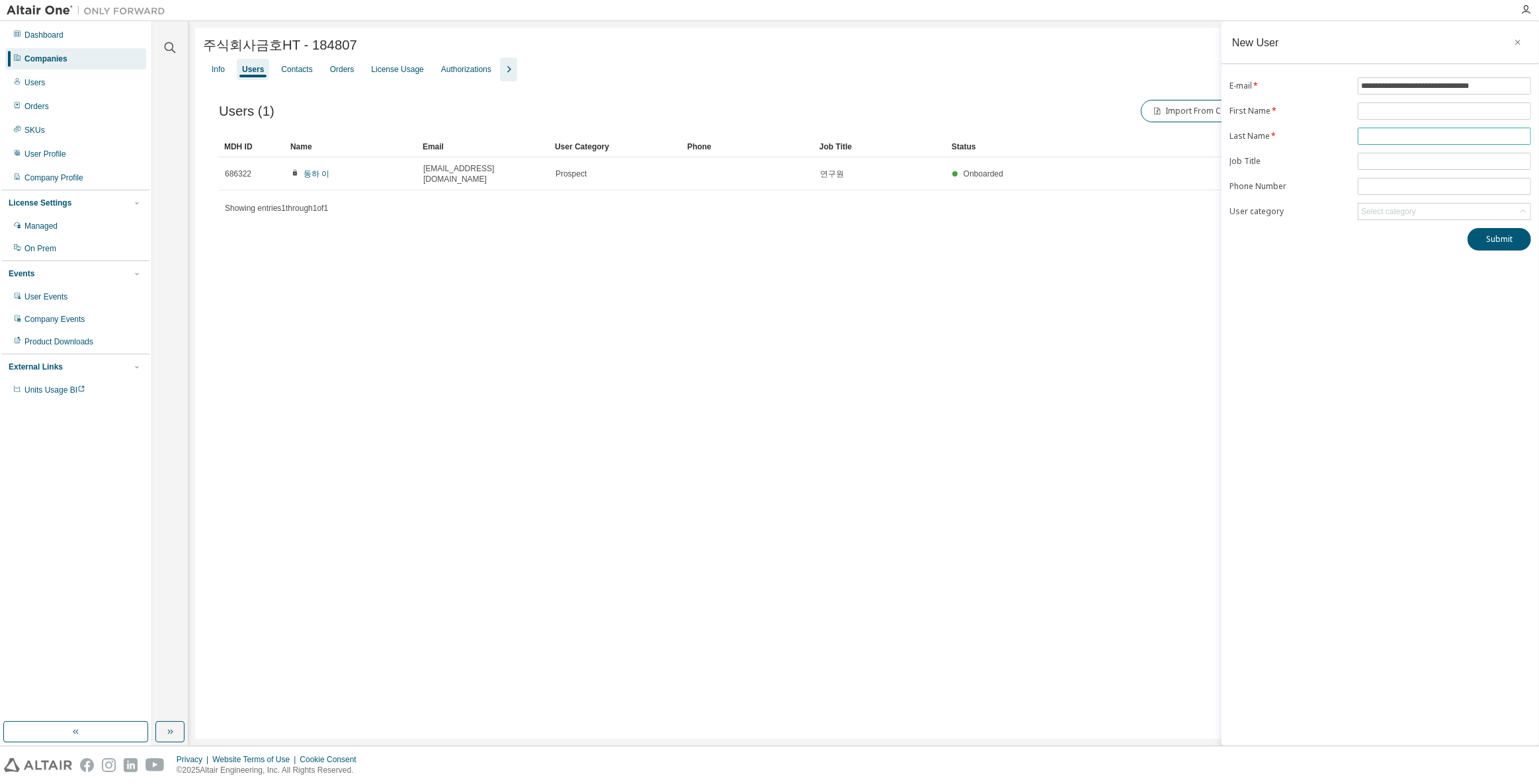
paste input "********"
type input "********"
drag, startPoint x: 1407, startPoint y: 87, endPoint x: 1321, endPoint y: 84, distance: 86.1
click at [1321, 84] on form "**********" at bounding box center [1380, 149] width 301 height 143
click at [1374, 111] on input "text" at bounding box center [1444, 111] width 167 height 11
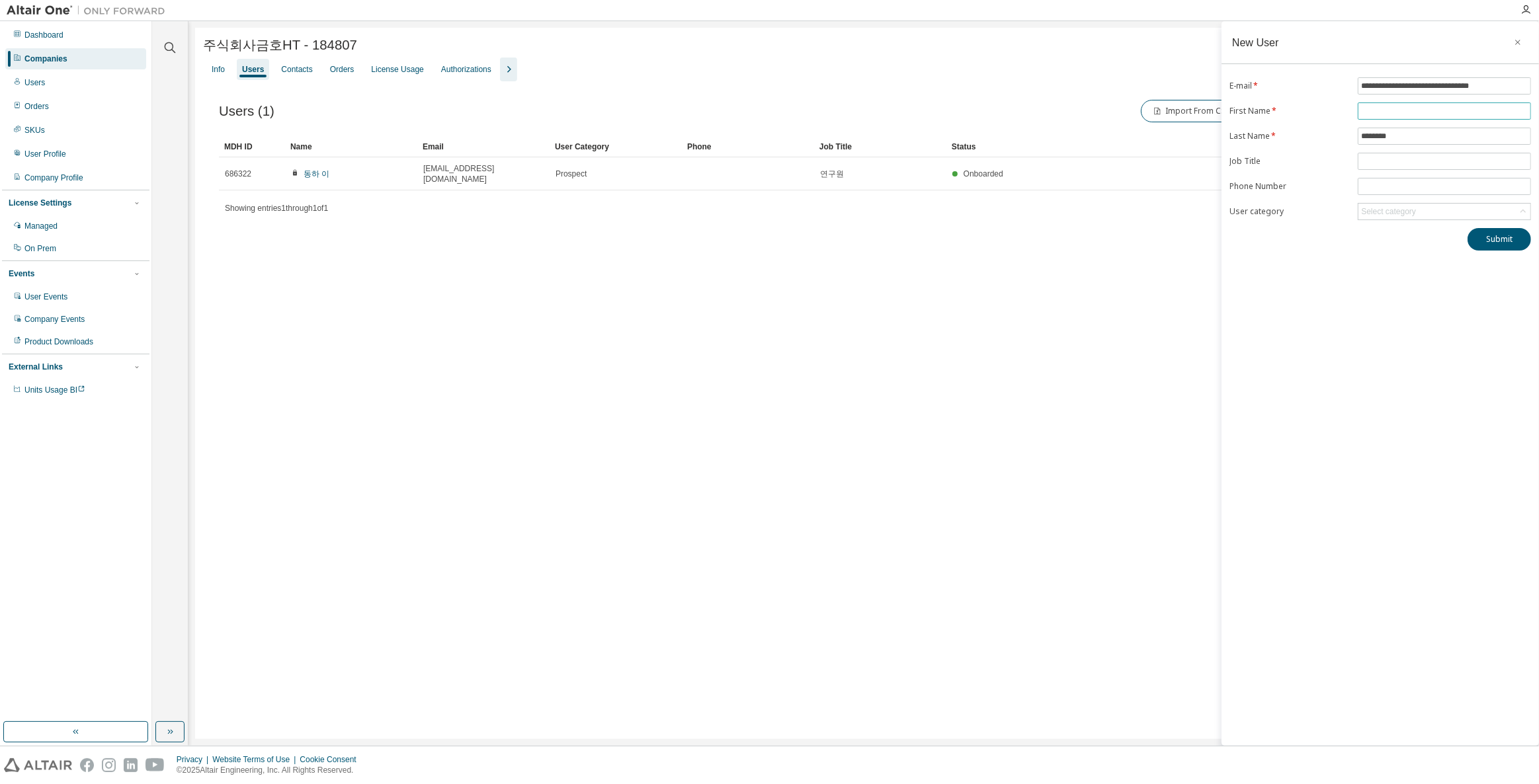
paste input "**********"
type input "**********"
click at [1398, 204] on div "Select category" at bounding box center [1444, 212] width 172 height 16
click at [1461, 196] on form "**********" at bounding box center [1380, 149] width 301 height 143
click at [1482, 231] on button "Submit" at bounding box center [1499, 239] width 63 height 22
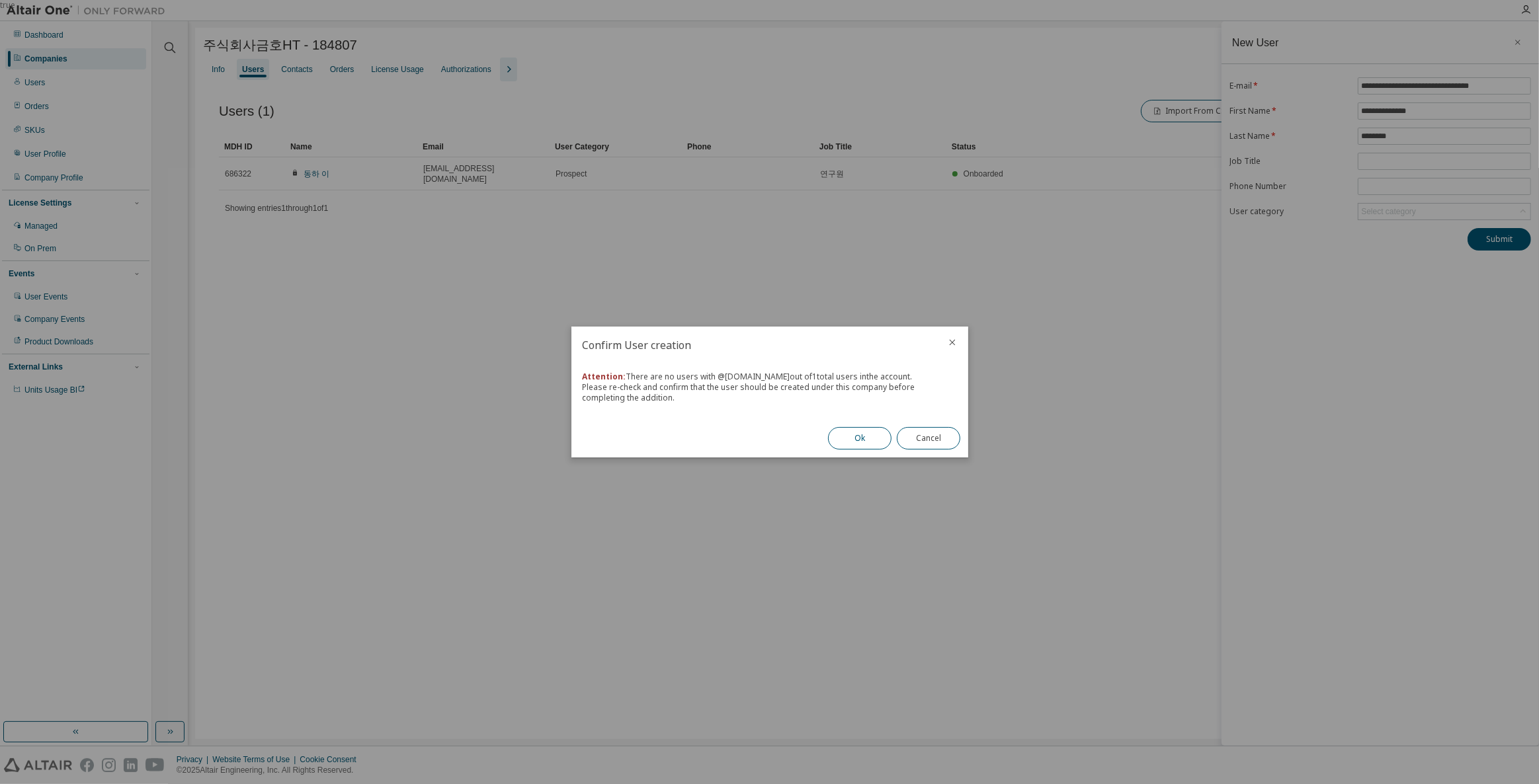
click at [855, 433] on button "Ok" at bounding box center [860, 438] width 63 height 22
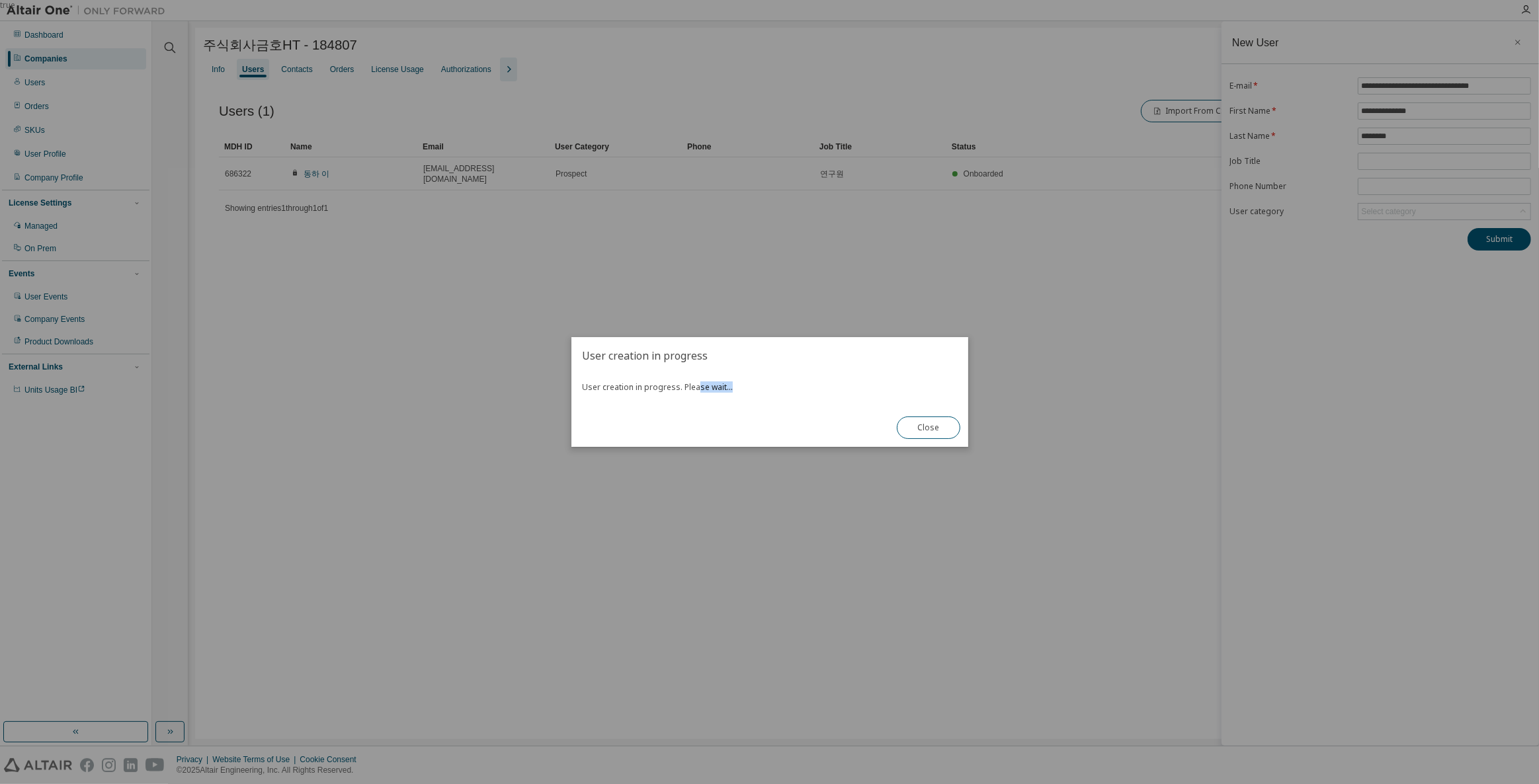
drag, startPoint x: 711, startPoint y: 389, endPoint x: 694, endPoint y: 389, distance: 17.0
click at [694, 389] on div "User creation in progress. Please wait..." at bounding box center [770, 391] width 397 height 34
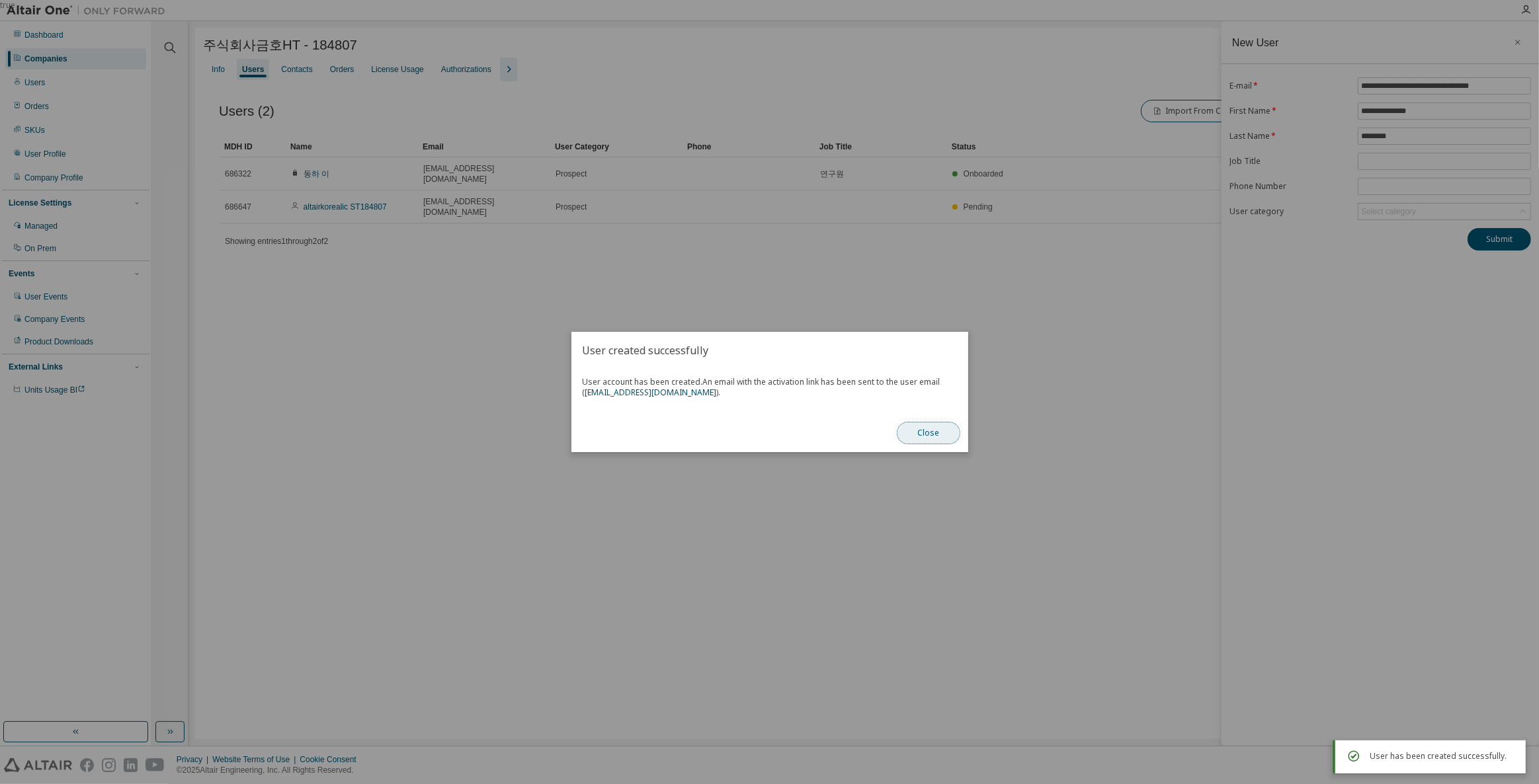
click at [917, 437] on button "Close" at bounding box center [929, 433] width 63 height 22
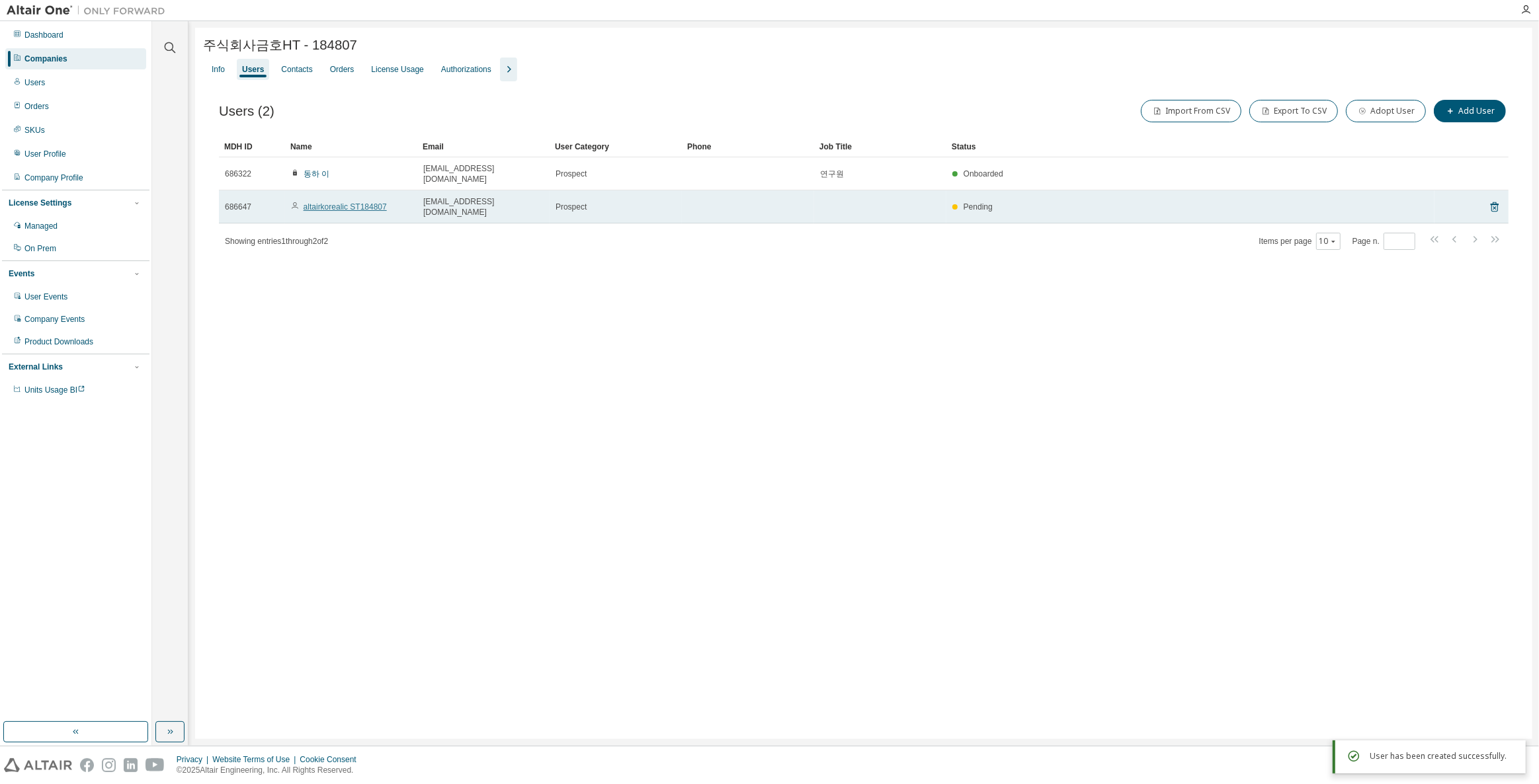
click at [334, 202] on link "altairkorealic ST184807" at bounding box center [345, 207] width 84 height 9
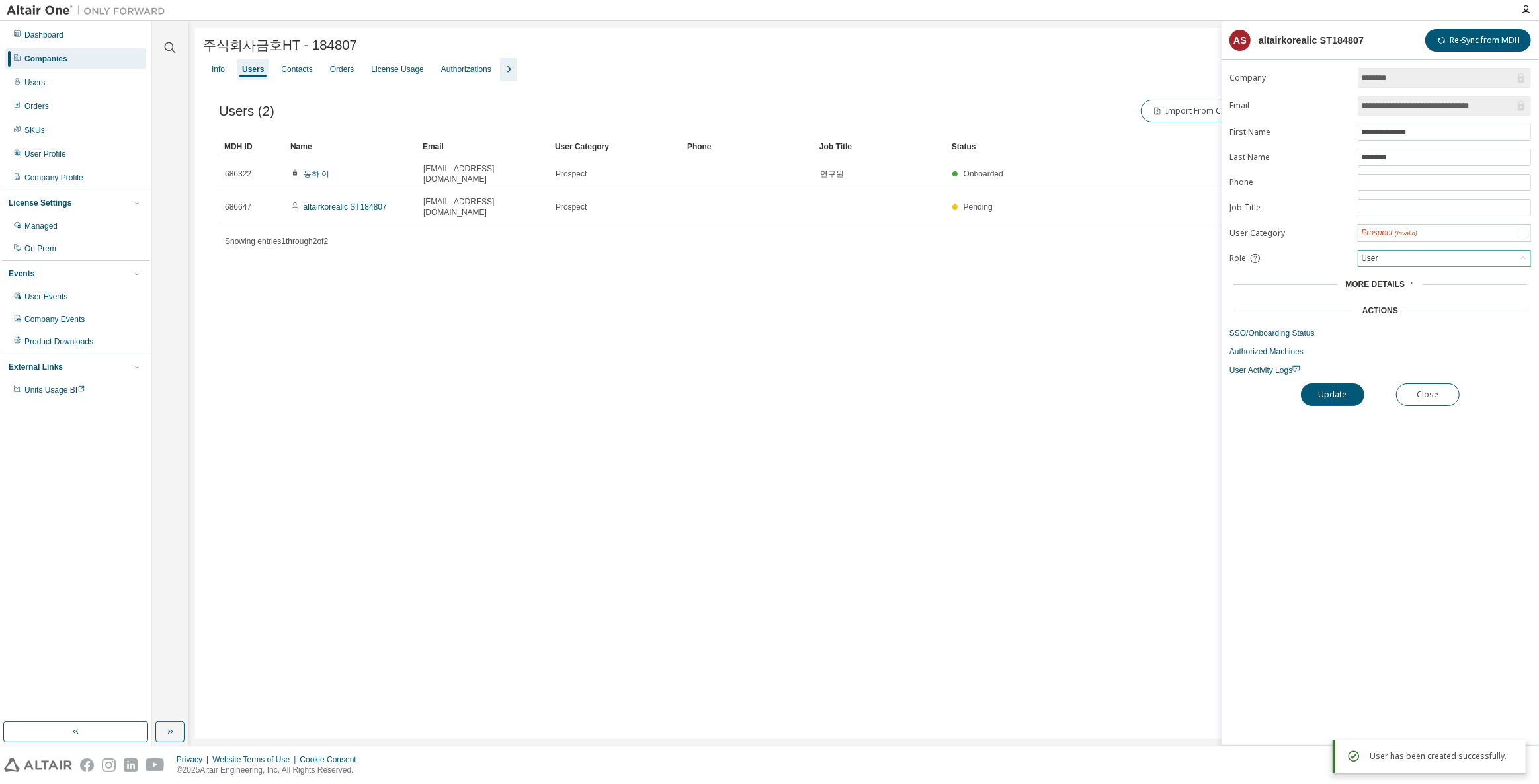
click at [1459, 251] on div "User" at bounding box center [1444, 259] width 172 height 16
click at [1437, 281] on li "Owner" at bounding box center [1443, 289] width 169 height 17
click at [1327, 385] on button "Update" at bounding box center [1333, 394] width 63 height 22
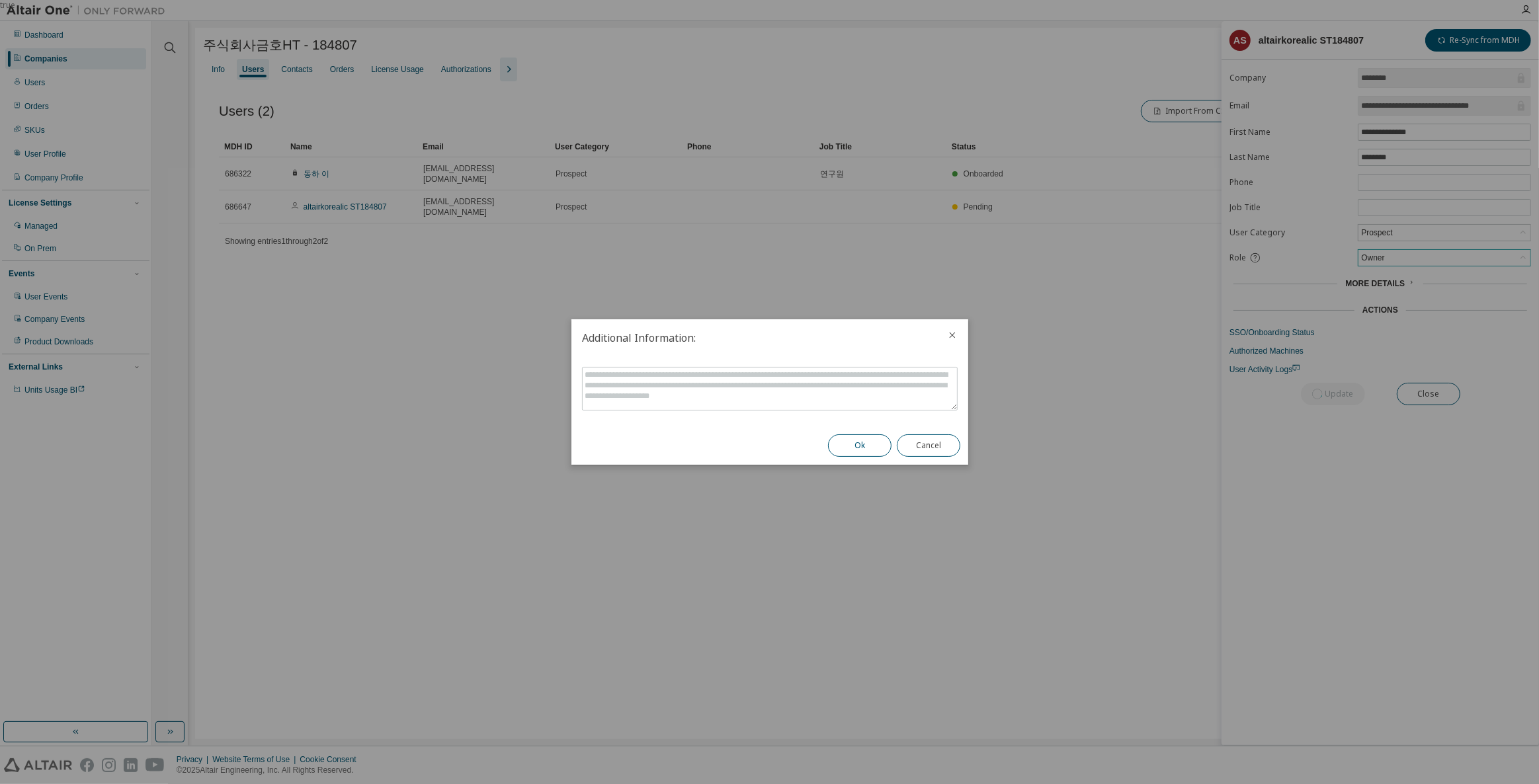
click at [850, 435] on button "Ok" at bounding box center [860, 445] width 63 height 22
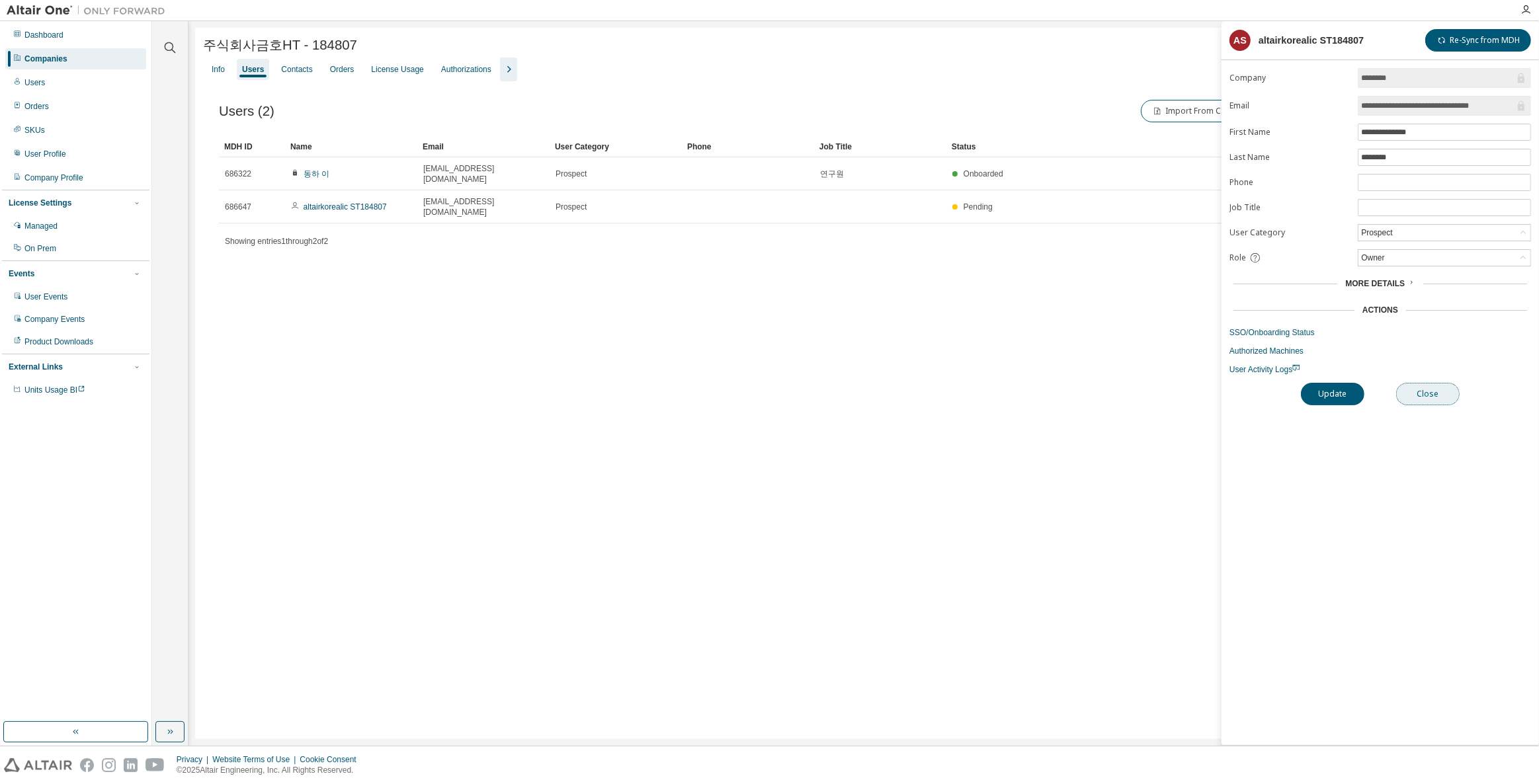
click at [1422, 386] on button "Close" at bounding box center [1428, 394] width 63 height 22
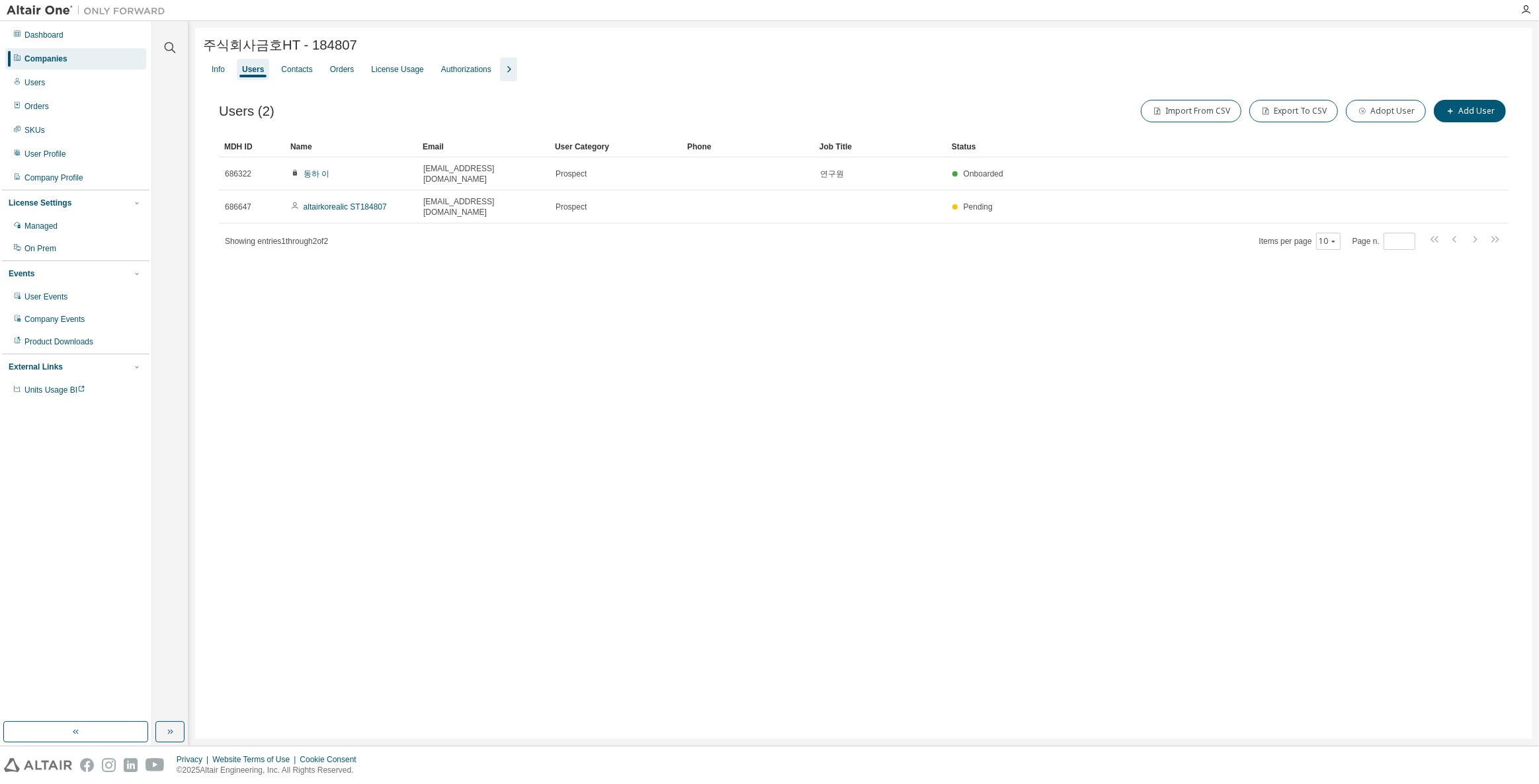
click at [524, 374] on div "주식회사금호HT - 184807 Clear Load Save Save As Field Operator Value Select filter Se…" at bounding box center [863, 383] width 1337 height 711
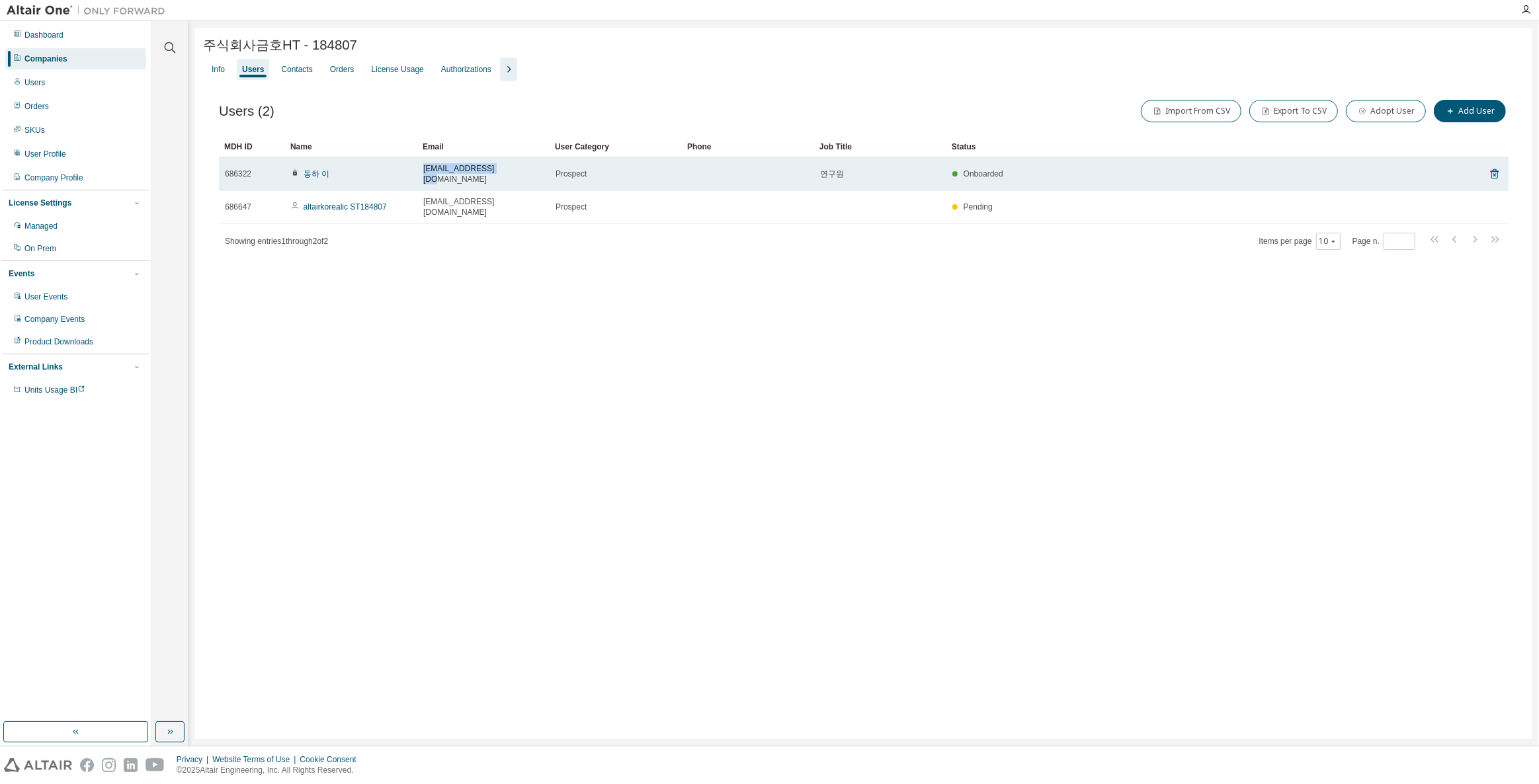
drag, startPoint x: 512, startPoint y: 171, endPoint x: 418, endPoint y: 168, distance: 94.0
click at [418, 168] on td "[EMAIL_ADDRESS][DOMAIN_NAME]" at bounding box center [484, 173] width 132 height 33
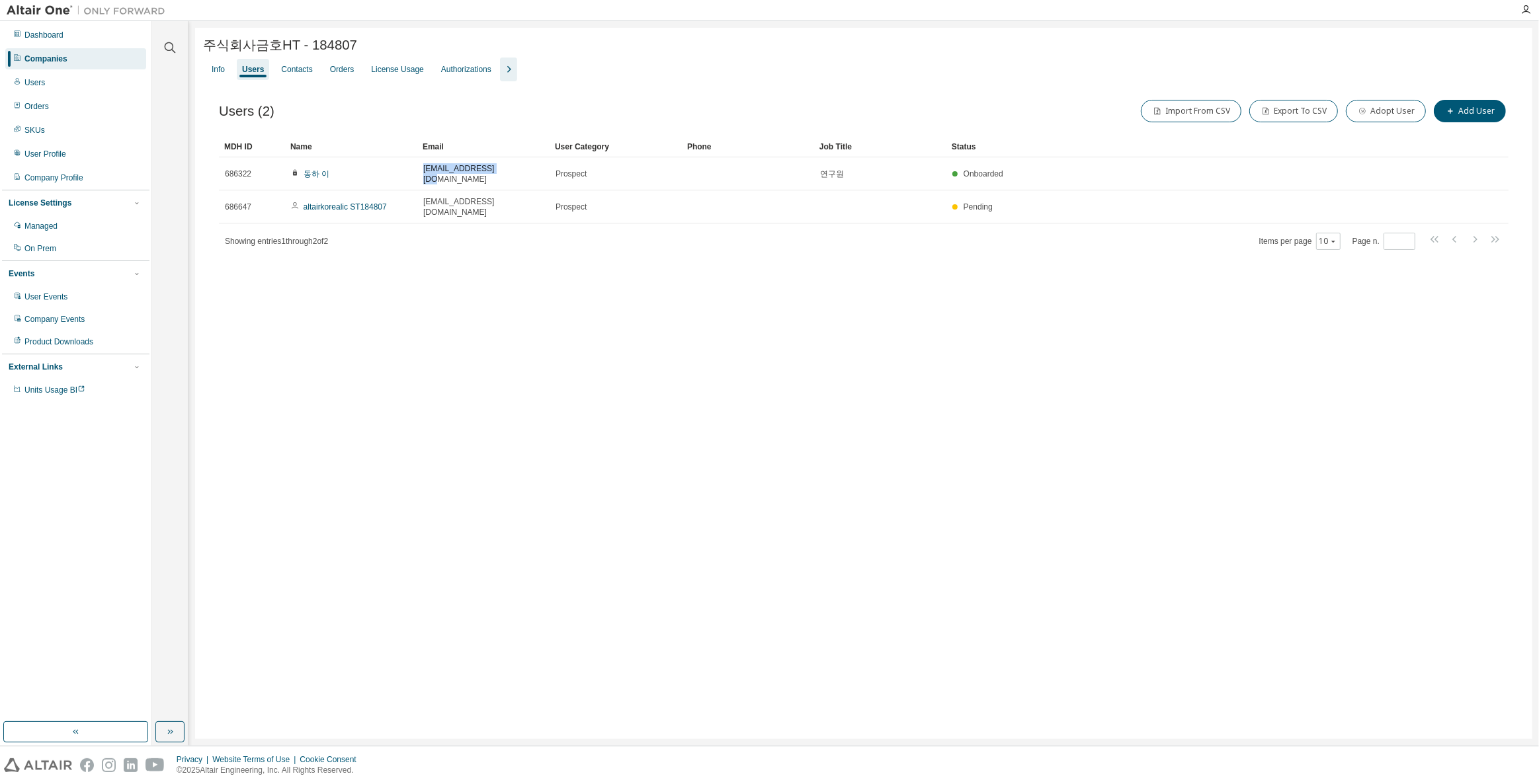
copy span "[EMAIL_ADDRESS][DOMAIN_NAME]"
click at [82, 59] on div "Companies" at bounding box center [76, 59] width 141 height 21
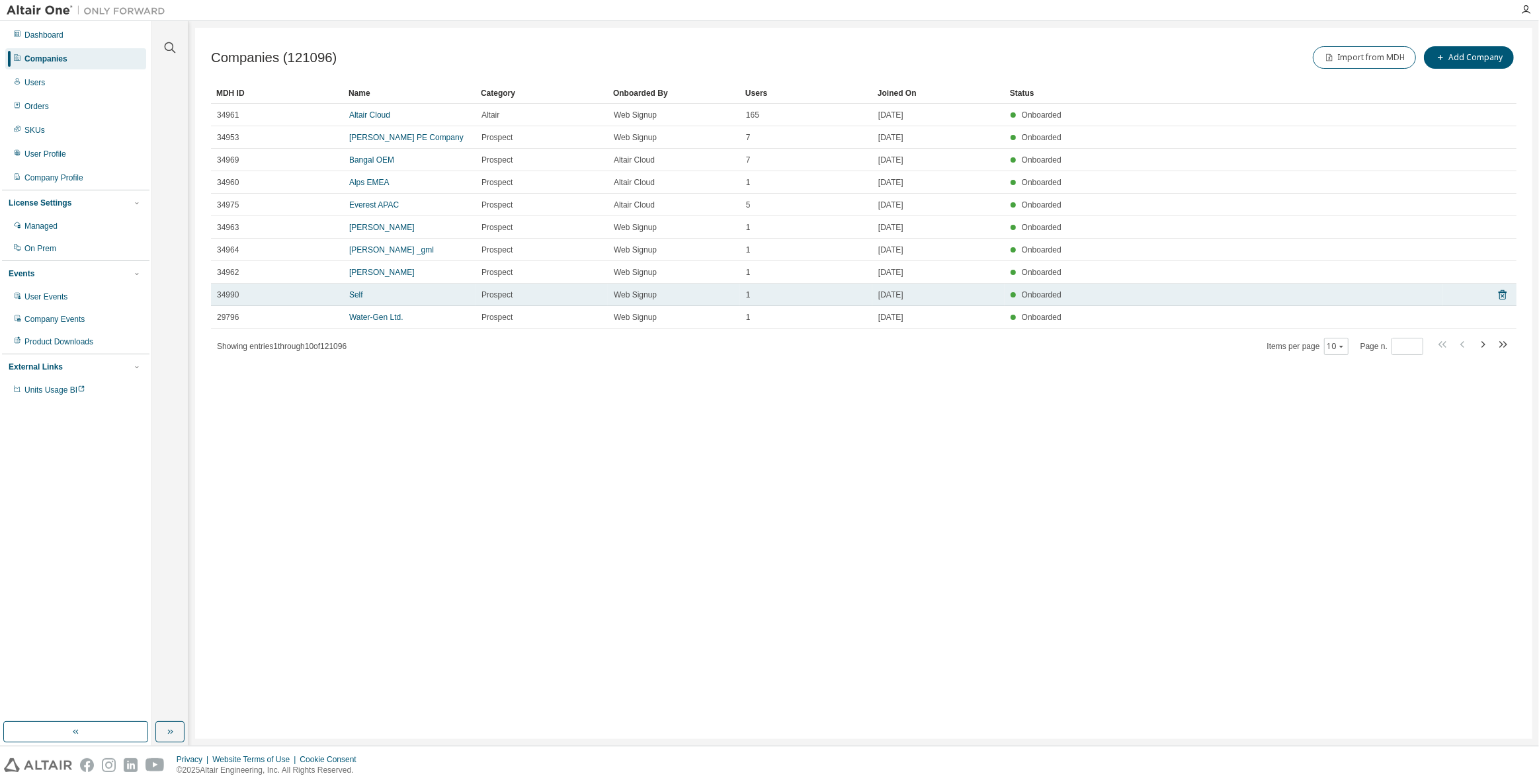
drag, startPoint x: 1086, startPoint y: 353, endPoint x: 915, endPoint y: 284, distance: 184.4
click at [915, 284] on div "MDH ID Name Category Onboarded By Users Joined On Status 34961 Altair Cloud Alt…" at bounding box center [863, 219] width 1305 height 273
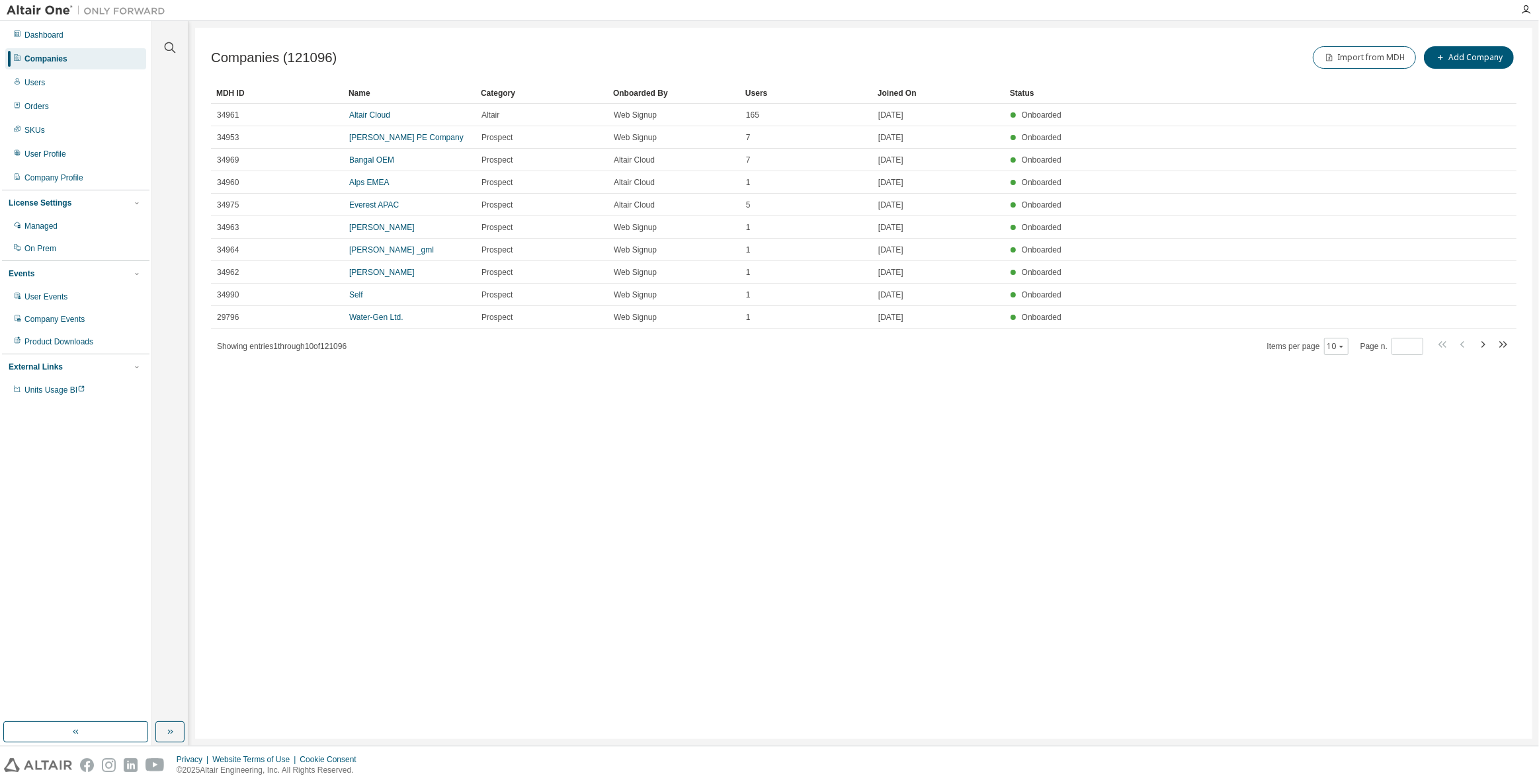
click at [1155, 442] on div "Companies (121096) Import from MDH Add Company Clear Load Save Save As Field Op…" at bounding box center [863, 383] width 1337 height 711
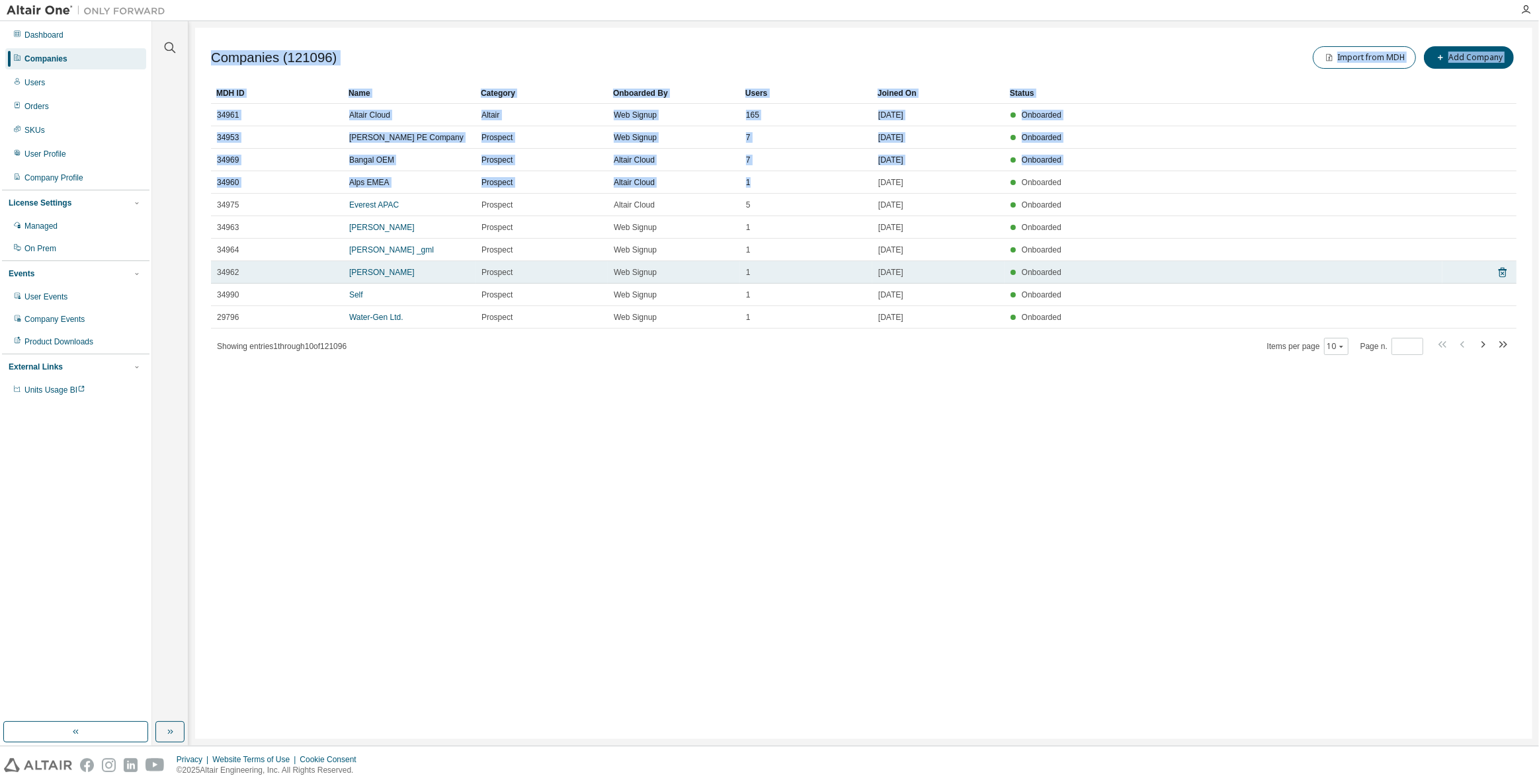
drag, startPoint x: 1113, startPoint y: 404, endPoint x: 932, endPoint y: 274, distance: 222.8
click at [870, 181] on div "Companies (121096) Import from MDH Add Company Clear Load Save Save As Field Op…" at bounding box center [863, 383] width 1337 height 711
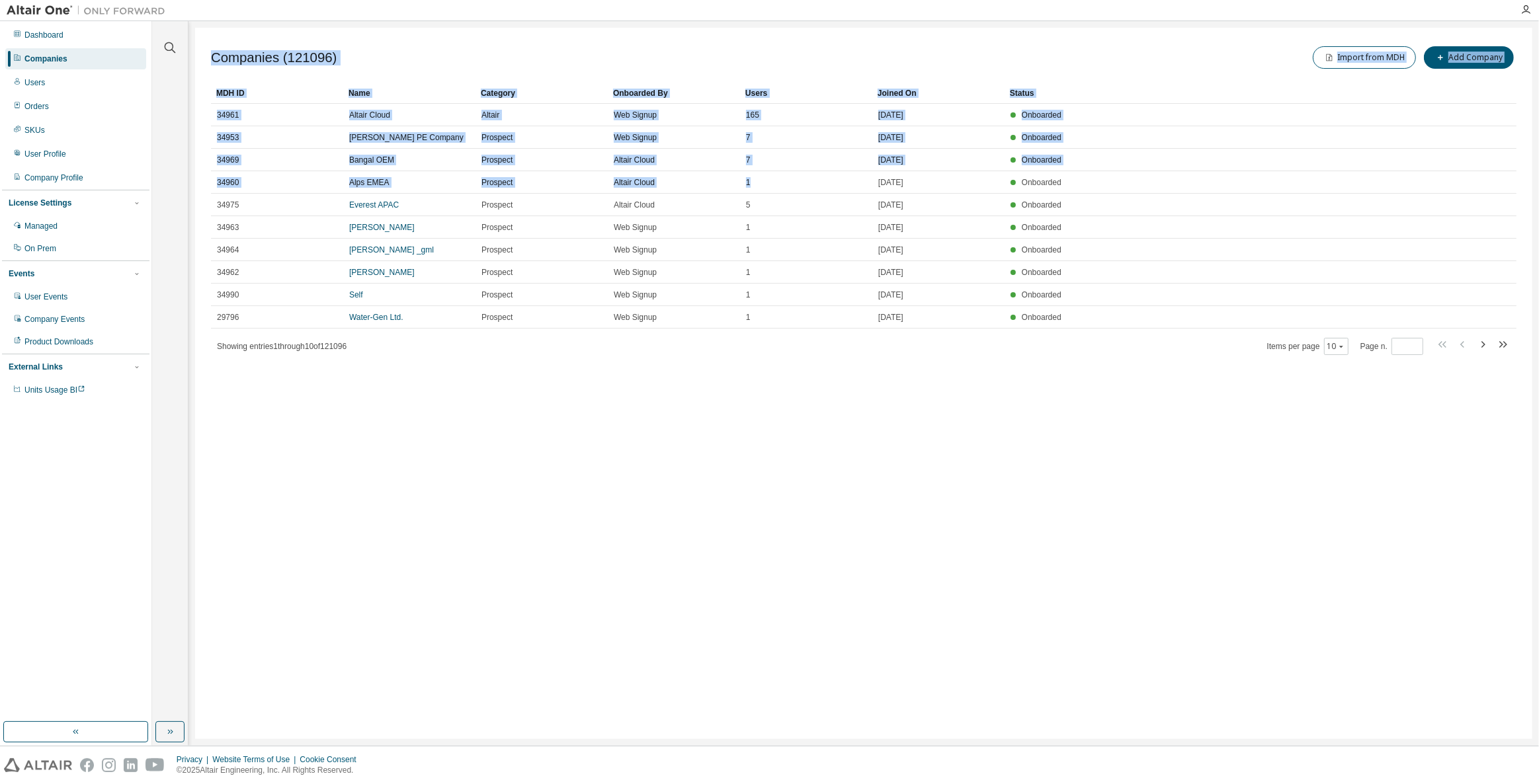
click at [1123, 443] on div "Companies (121096) Import from MDH Add Company Clear Load Save Save As Field Op…" at bounding box center [863, 383] width 1337 height 711
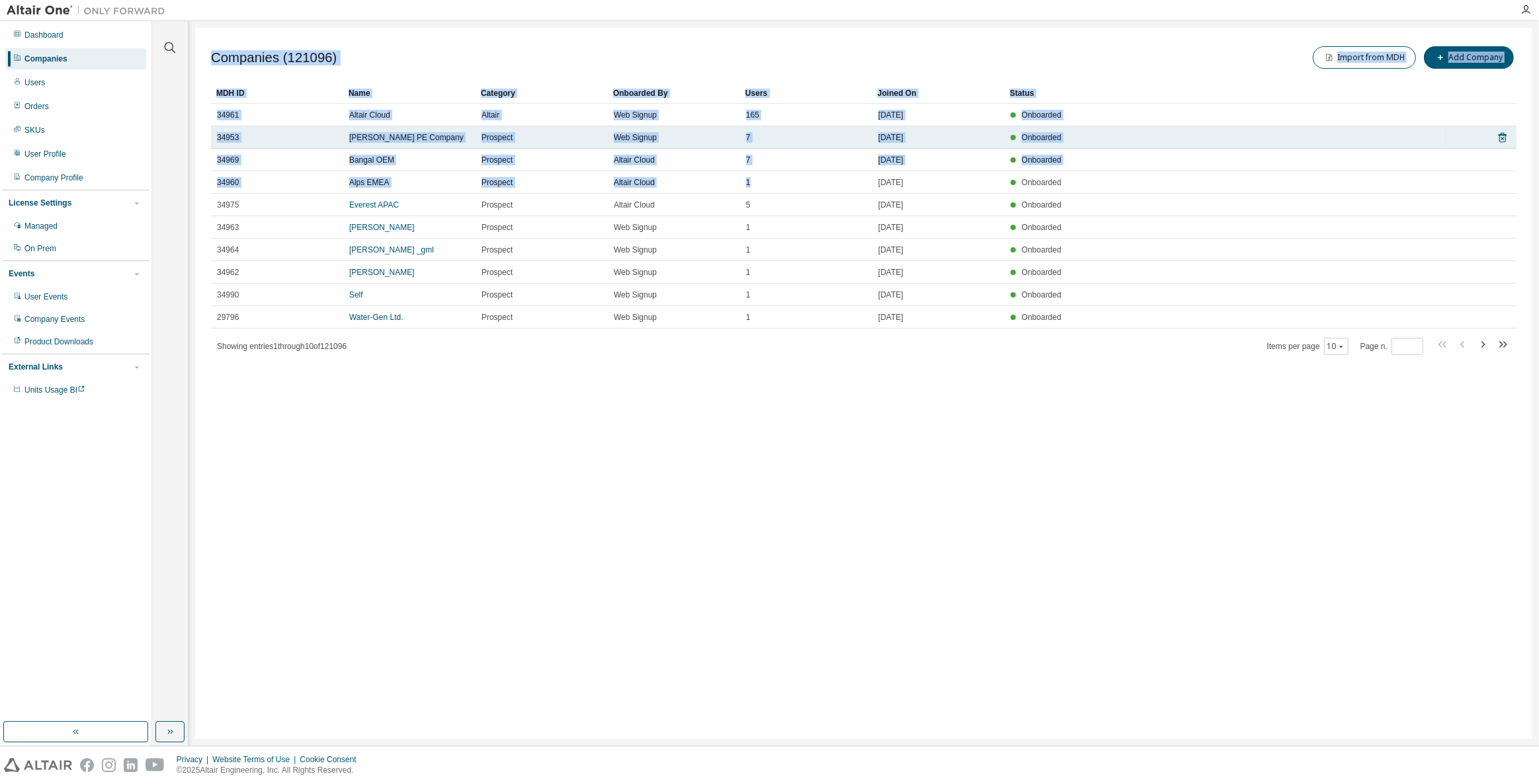
drag, startPoint x: 1132, startPoint y: 442, endPoint x: 769, endPoint y: 139, distance: 472.8
click at [770, 141] on div "Companies (121096) Import from MDH Add Company Clear Load Save Save As Field Op…" at bounding box center [863, 383] width 1337 height 711
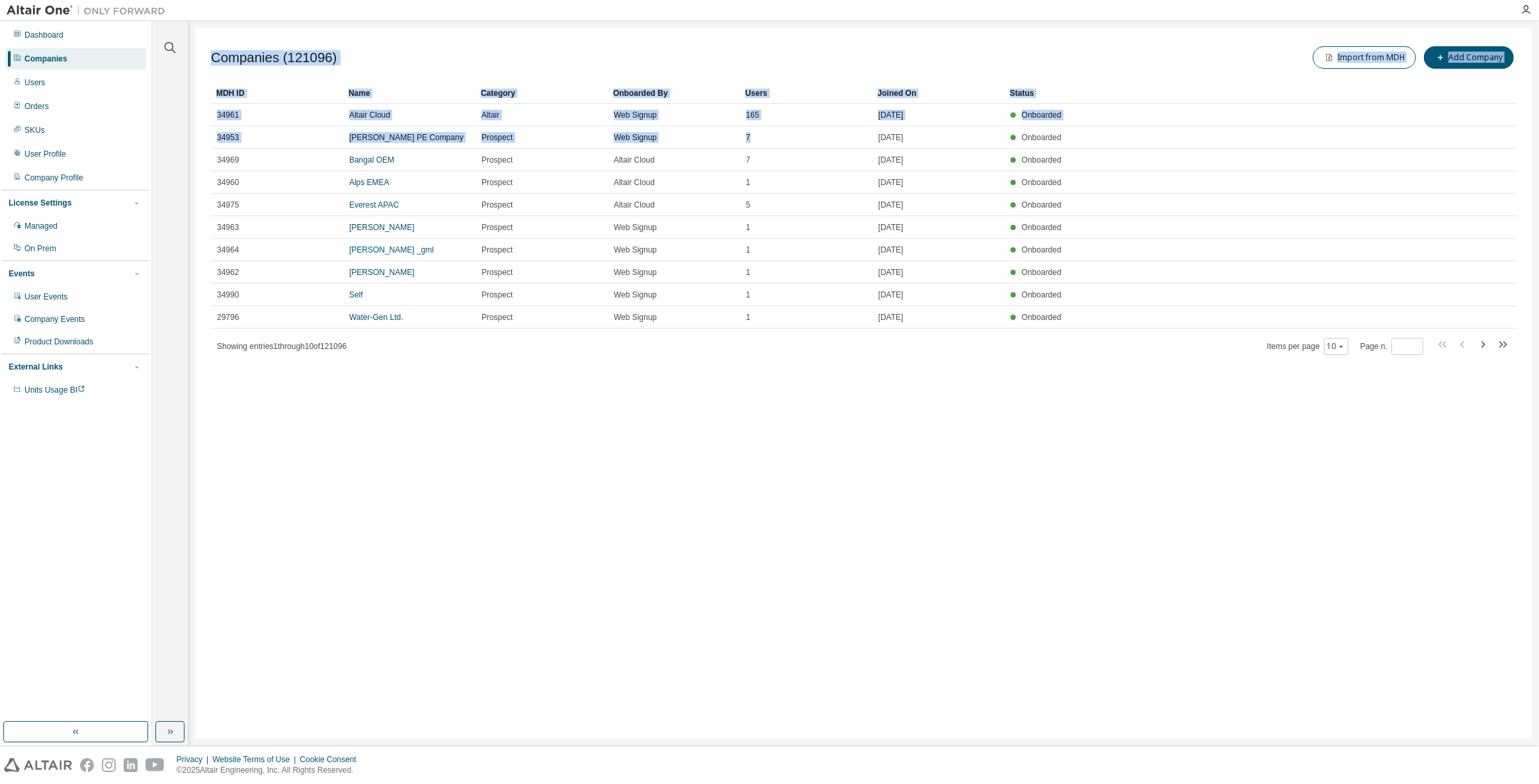
click at [994, 432] on div "Companies (121096) Import from MDH Add Company Clear Load Save Save As Field Op…" at bounding box center [863, 383] width 1337 height 711
click at [1040, 413] on div "Companies (121096) Import from MDH Add Company Clear Load Save Save As Field Op…" at bounding box center [863, 383] width 1337 height 711
drag, startPoint x: 1146, startPoint y: 413, endPoint x: 727, endPoint y: 34, distance: 565.0
click at [727, 34] on div "Companies (121096) Import from MDH Add Company Clear Load Save Save As Field Op…" at bounding box center [863, 383] width 1337 height 711
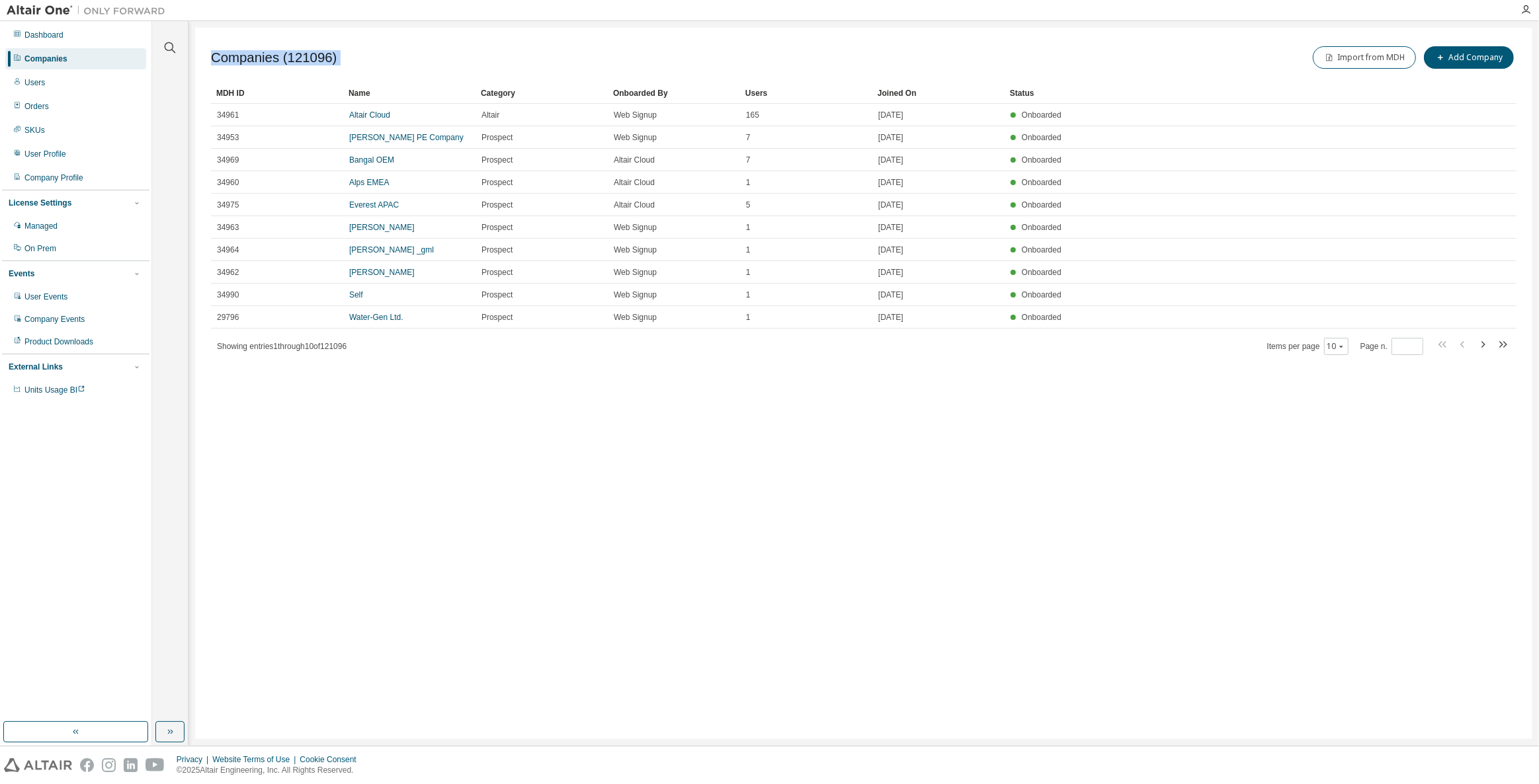
click at [1010, 371] on div "Companies (121096) Import from MDH Add Company Clear Load Save Save As Field Op…" at bounding box center [863, 383] width 1337 height 711
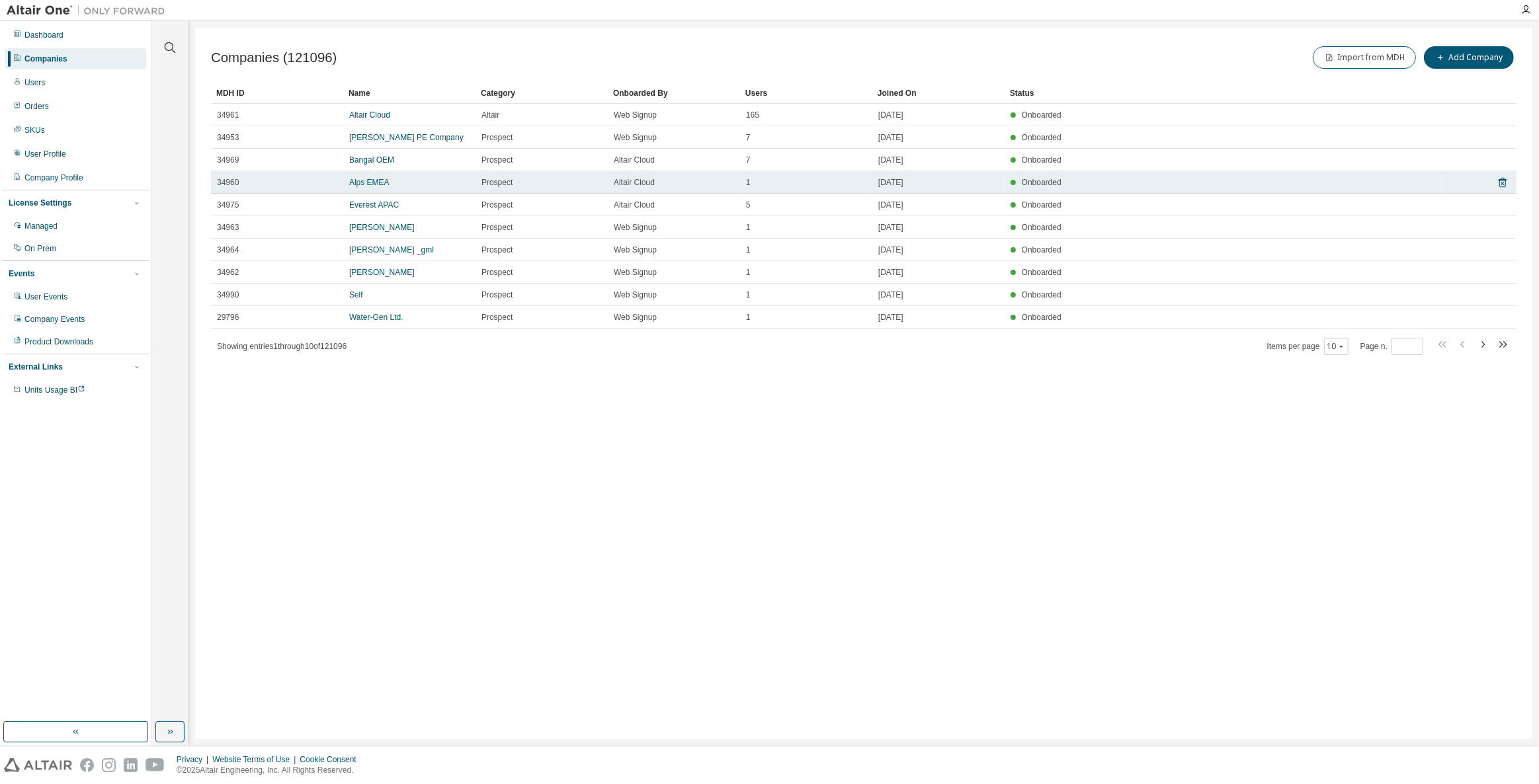
drag, startPoint x: 1130, startPoint y: 405, endPoint x: 885, endPoint y: 173, distance: 337.4
click at [885, 173] on div "Companies (121096) Import from MDH Add Company Clear Load Save Save As Field Op…" at bounding box center [863, 383] width 1337 height 711
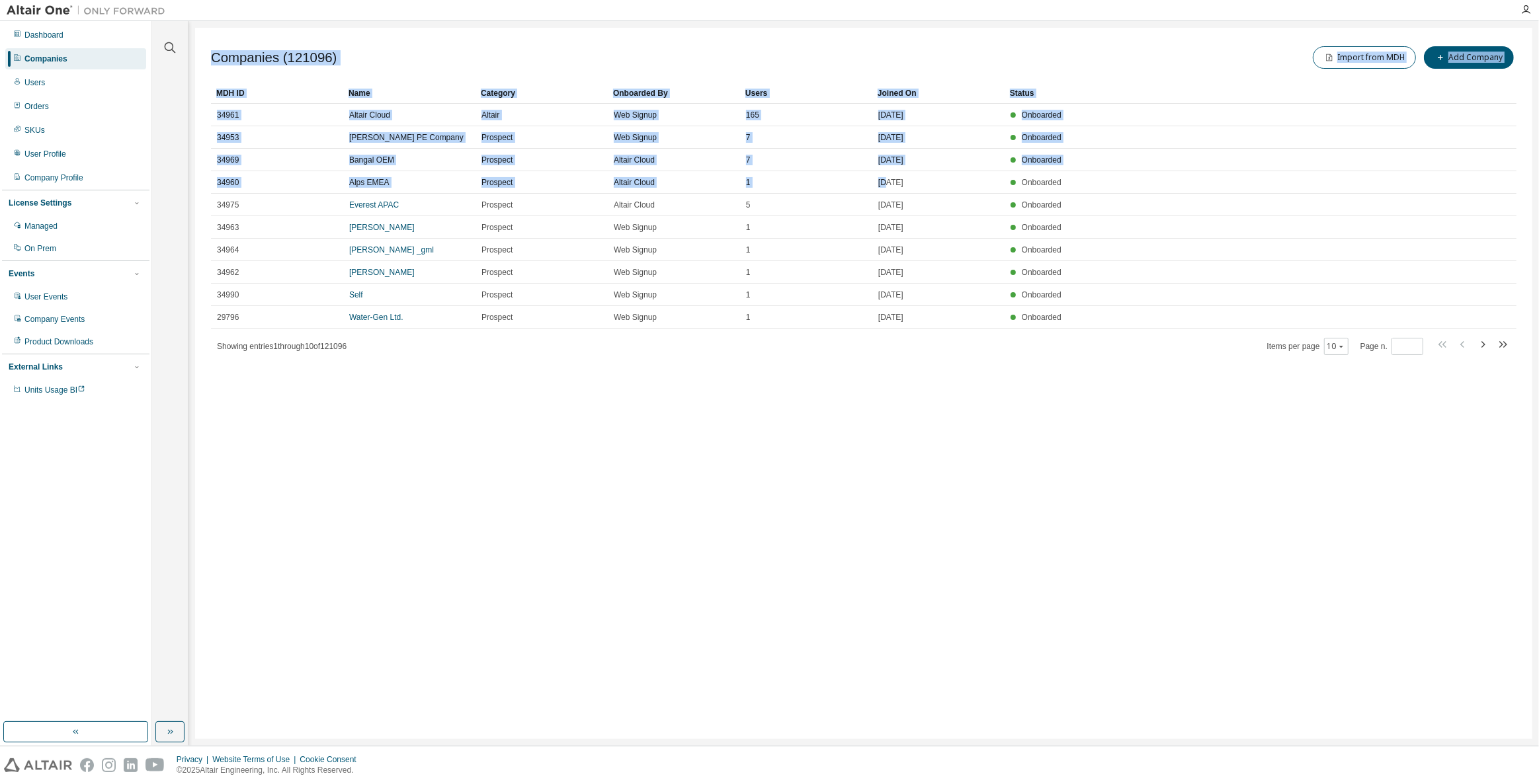
click at [1091, 414] on div "Companies (121096) Import from MDH Add Company Clear Load Save Save As Field Op…" at bounding box center [863, 383] width 1337 height 711
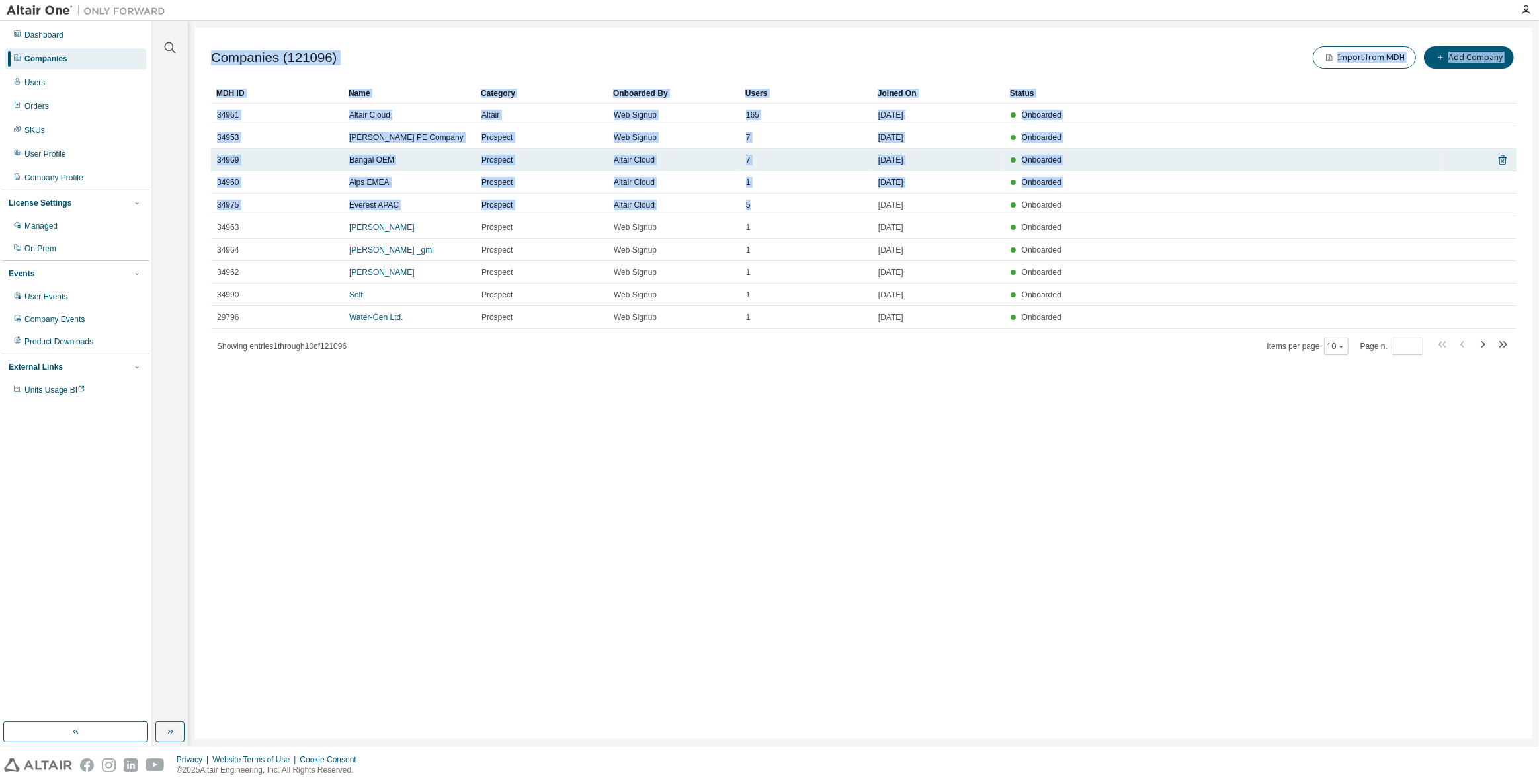
drag, startPoint x: 1176, startPoint y: 442, endPoint x: 782, endPoint y: 162, distance: 483.4
click at [782, 162] on div "Companies (121096) Import from MDH Add Company Clear Load Save Save As Field Op…" at bounding box center [863, 383] width 1337 height 711
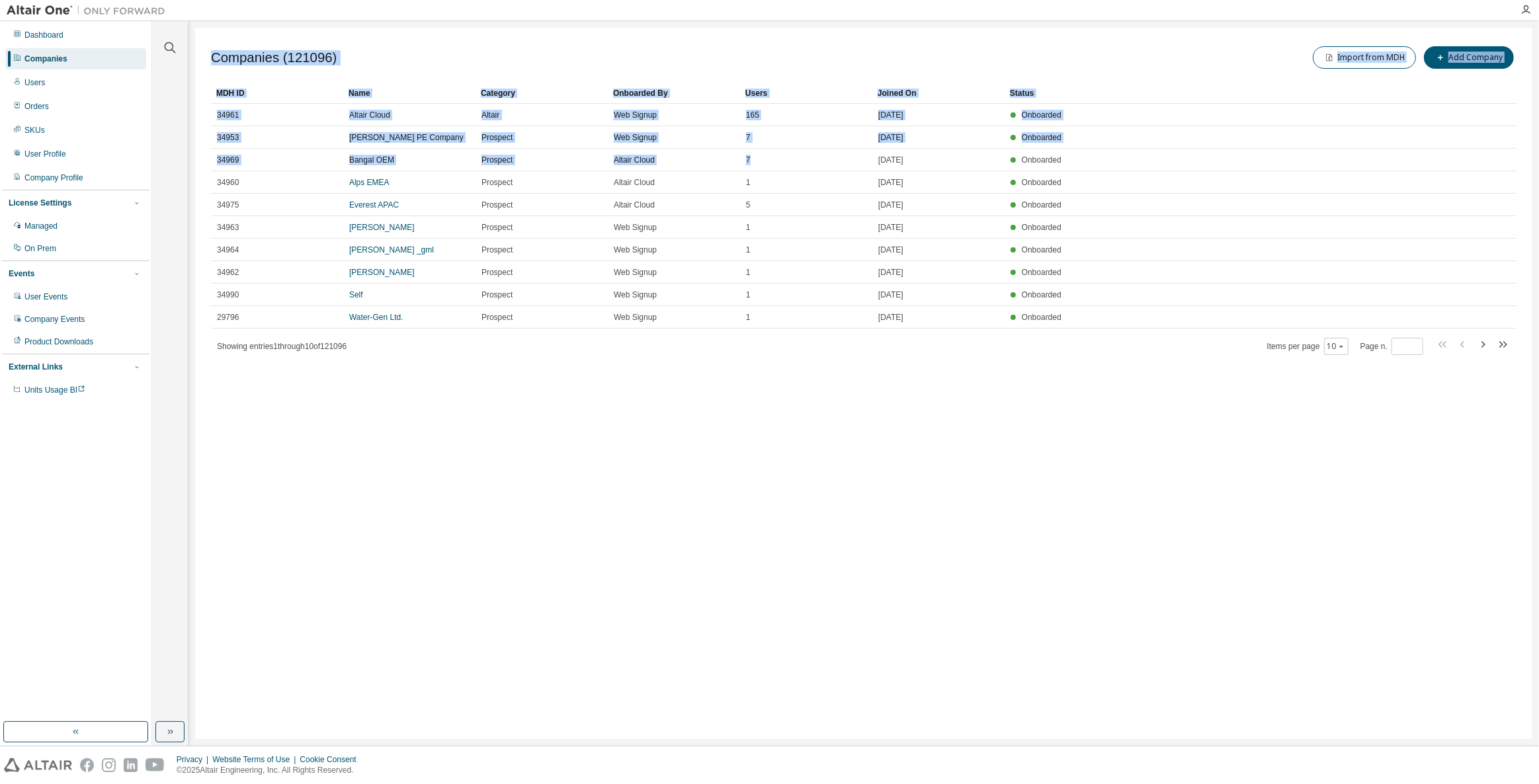
click at [1066, 423] on div "Companies (121096) Import from MDH Add Company Clear Load Save Save As Field Op…" at bounding box center [863, 383] width 1337 height 711
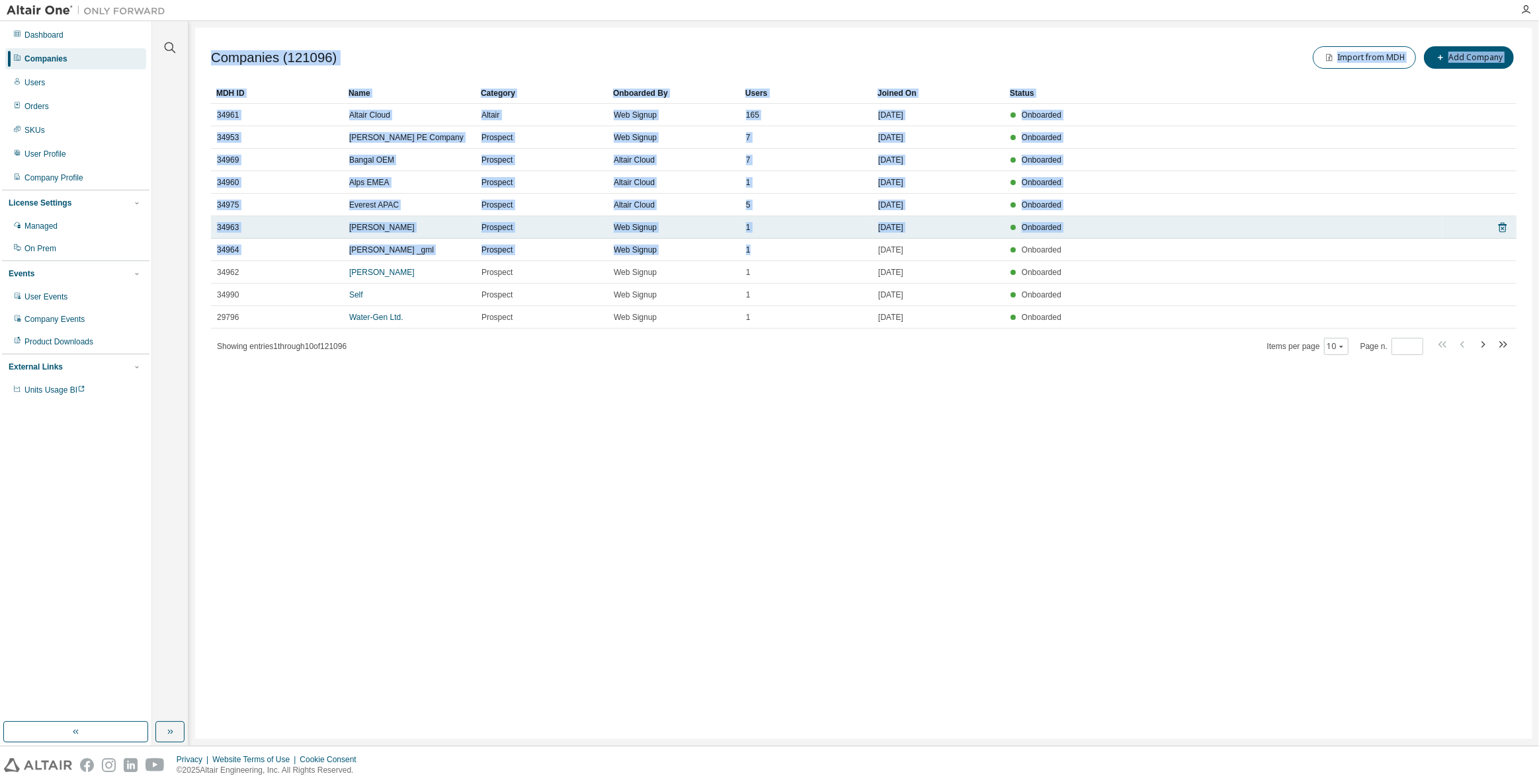
drag, startPoint x: 1115, startPoint y: 433, endPoint x: 788, endPoint y: 237, distance: 381.2
click at [788, 237] on div "Companies (121096) Import from MDH Add Company Clear Load Save Save As Field Op…" at bounding box center [863, 383] width 1337 height 711
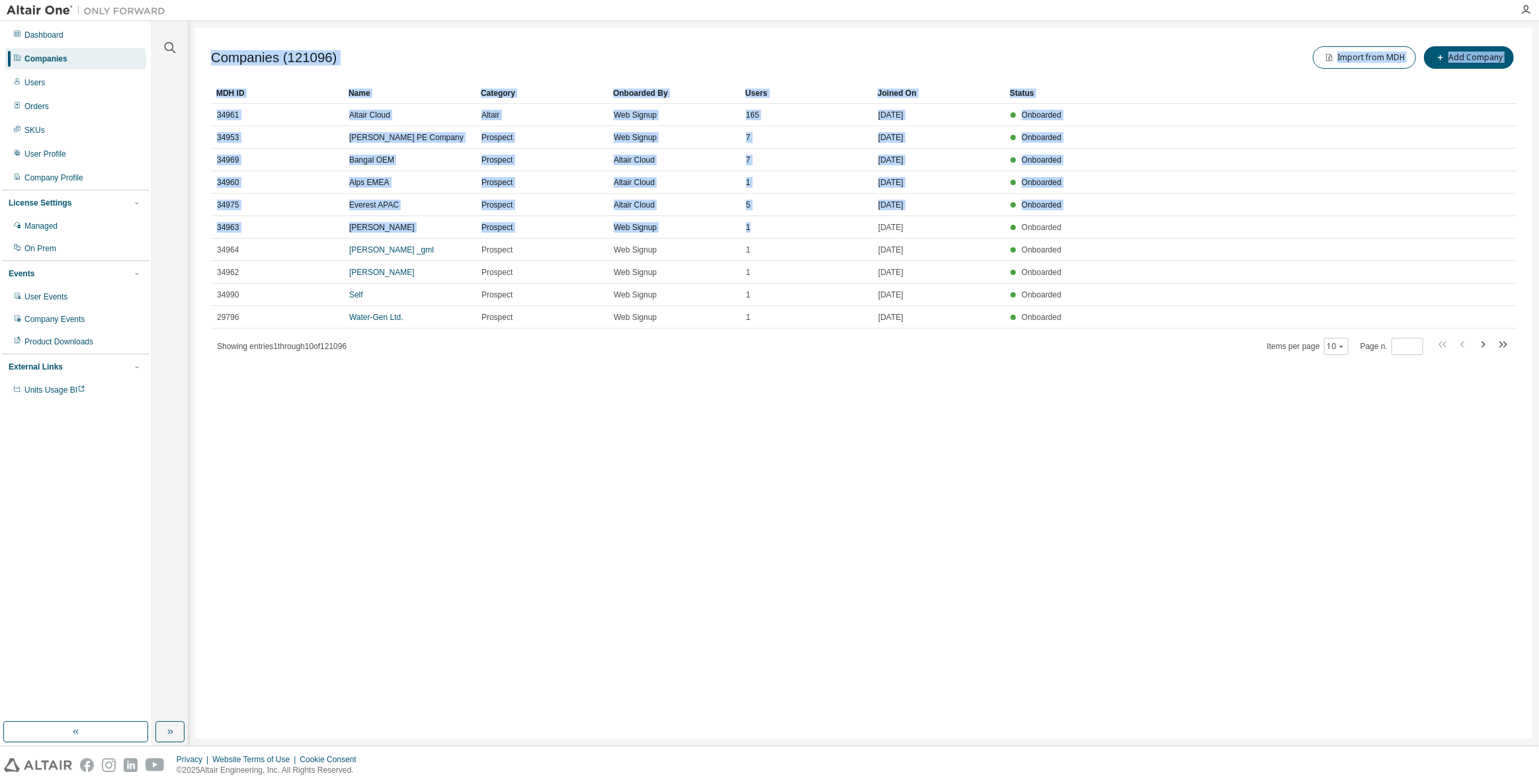
click at [989, 475] on div "Companies (121096) Import from MDH Add Company Clear Load Save Save As Field Op…" at bounding box center [863, 383] width 1337 height 711
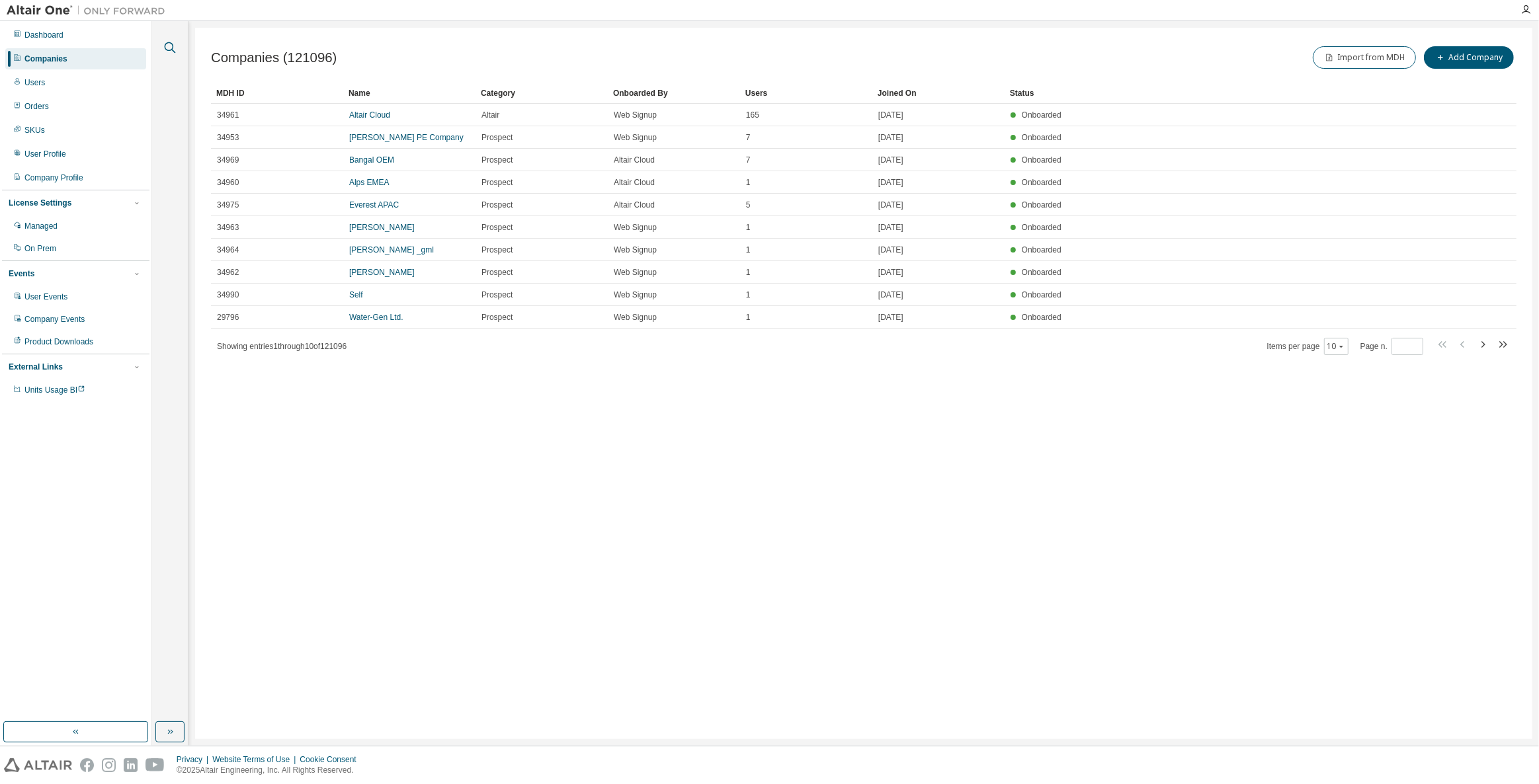
click at [171, 49] on icon "button" at bounding box center [170, 48] width 16 height 16
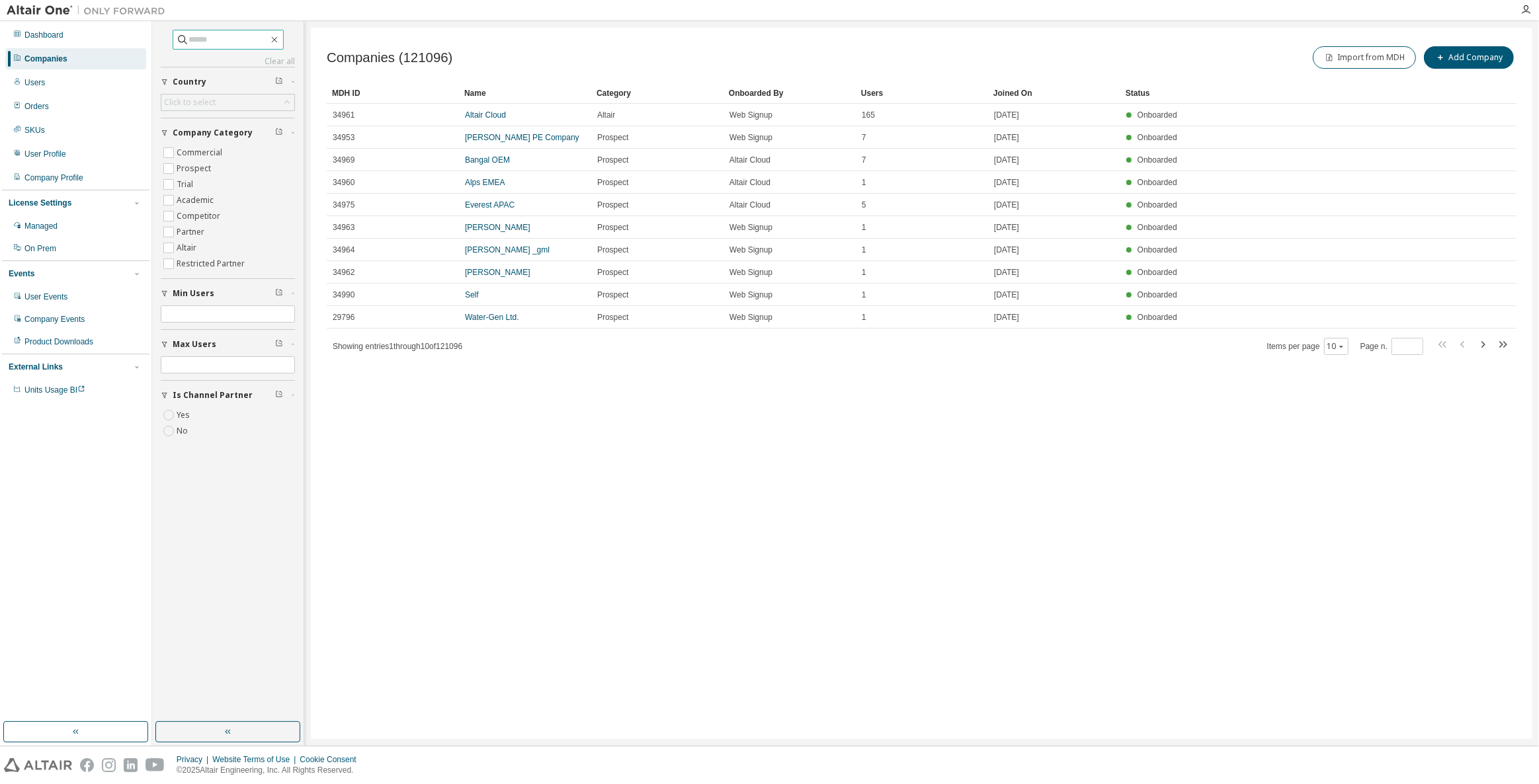
click at [206, 46] on span at bounding box center [228, 39] width 111 height 20
click at [212, 43] on input "text" at bounding box center [229, 40] width 80 height 13
type input "*****"
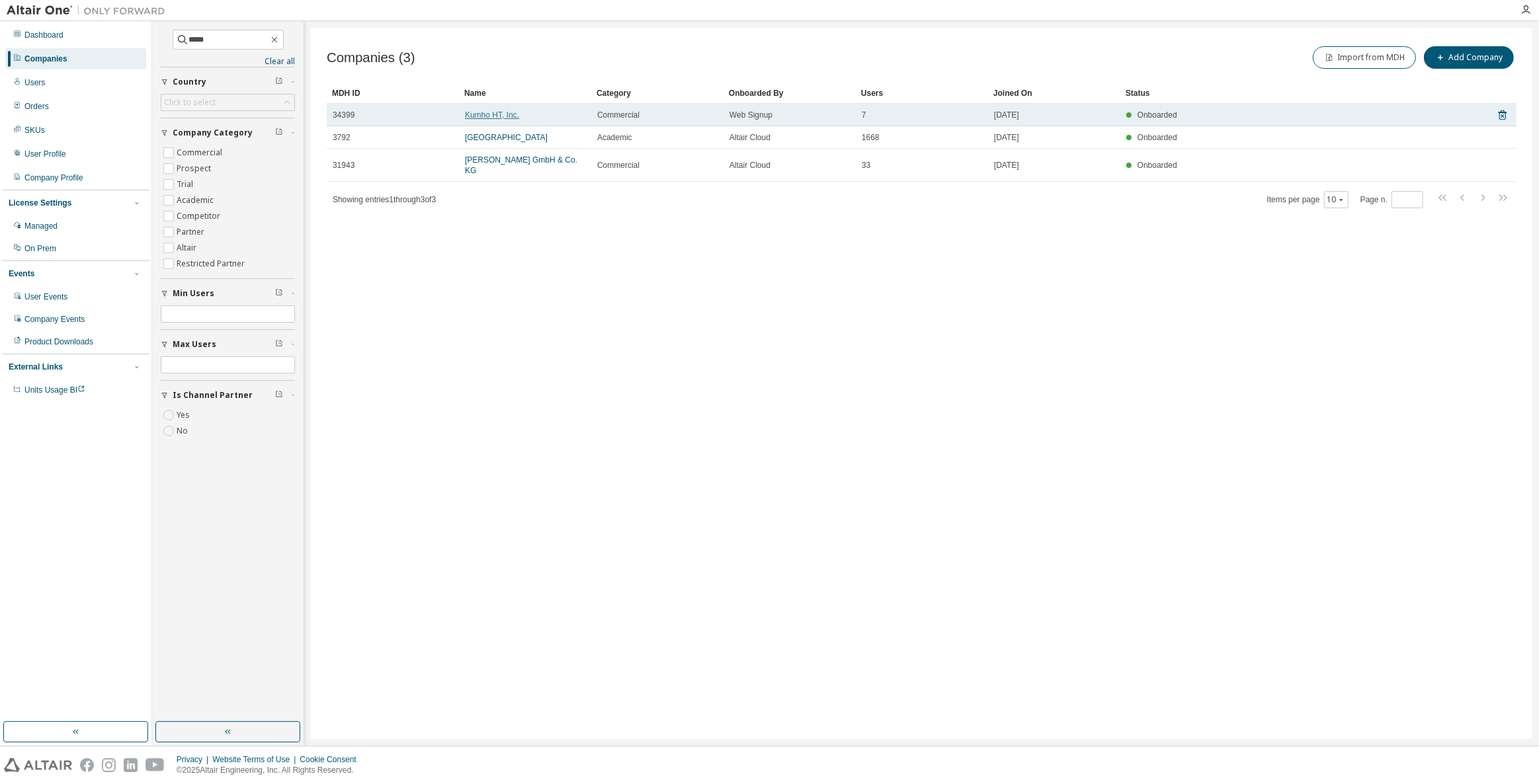
click at [509, 117] on link "Kumho HT, Inc." at bounding box center [492, 115] width 54 height 9
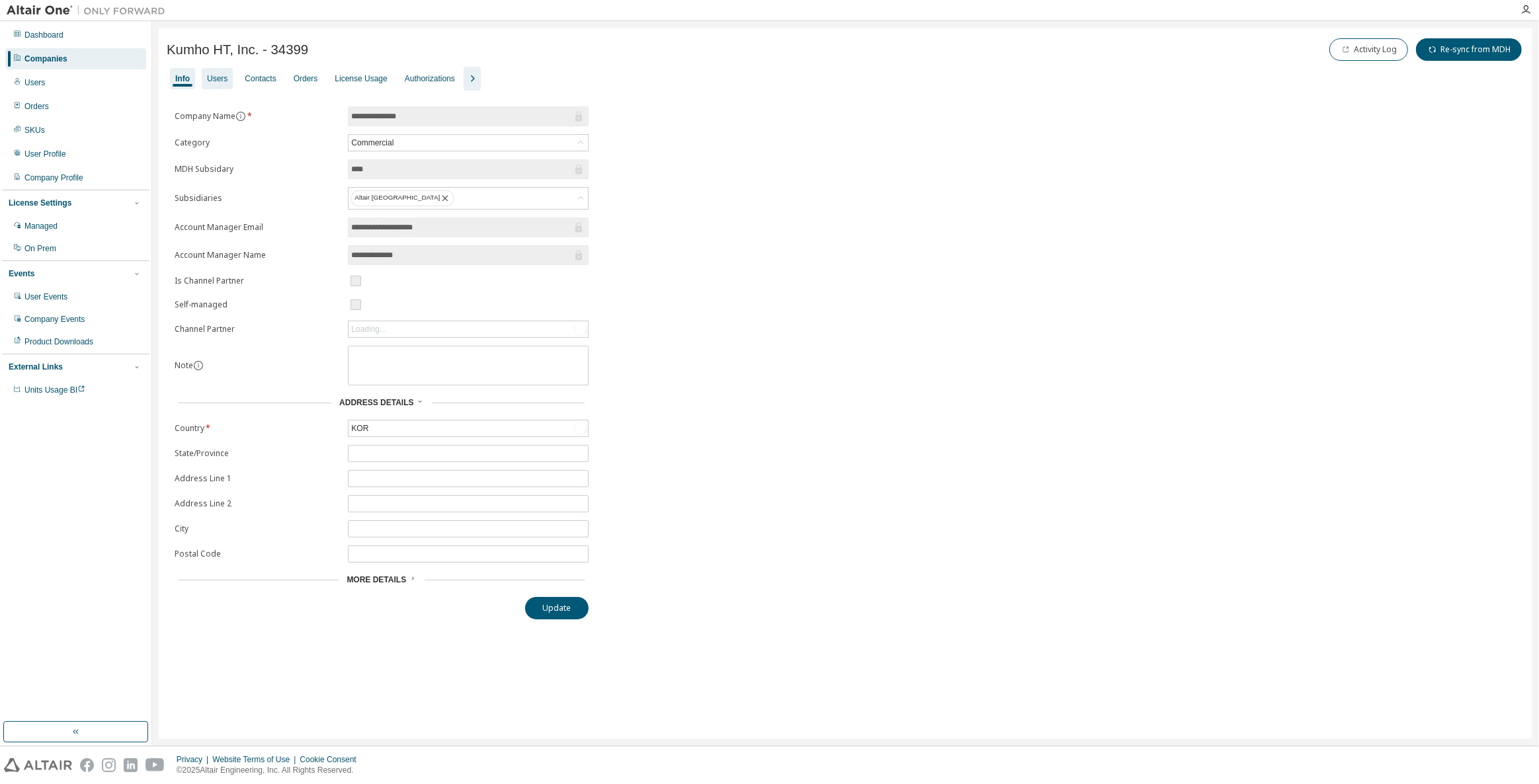
click at [216, 74] on div "Users" at bounding box center [217, 79] width 20 height 11
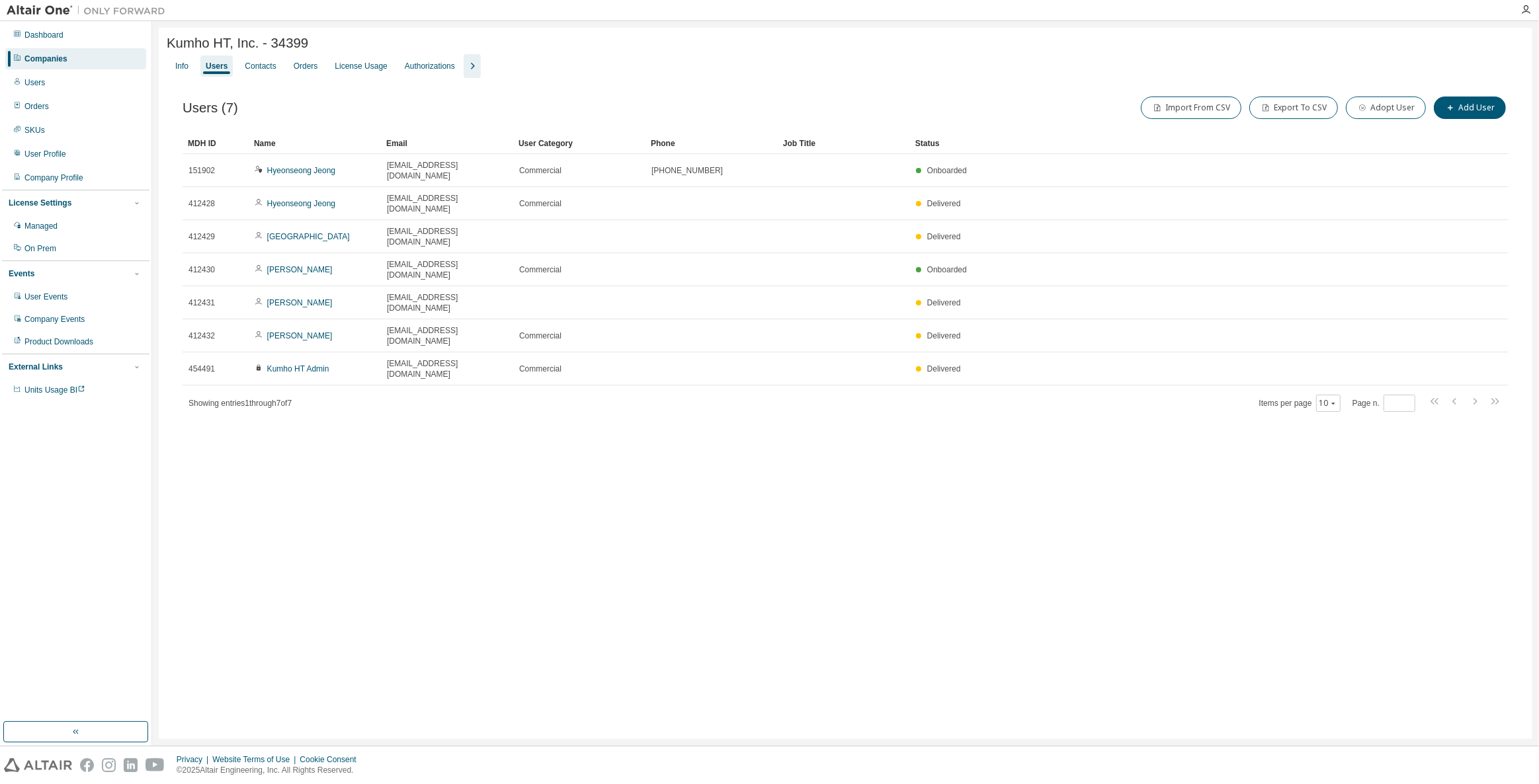
click at [473, 69] on div "Info Users Contacts Orders License Usage Authorizations" at bounding box center [845, 65] width 1358 height 24
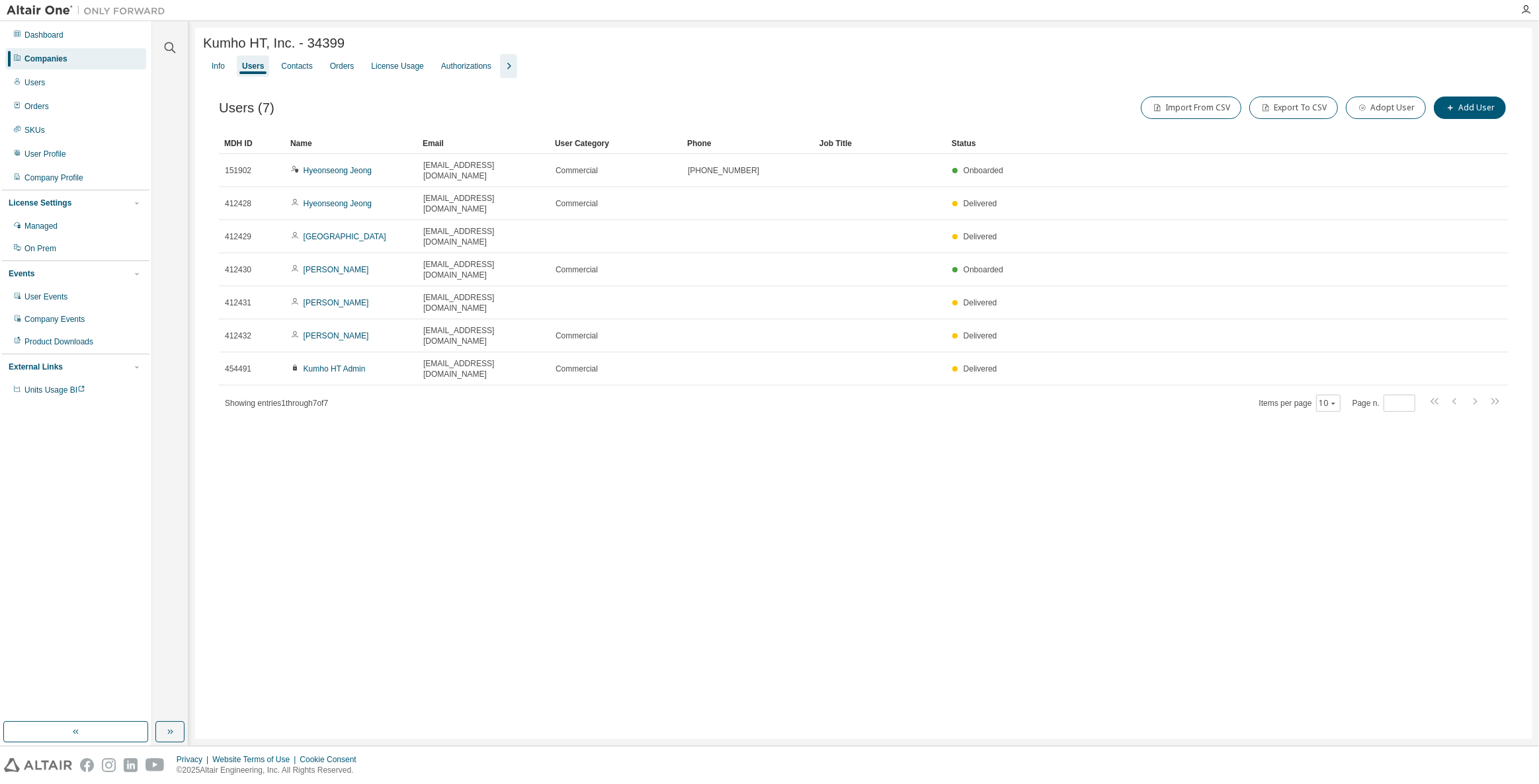
click at [510, 64] on icon "button" at bounding box center [509, 66] width 16 height 16
click at [459, 492] on div "Kumho HT, Inc. - 34399 Clear Load Save Save As Field Operator Value Select filt…" at bounding box center [863, 383] width 1337 height 711
click at [1463, 115] on button "Add User" at bounding box center [1470, 107] width 72 height 22
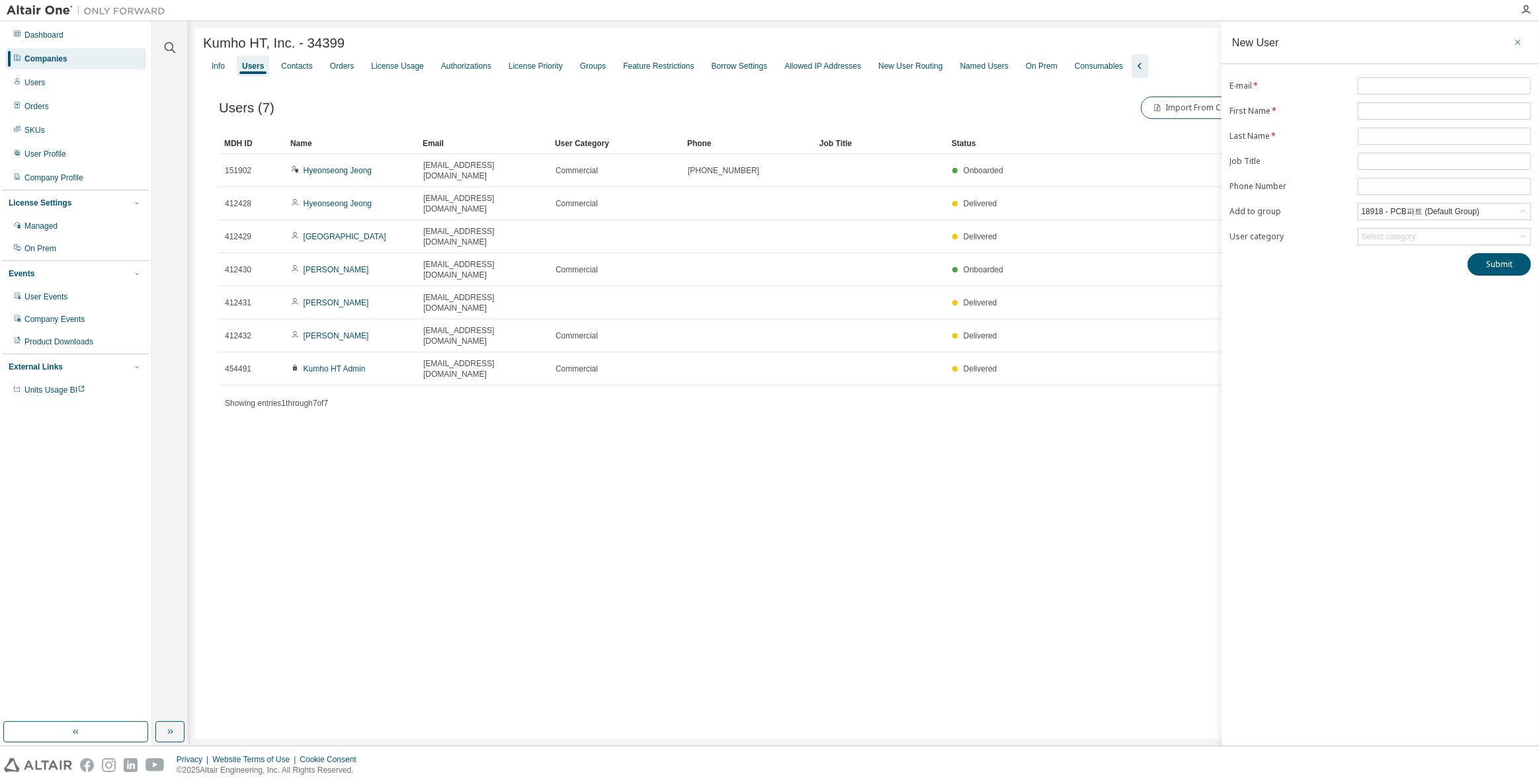
click at [1516, 42] on icon "button" at bounding box center [1517, 42] width 9 height 11
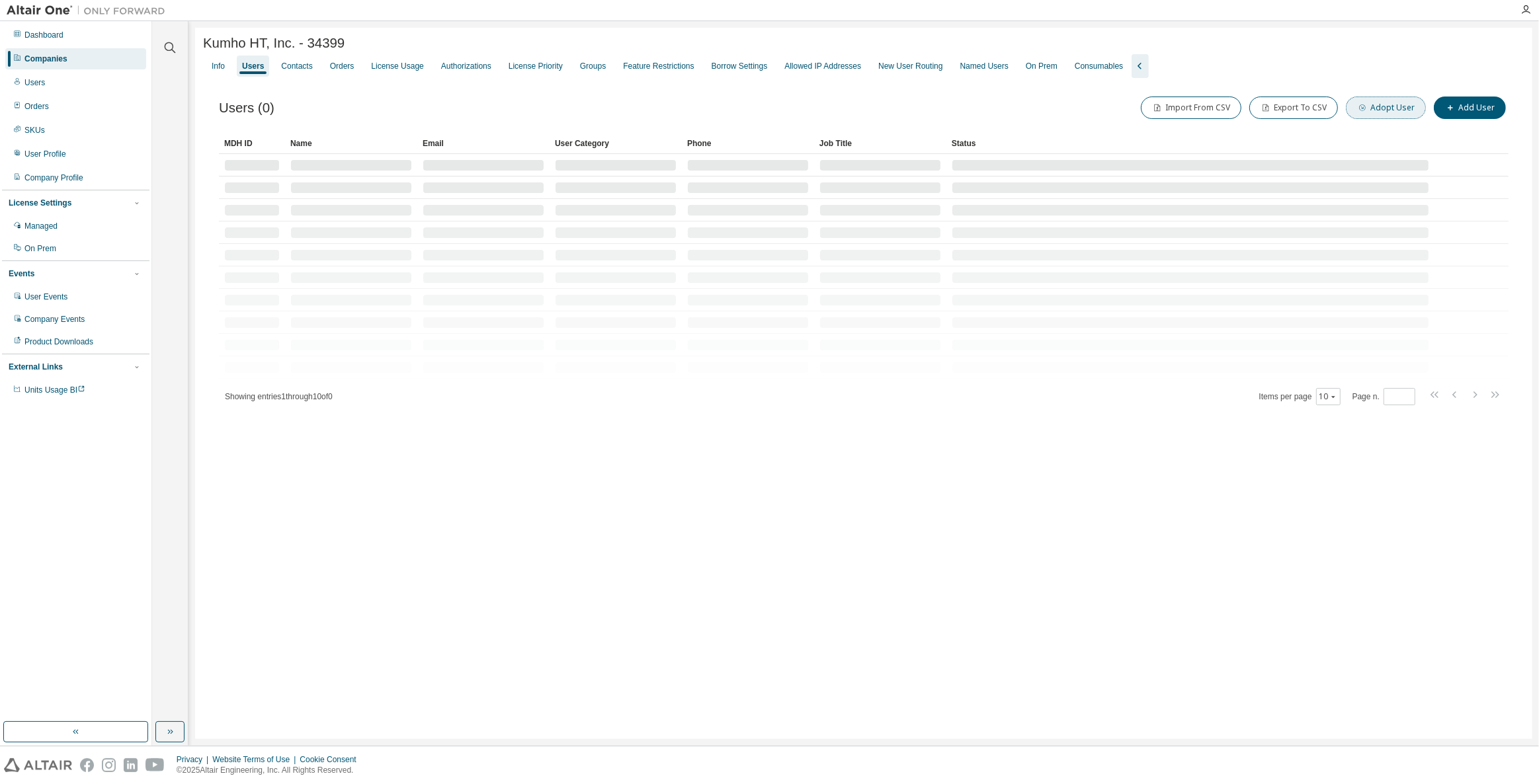
click at [1416, 110] on button "Adopt User" at bounding box center [1385, 107] width 80 height 22
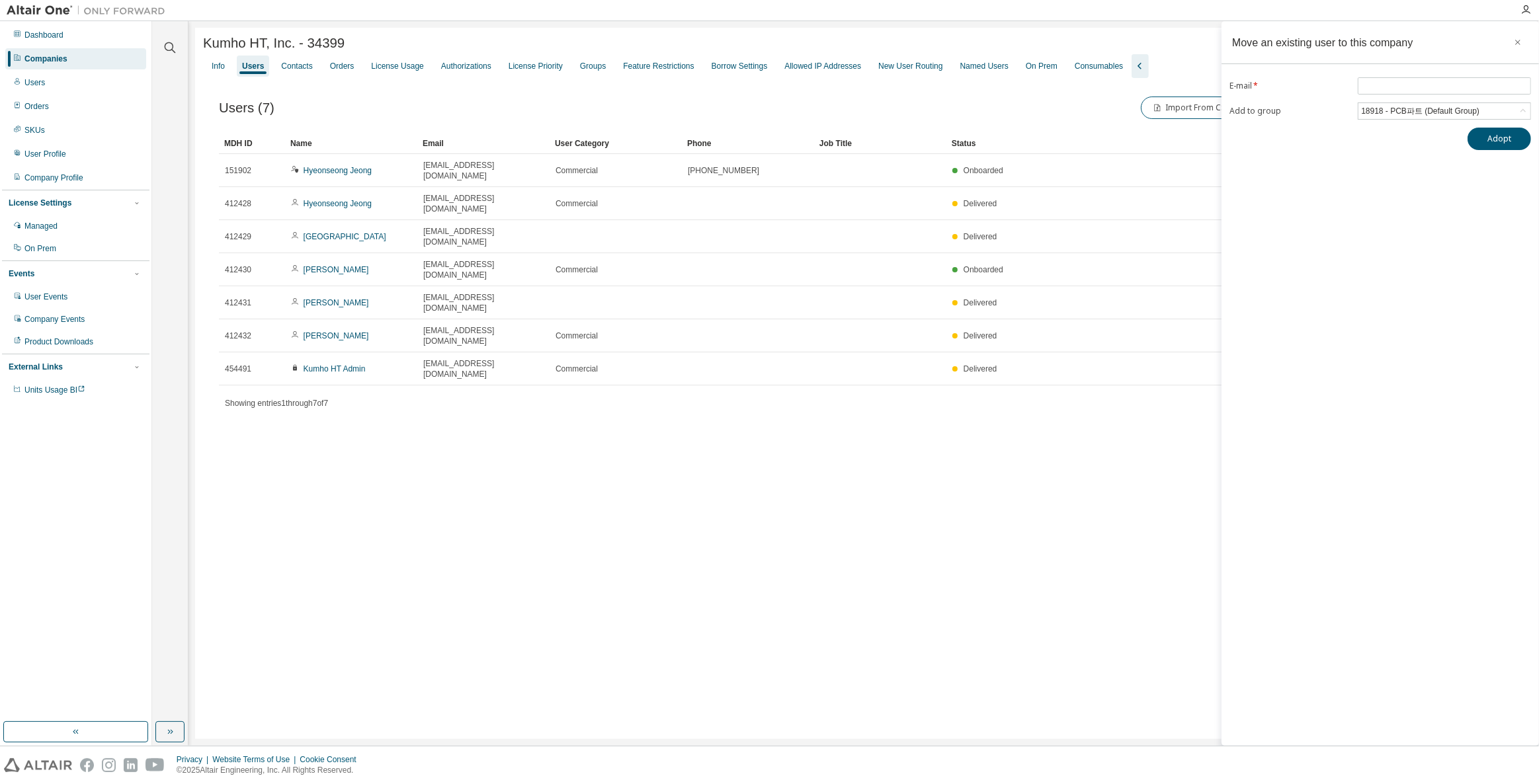
click at [1416, 76] on div "Move an existing user to this company E-mail * Add to group 18918 - PCB파트 (Defa…" at bounding box center [1380, 383] width 318 height 725
click at [1415, 84] on input "email" at bounding box center [1444, 86] width 167 height 11
paste input "**********"
type input "**********"
click at [1386, 109] on div "18918 - PCB파트 (Default Group)" at bounding box center [1420, 111] width 122 height 15
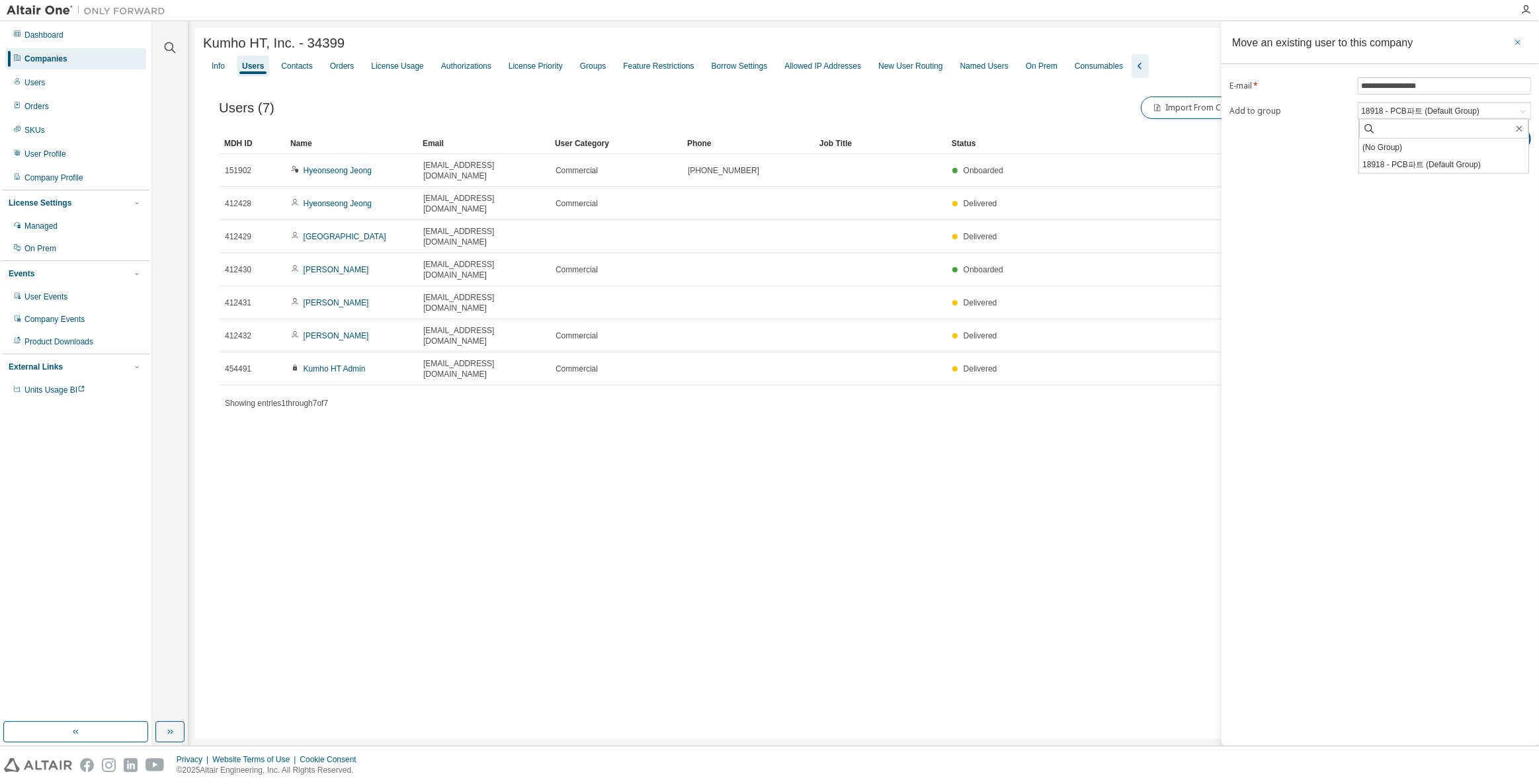
click at [1519, 44] on icon "button" at bounding box center [1517, 42] width 9 height 11
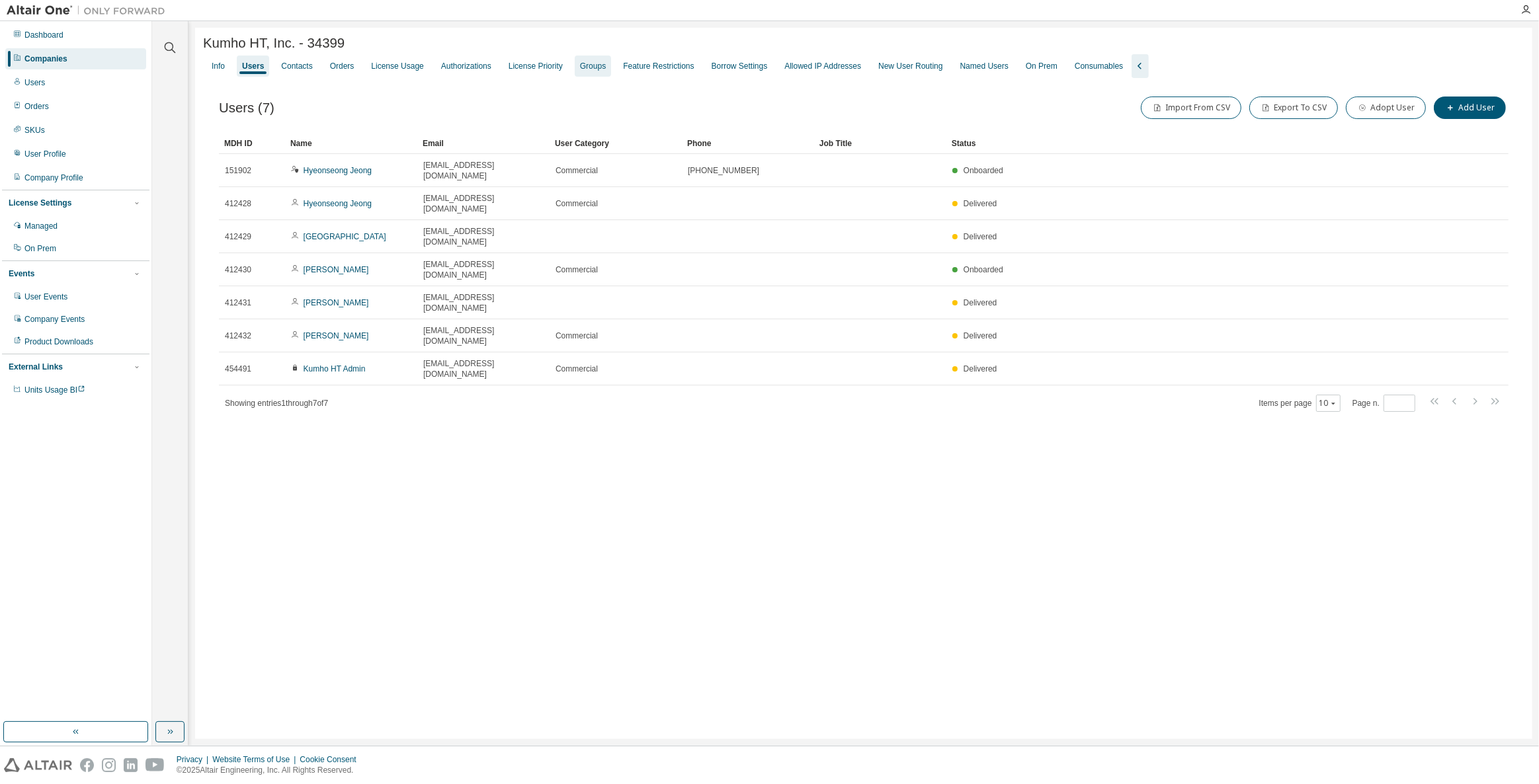
click at [580, 63] on div "Groups" at bounding box center [593, 66] width 26 height 11
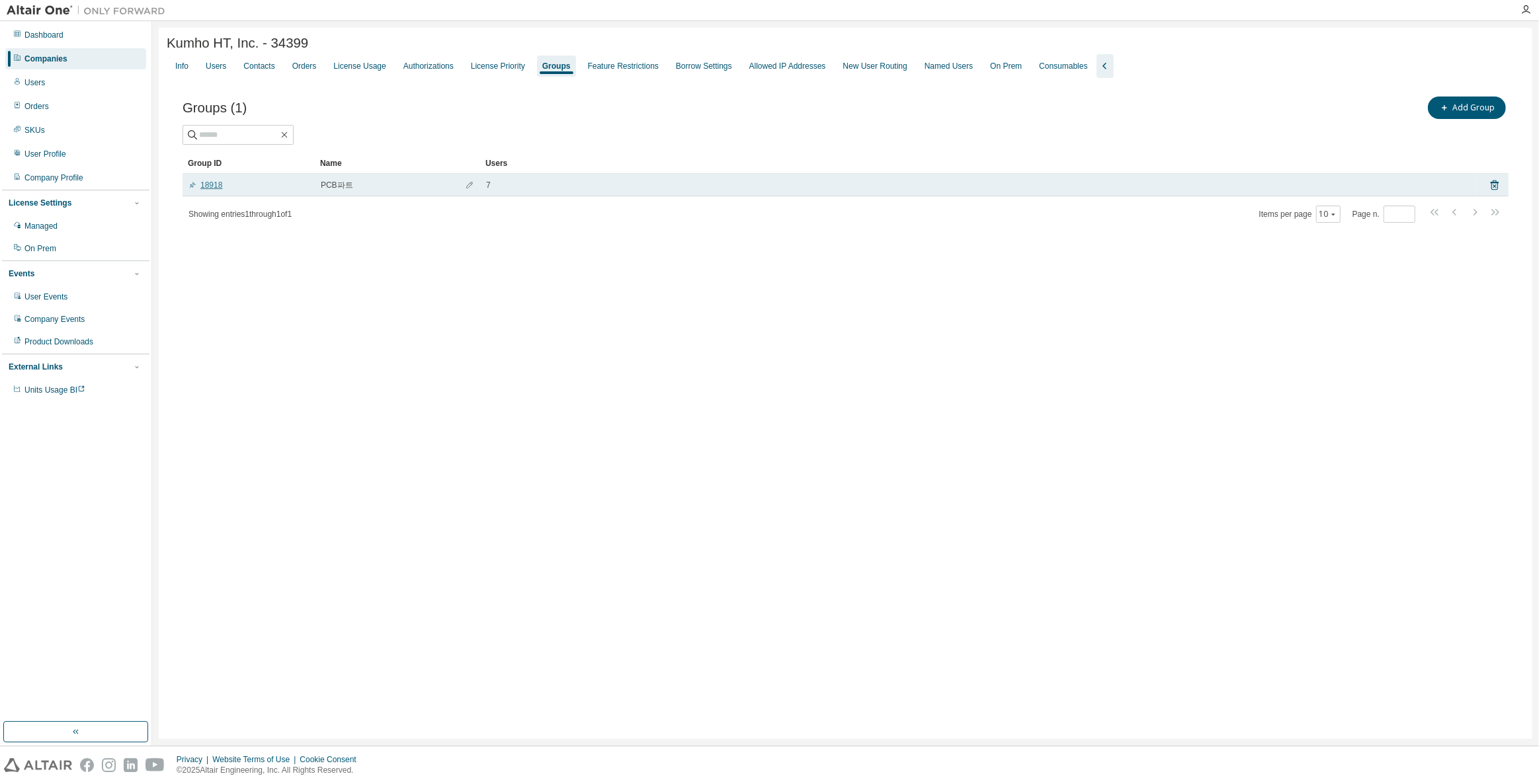
click at [218, 186] on link "18918" at bounding box center [205, 185] width 34 height 11
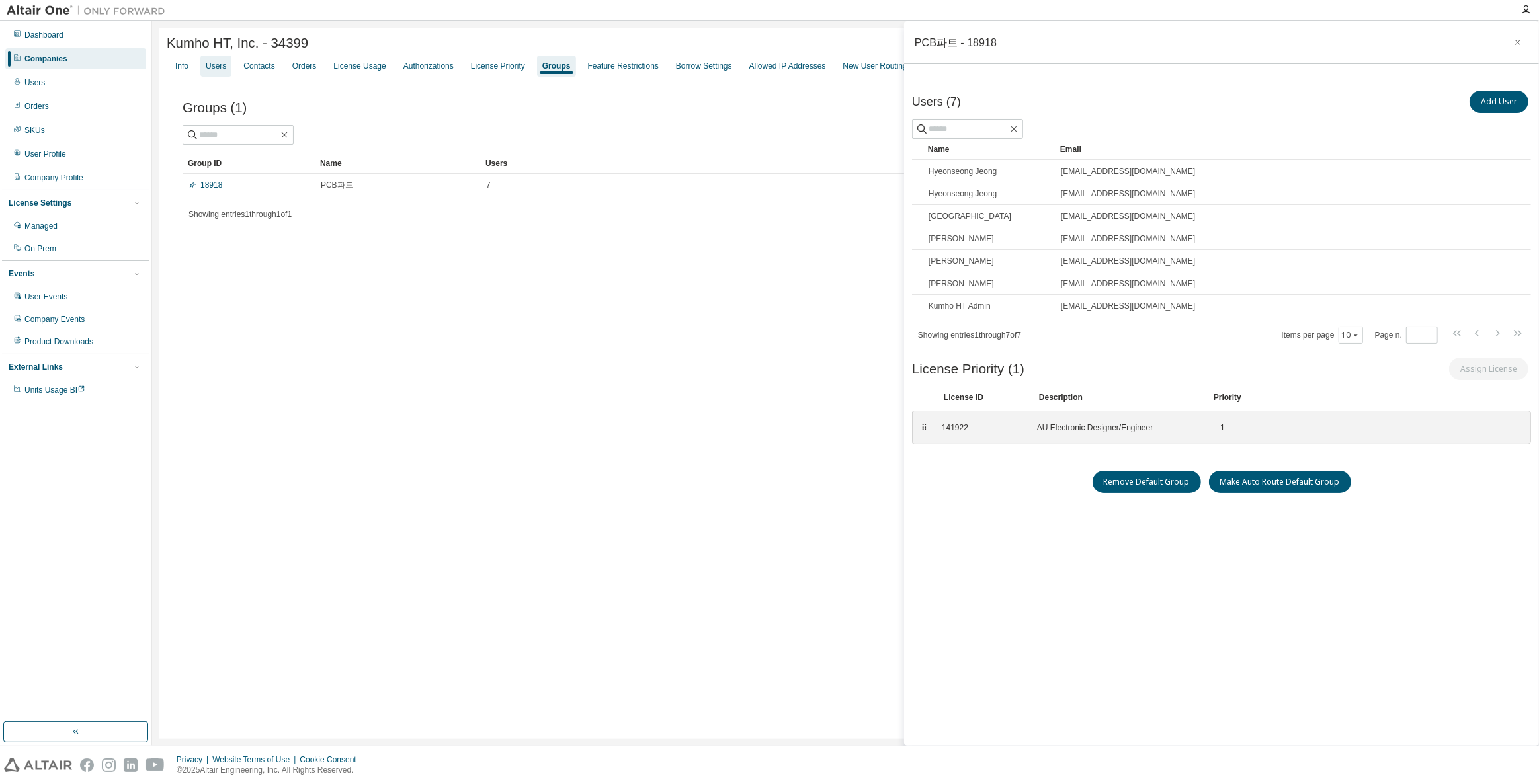
click at [207, 74] on div "Users" at bounding box center [216, 65] width 31 height 21
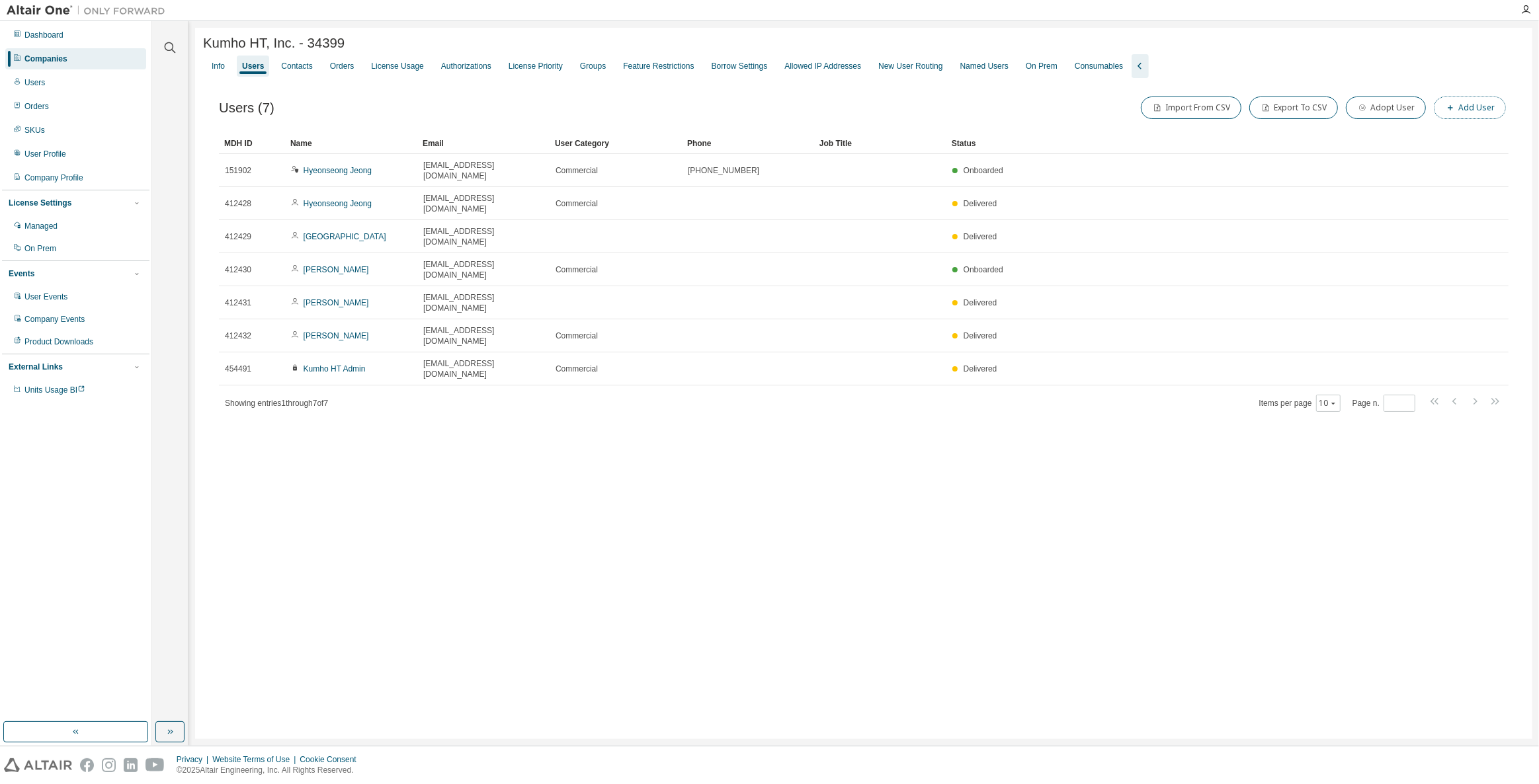
click at [1486, 108] on button "Add User" at bounding box center [1470, 107] width 72 height 22
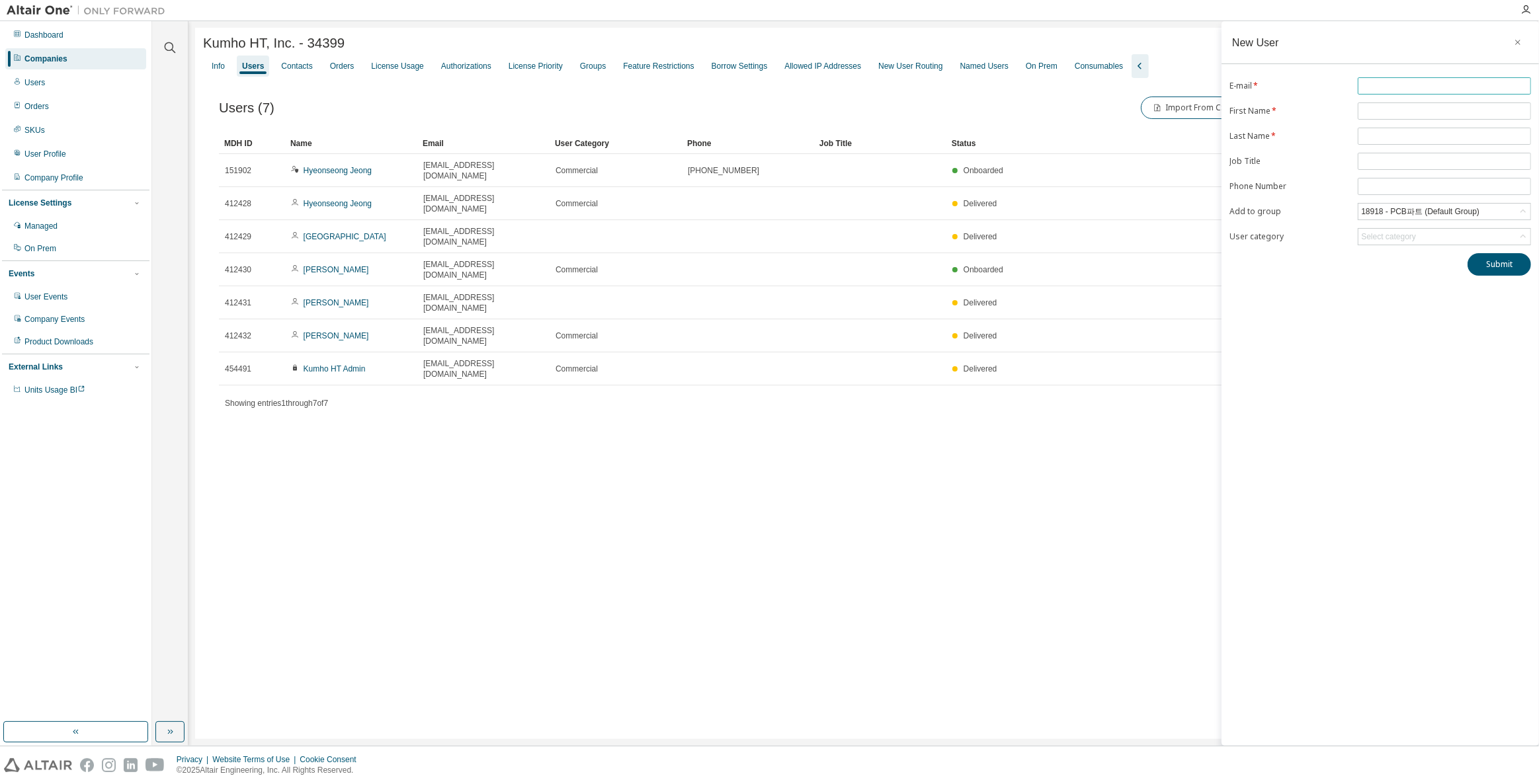
click at [1436, 86] on input "text" at bounding box center [1444, 86] width 167 height 11
click at [1077, 376] on div "Kumho HT, Inc. - 34399 Clear Load Save Save As Field Operator Value Select filt…" at bounding box center [863, 383] width 1337 height 711
click at [1518, 45] on icon "button" at bounding box center [1517, 42] width 9 height 11
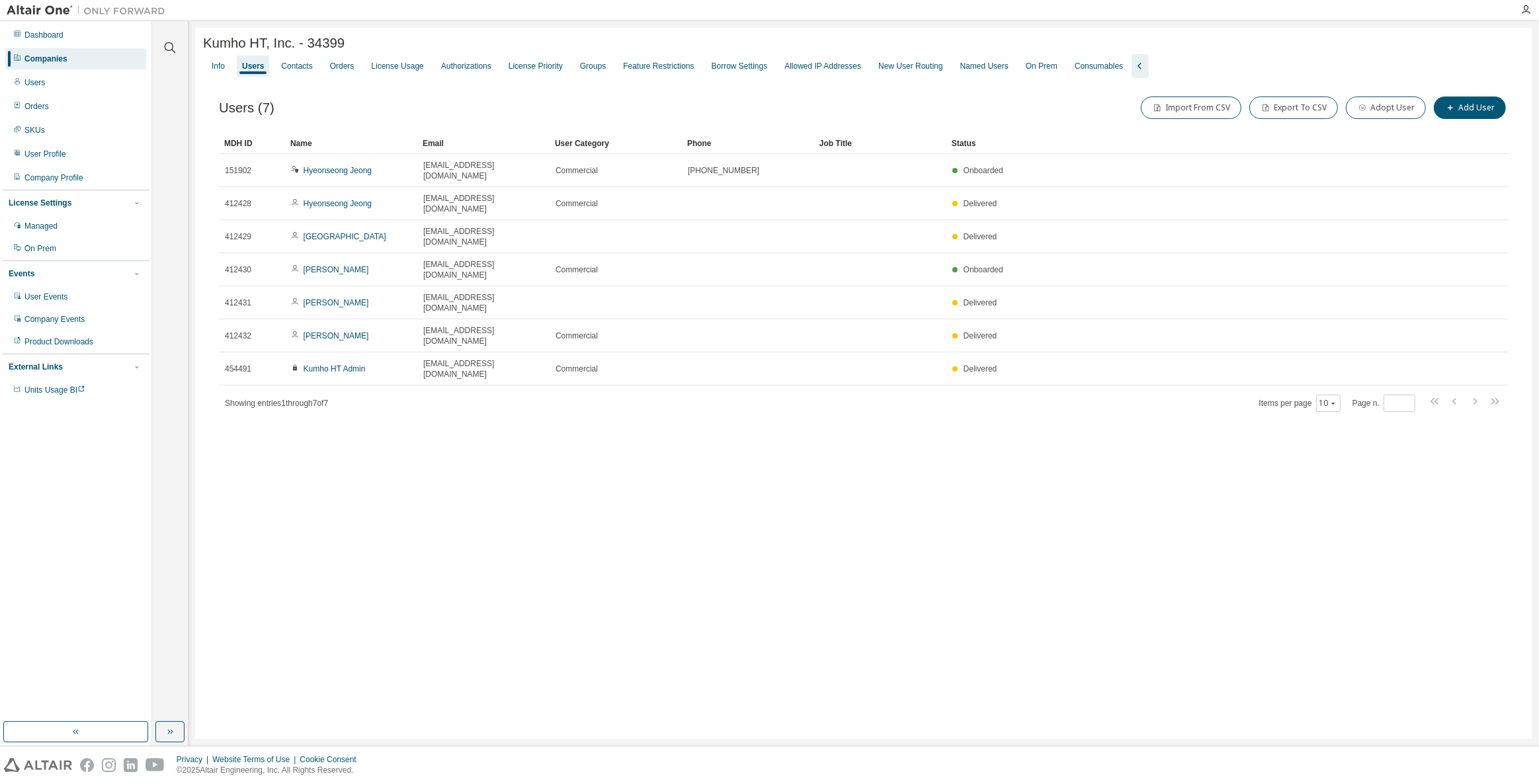
click at [1382, 75] on div "Info Users Contacts Orders License Usage Authorizations License Priority Groups…" at bounding box center [863, 65] width 1321 height 24
click at [1297, 480] on div "Kumho HT, Inc. - 34399 Clear Load Save Save As Field Operator Value Select filt…" at bounding box center [863, 383] width 1337 height 711
click at [1376, 119] on button "Adopt User" at bounding box center [1385, 107] width 80 height 22
click at [1413, 79] on span at bounding box center [1444, 86] width 173 height 17
click at [1414, 86] on input "email" at bounding box center [1444, 86] width 167 height 11
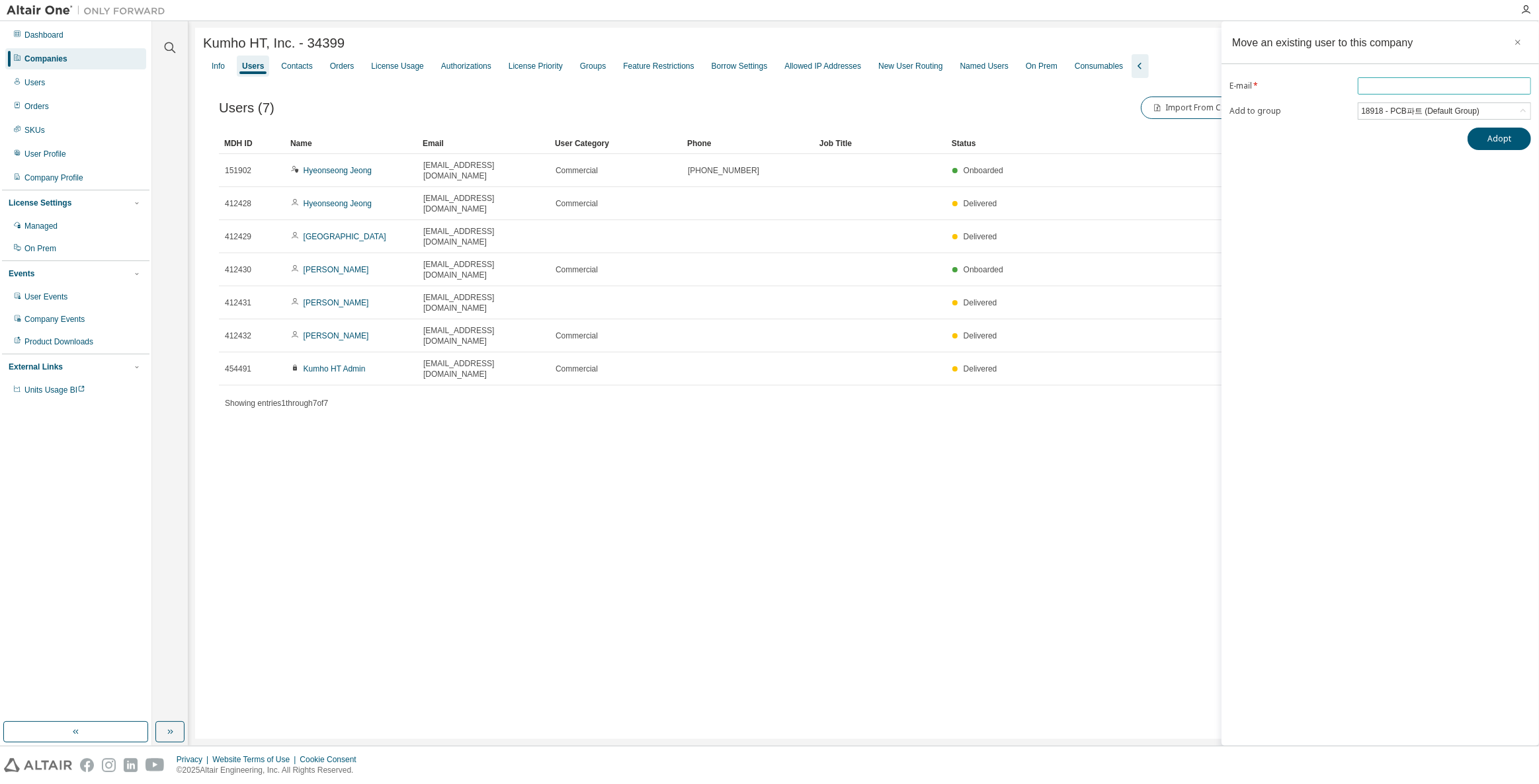
paste input "**********"
type input "**********"
click at [1343, 232] on div "**********" at bounding box center [1380, 383] width 318 height 725
click at [1500, 138] on button "Adopt" at bounding box center [1499, 138] width 63 height 22
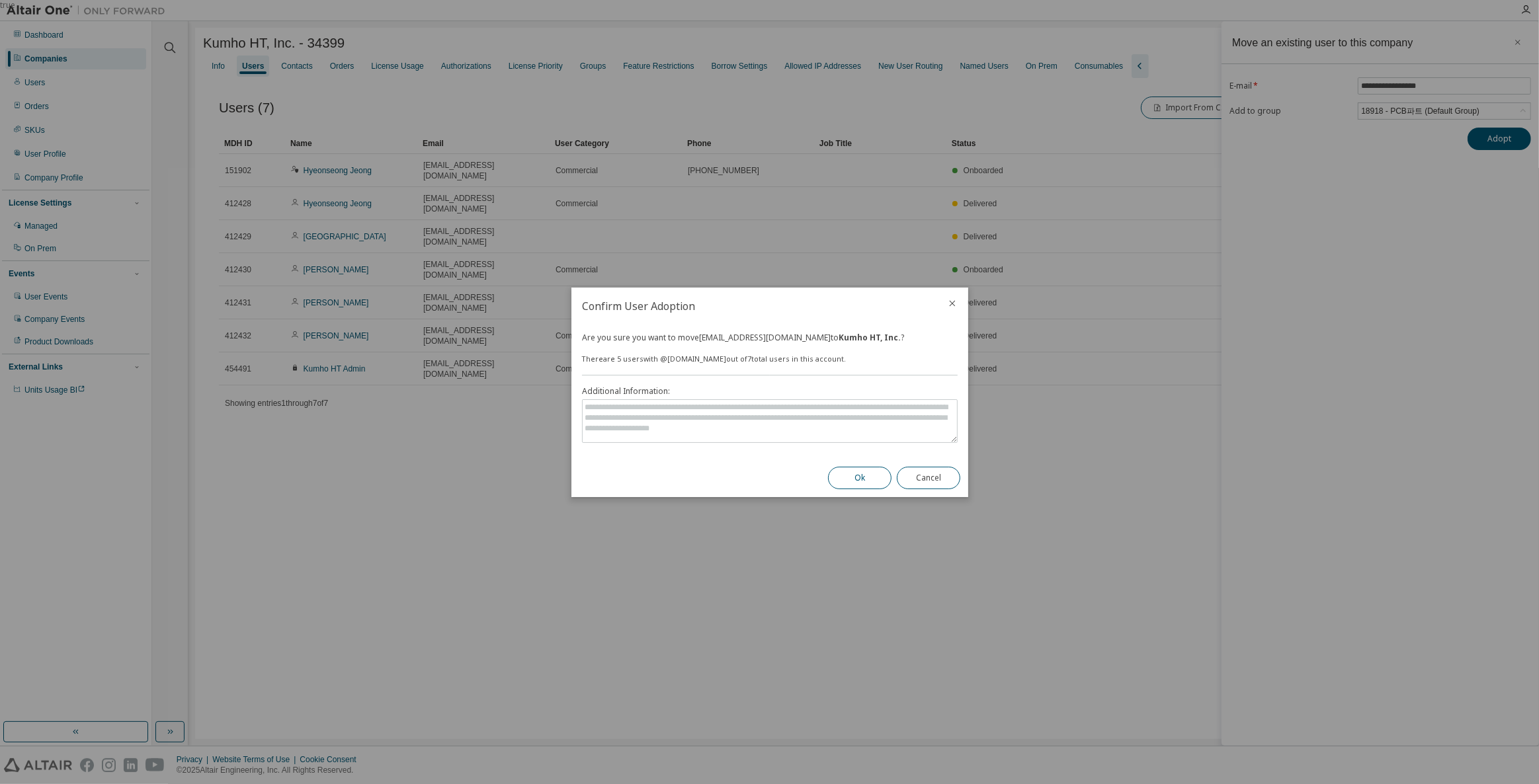
click at [855, 478] on button "Ok" at bounding box center [860, 477] width 63 height 22
click at [954, 302] on icon "close" at bounding box center [952, 303] width 11 height 11
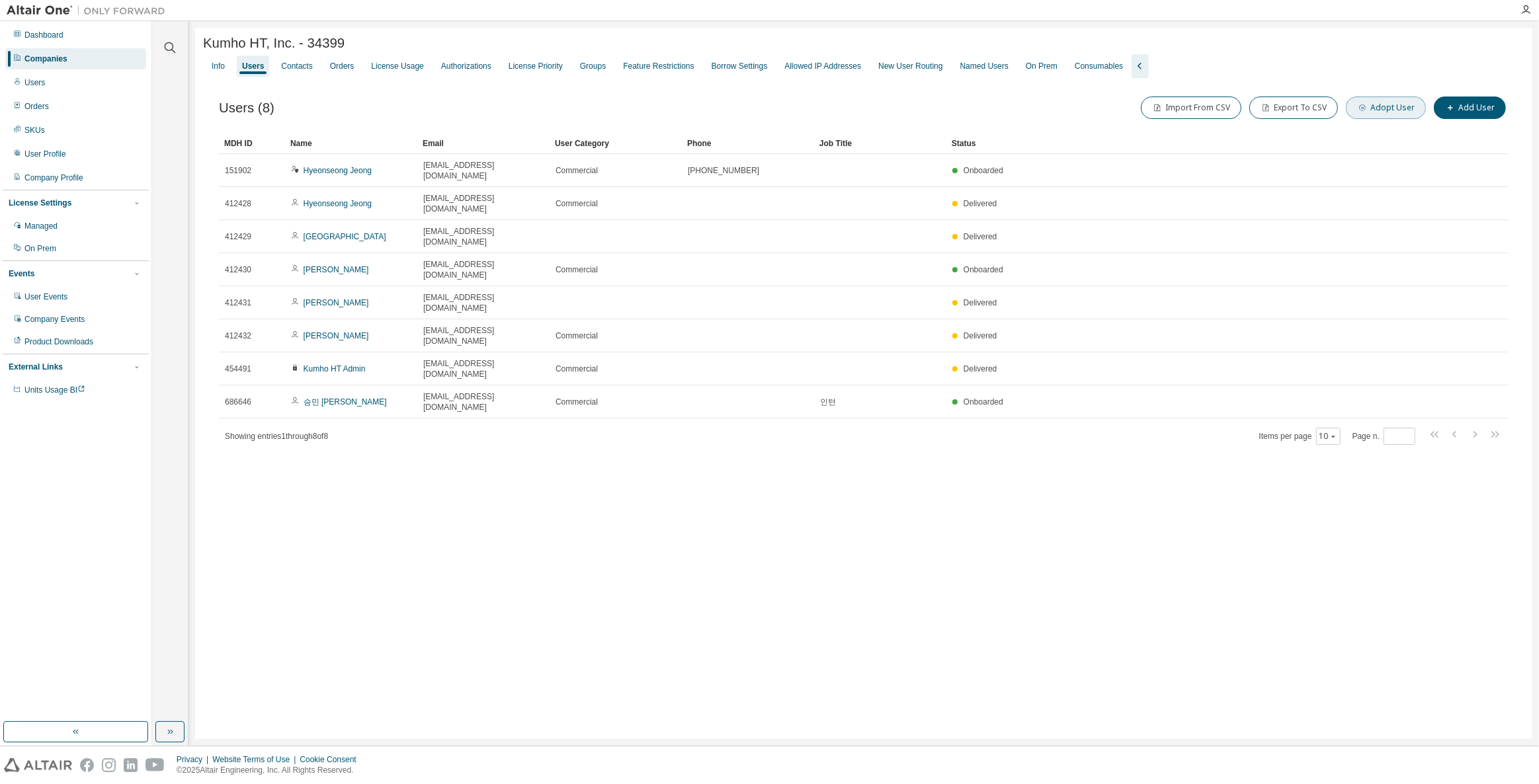
click at [1407, 117] on button "Adopt User" at bounding box center [1385, 107] width 80 height 22
click at [1414, 84] on input "email" at bounding box center [1444, 86] width 167 height 11
paste input "**********"
type input "**********"
click at [1480, 145] on button "Adopt" at bounding box center [1499, 138] width 63 height 22
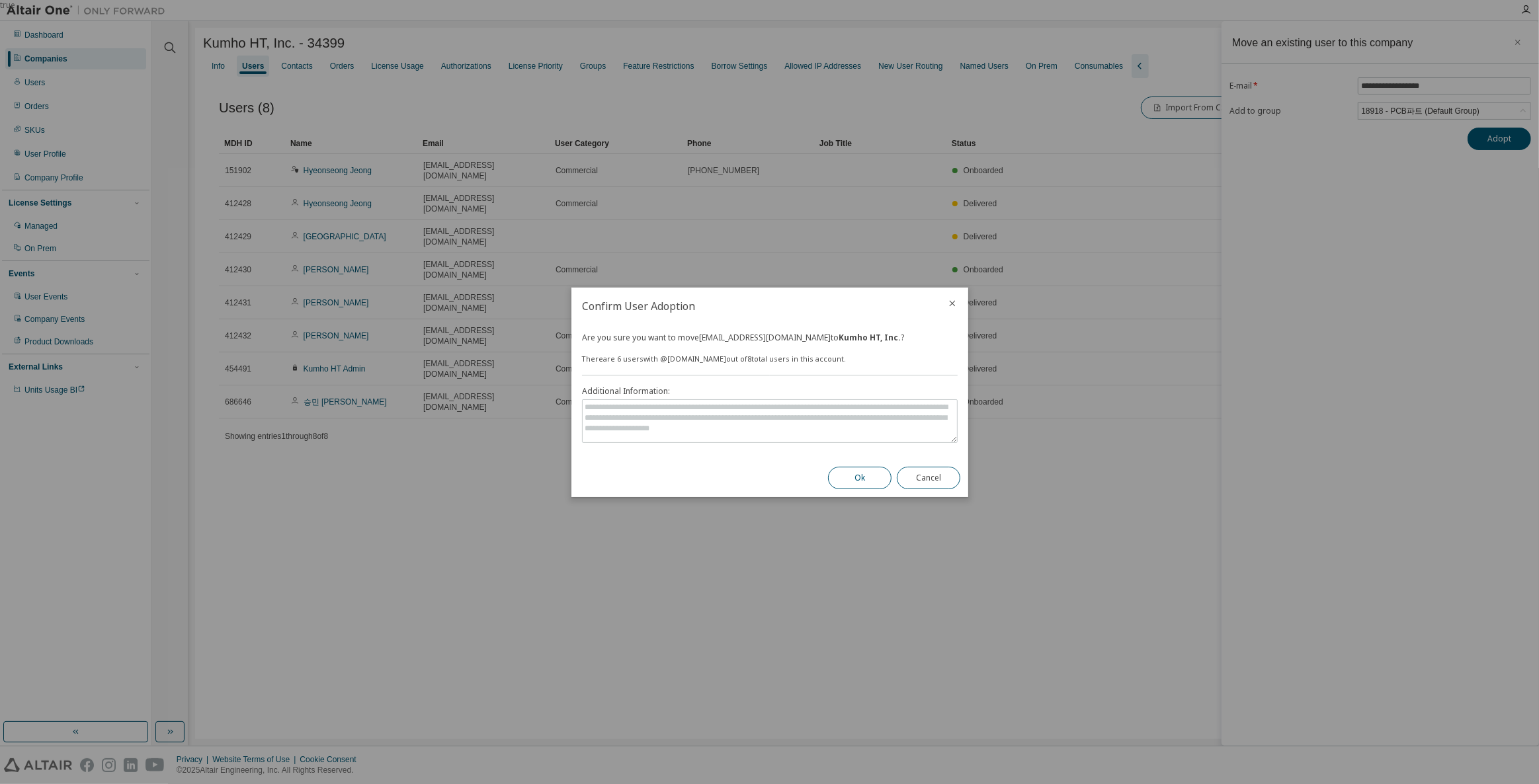
click at [848, 477] on button "Ok" at bounding box center [860, 477] width 63 height 22
click at [937, 475] on button "Cancel" at bounding box center [929, 477] width 63 height 22
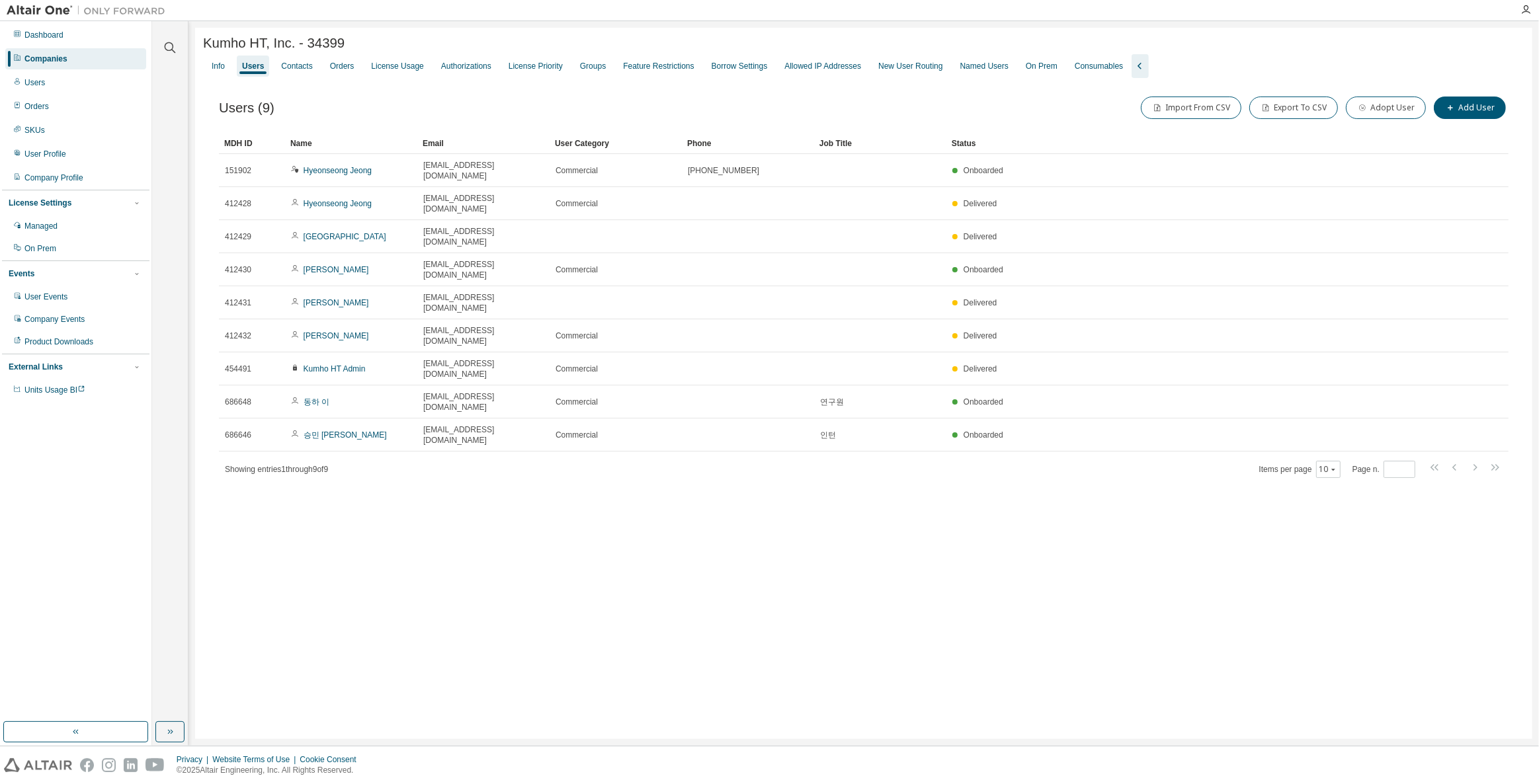
click at [618, 533] on div "Kumho HT, Inc. - 34399 Clear Load Save Save As Field Operator Value Select filt…" at bounding box center [863, 383] width 1337 height 711
drag, startPoint x: 520, startPoint y: 712, endPoint x: 553, endPoint y: 698, distance: 35.8
click at [520, 712] on div "Kumho HT, Inc. - 34399 Clear Load Save Save As Field Operator Value Select filt…" at bounding box center [863, 383] width 1337 height 711
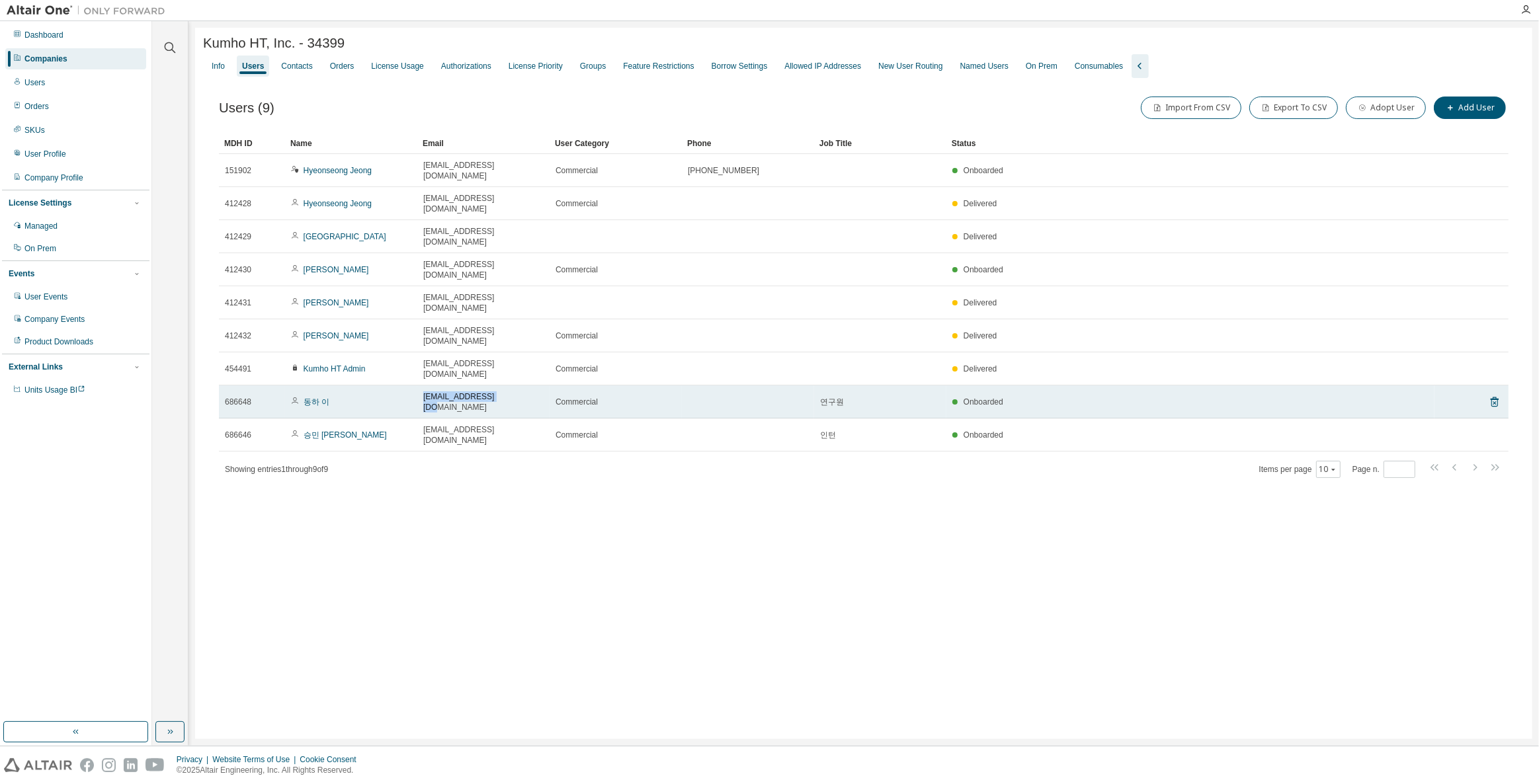
copy tr "동하 이 dhlee1@kumhoht.com"
drag, startPoint x: 461, startPoint y: 324, endPoint x: 508, endPoint y: 323, distance: 47.0
click at [508, 386] on tr "686648 동하 이 dhlee1@kumhoht.com Commercial 연구원 Onboarded" at bounding box center [864, 402] width 1289 height 33
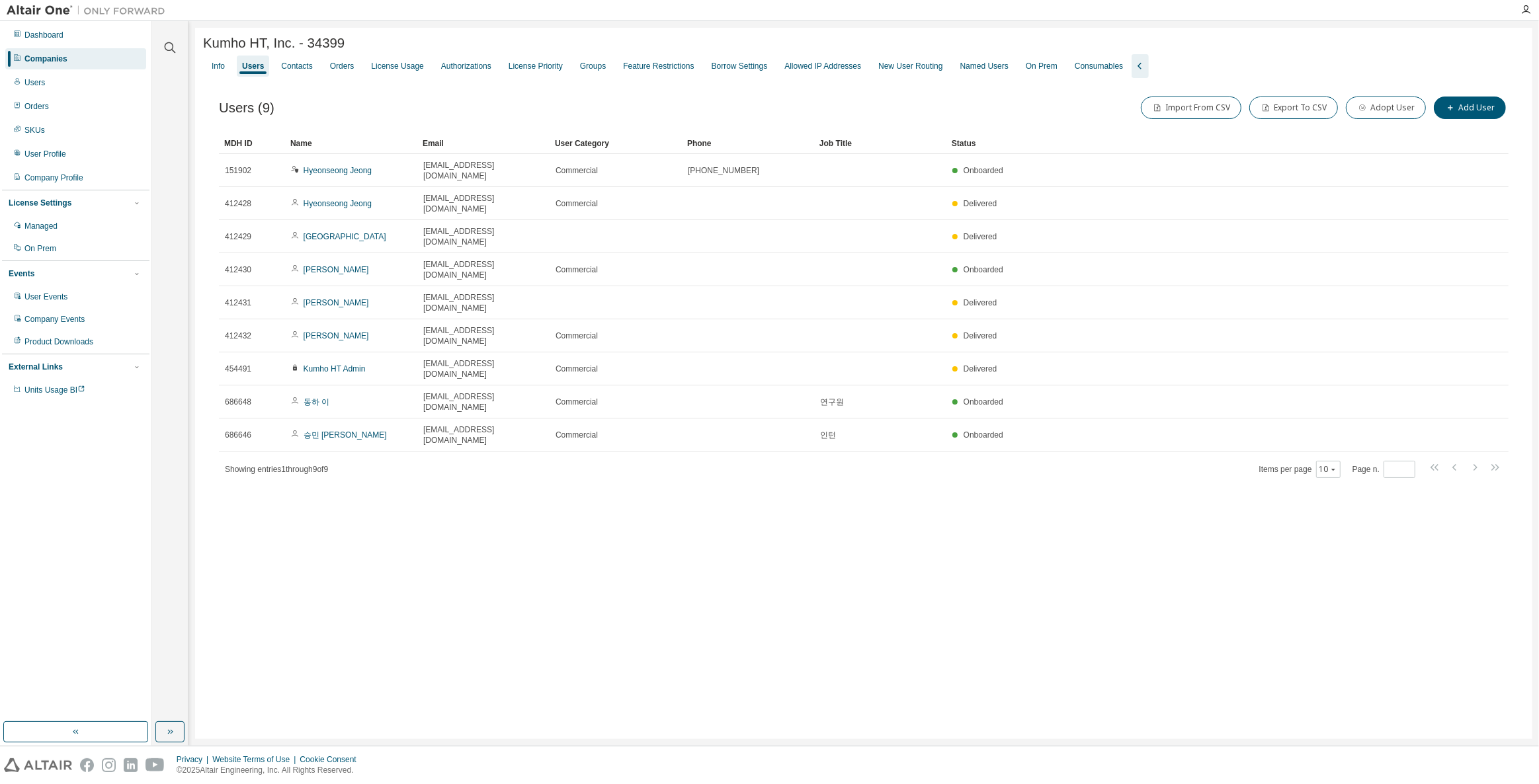
drag, startPoint x: 518, startPoint y: 727, endPoint x: 518, endPoint y: 719, distance: 8.0
click at [518, 727] on div "Kumho HT, Inc. - 34399 Clear Load Save Save As Field Operator Value Select filt…" at bounding box center [863, 383] width 1337 height 711
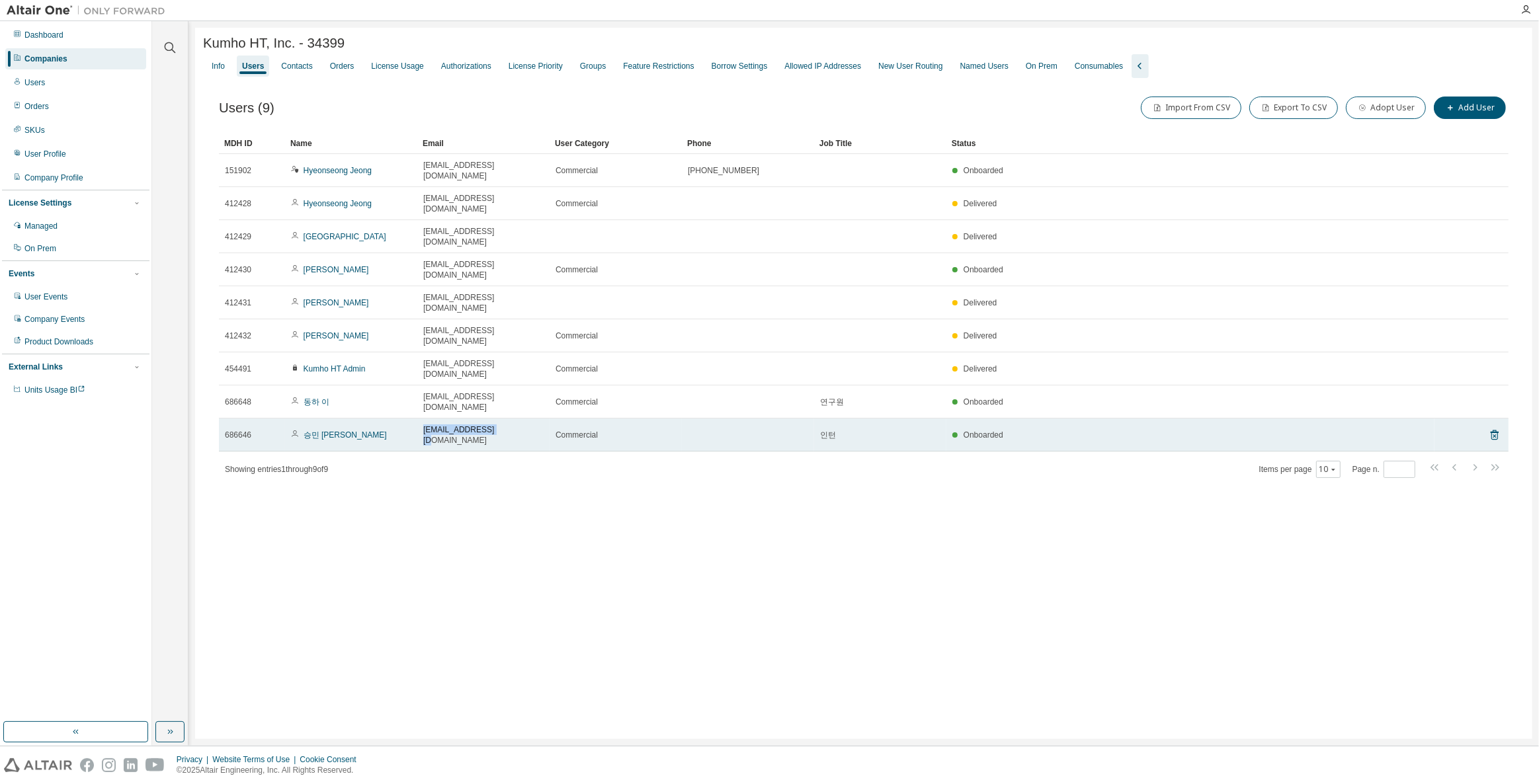
drag, startPoint x: 517, startPoint y: 346, endPoint x: 423, endPoint y: 348, distance: 94.0
click at [423, 424] on div "[EMAIL_ADDRESS][DOMAIN_NAME]" at bounding box center [483, 434] width 120 height 21
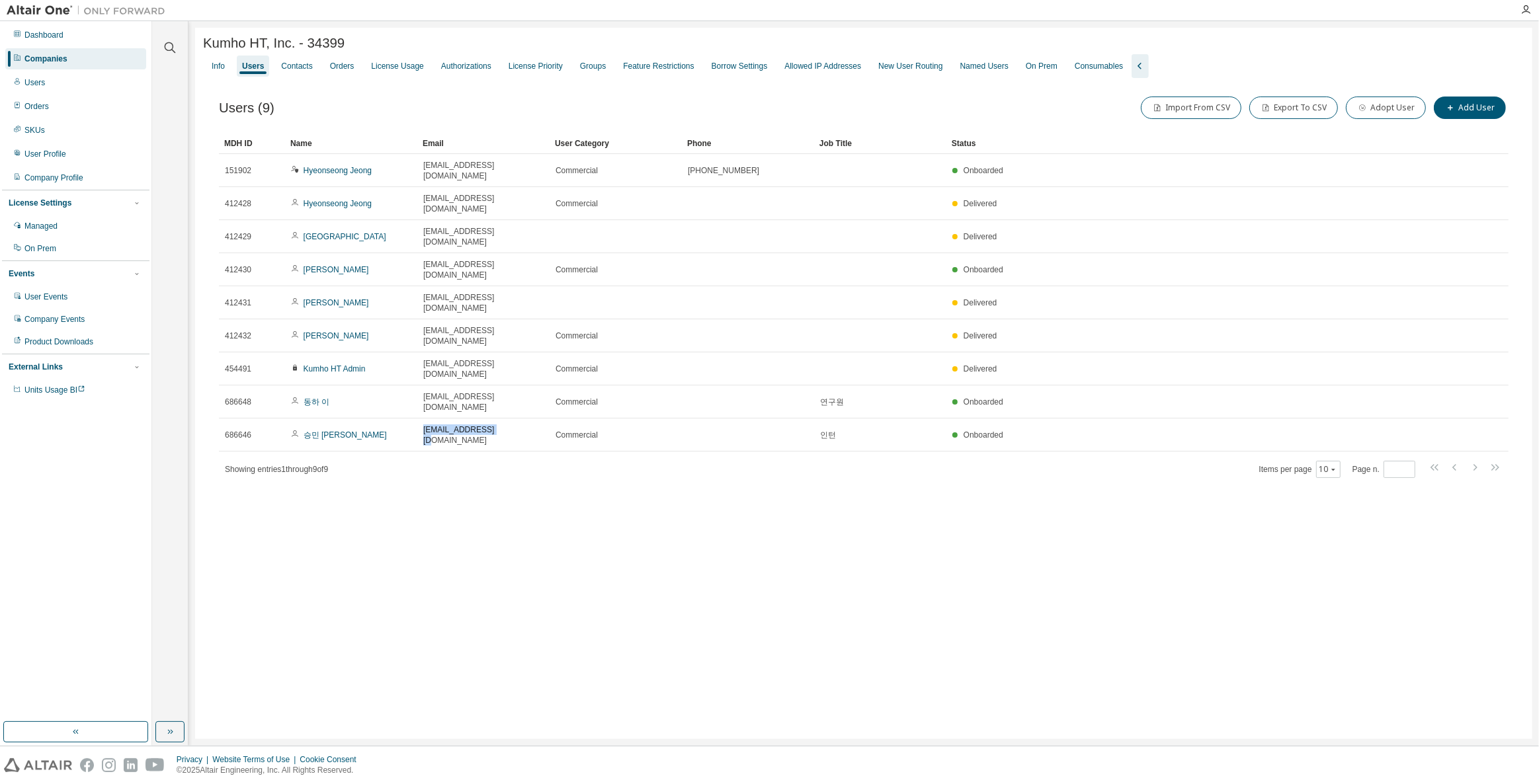
copy span "[EMAIL_ADDRESS][DOMAIN_NAME]"
drag, startPoint x: 476, startPoint y: 733, endPoint x: 402, endPoint y: 774, distance: 84.6
click at [476, 733] on div "Kumho HT, Inc. - 34399 Clear Load Save Save As Field Operator Value Select filt…" at bounding box center [863, 383] width 1337 height 711
click at [513, 440] on div "Kumho HT, Inc. - 34399 Clear Load Save Save As Field Operator Value Select filt…" at bounding box center [863, 383] width 1337 height 711
click at [589, 65] on div "Groups" at bounding box center [593, 66] width 26 height 11
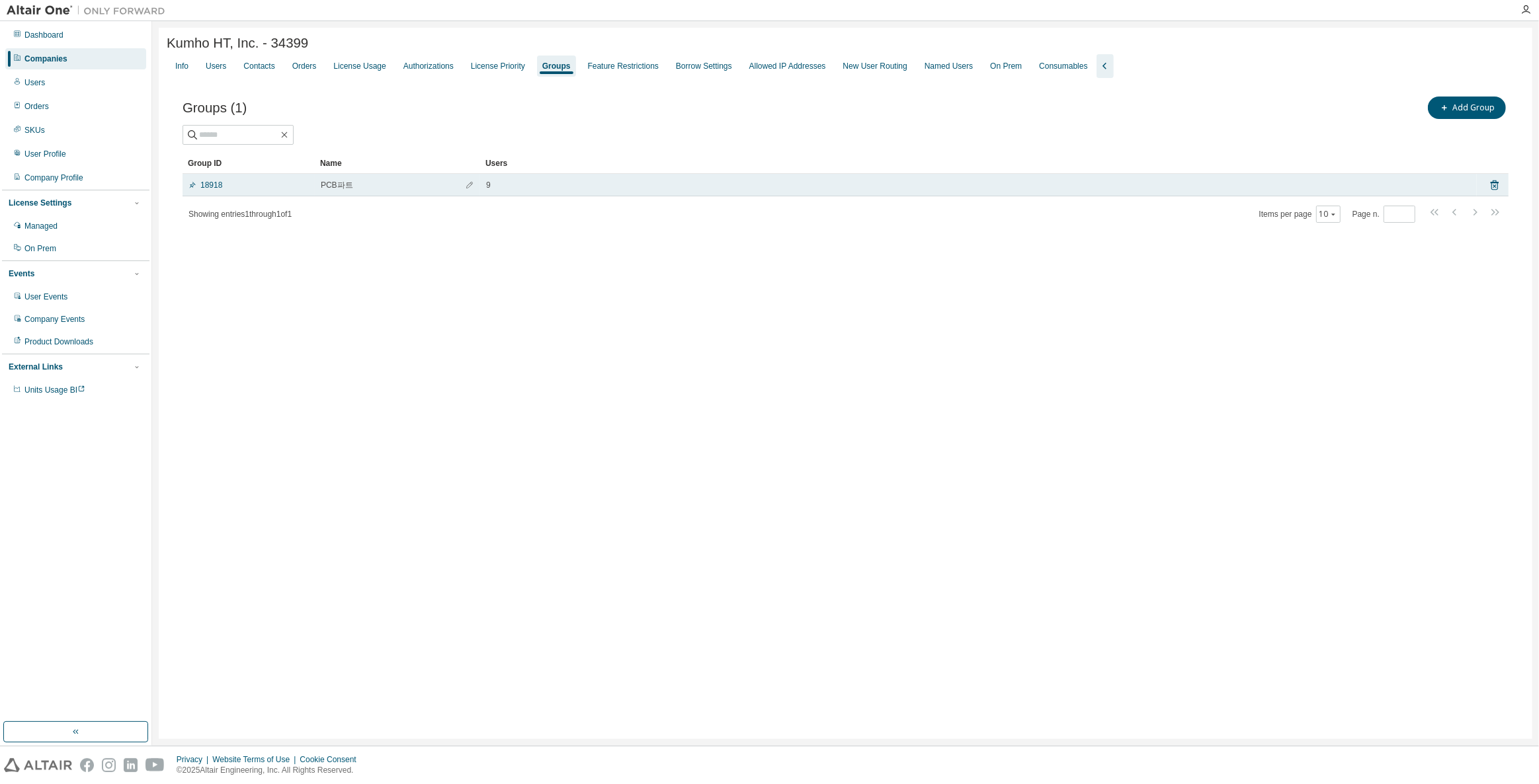
click at [293, 185] on div "18918" at bounding box center [248, 185] width 120 height 11
click at [214, 187] on link "18918" at bounding box center [205, 185] width 34 height 11
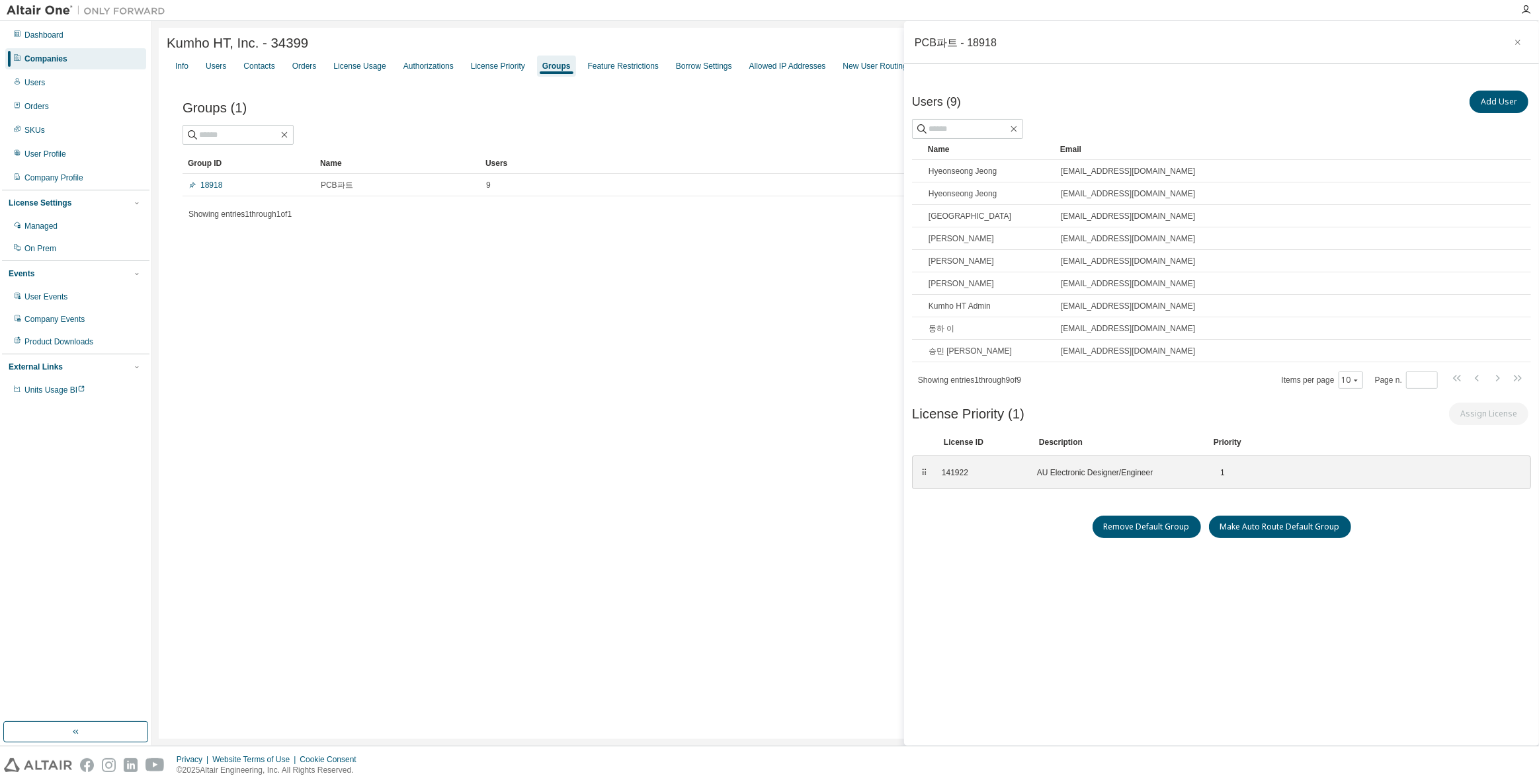
click at [647, 416] on div "Kumho HT, Inc. - 34399 Clear Load Save Save As Field Operator Value Select filt…" at bounding box center [845, 383] width 1373 height 711
click at [1519, 45] on icon "button" at bounding box center [1517, 42] width 9 height 11
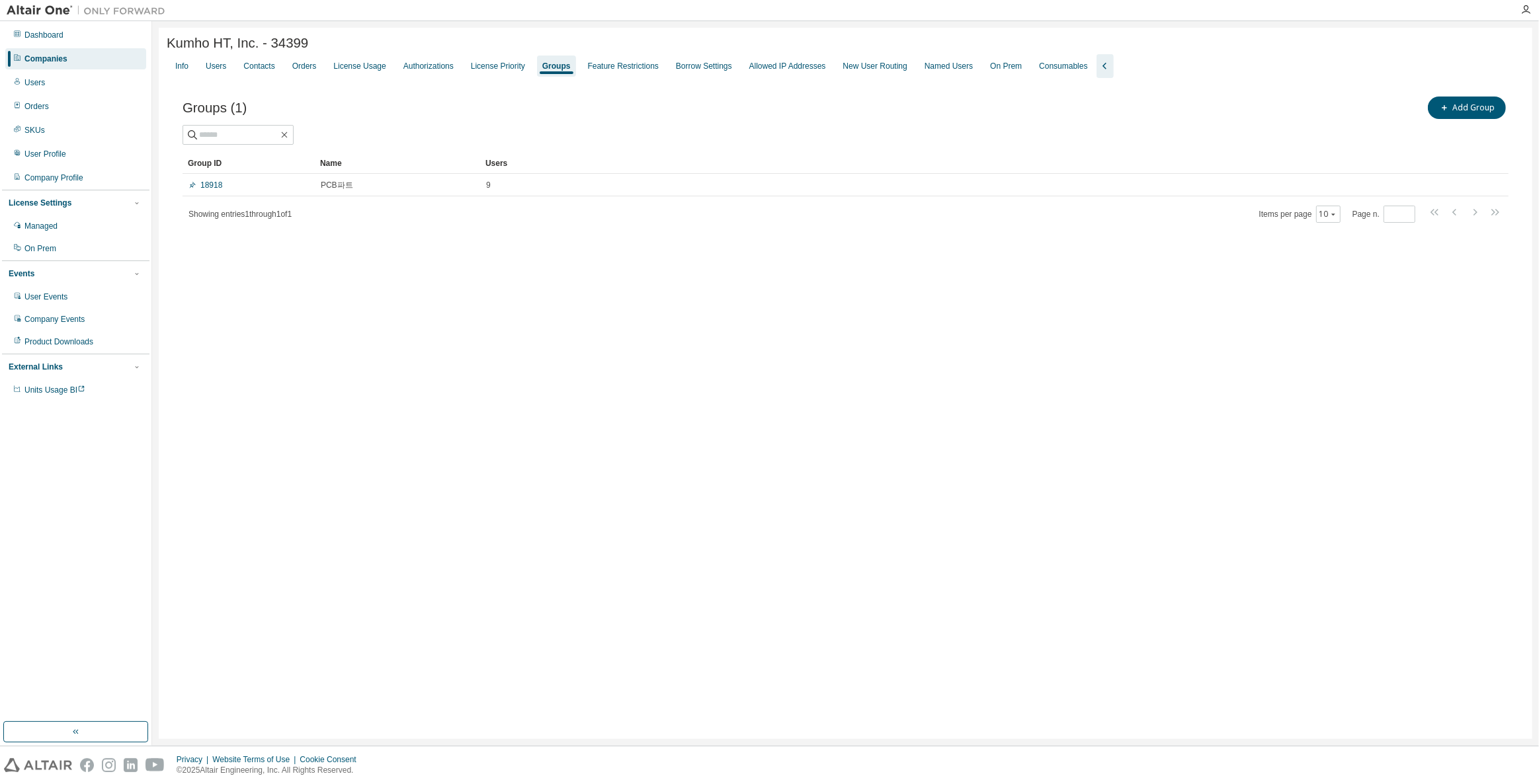
click at [50, 58] on div "Companies" at bounding box center [46, 59] width 43 height 11
